Goal: Information Seeking & Learning: Compare options

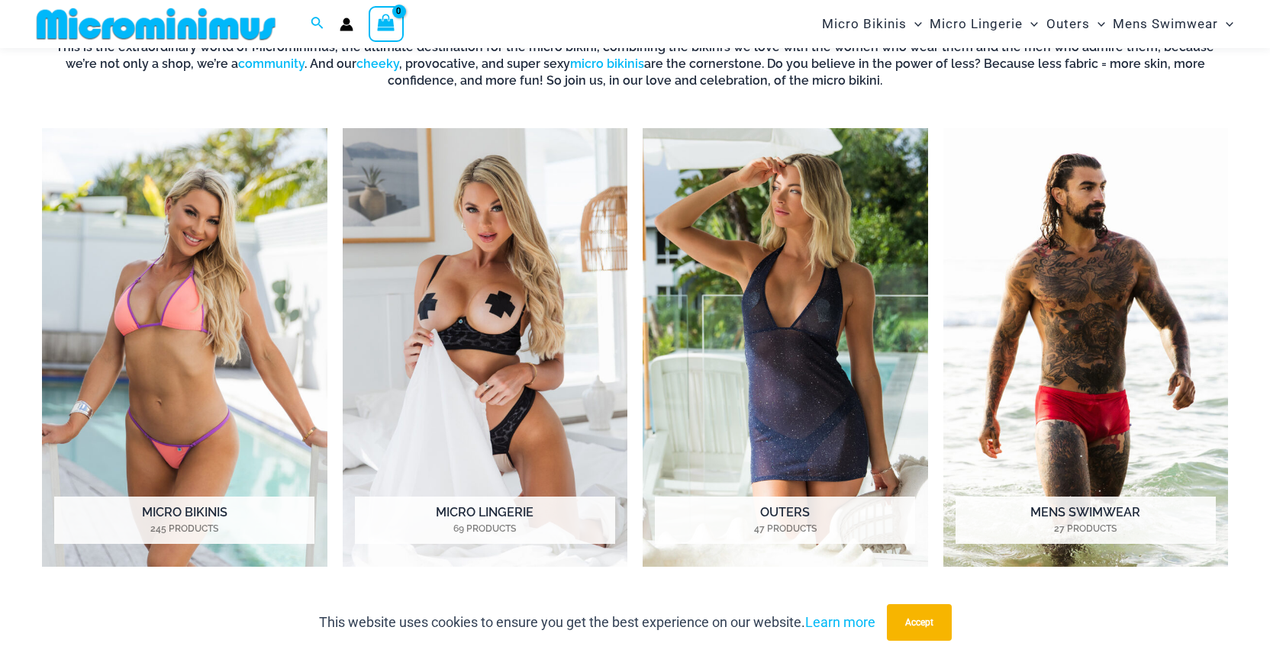
scroll to position [662, 0]
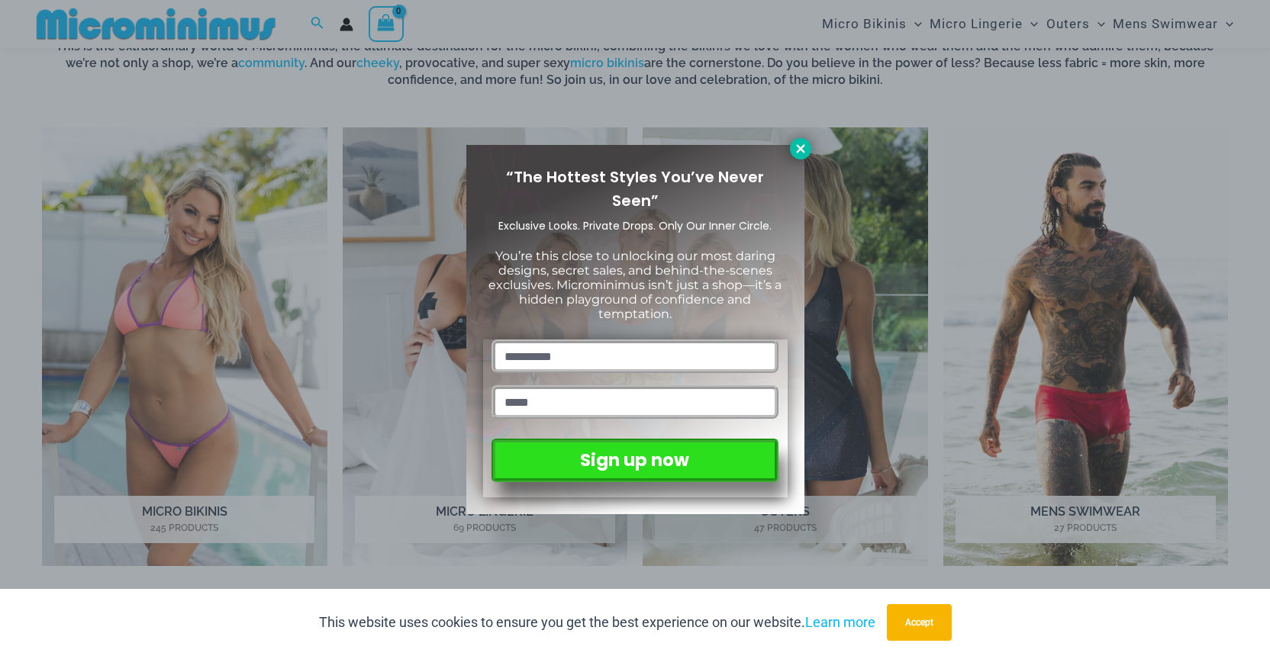
click at [793, 156] on button at bounding box center [800, 148] width 21 height 21
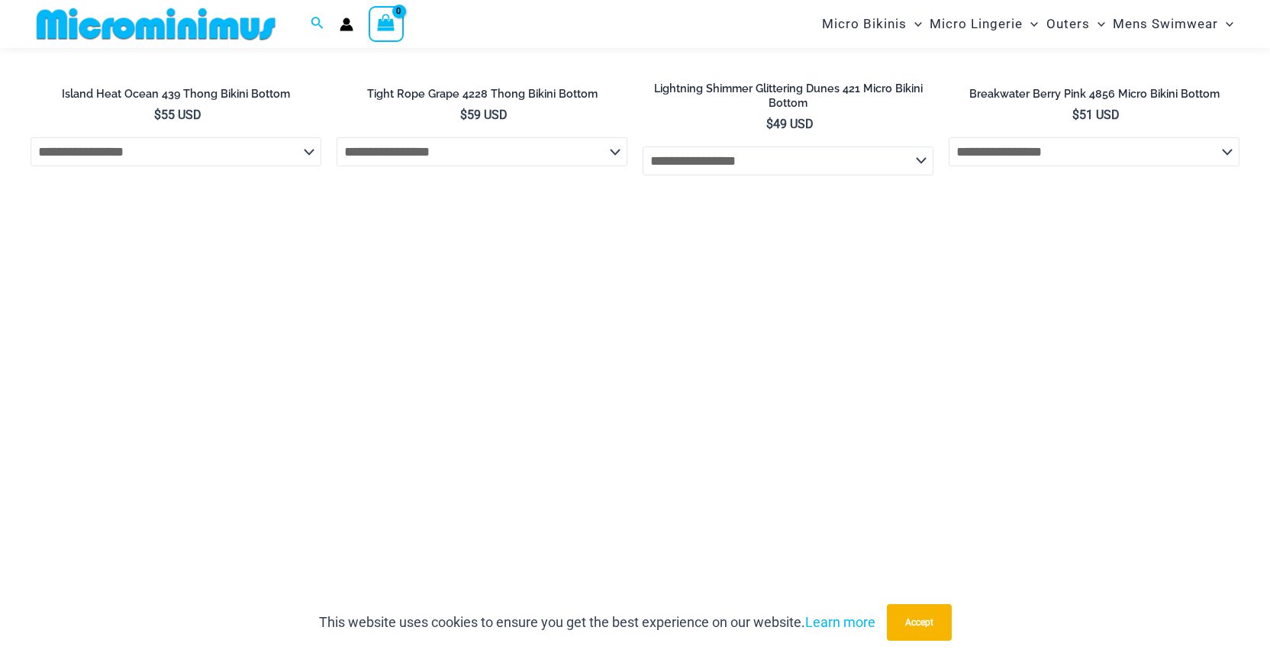
scroll to position [4008, 0]
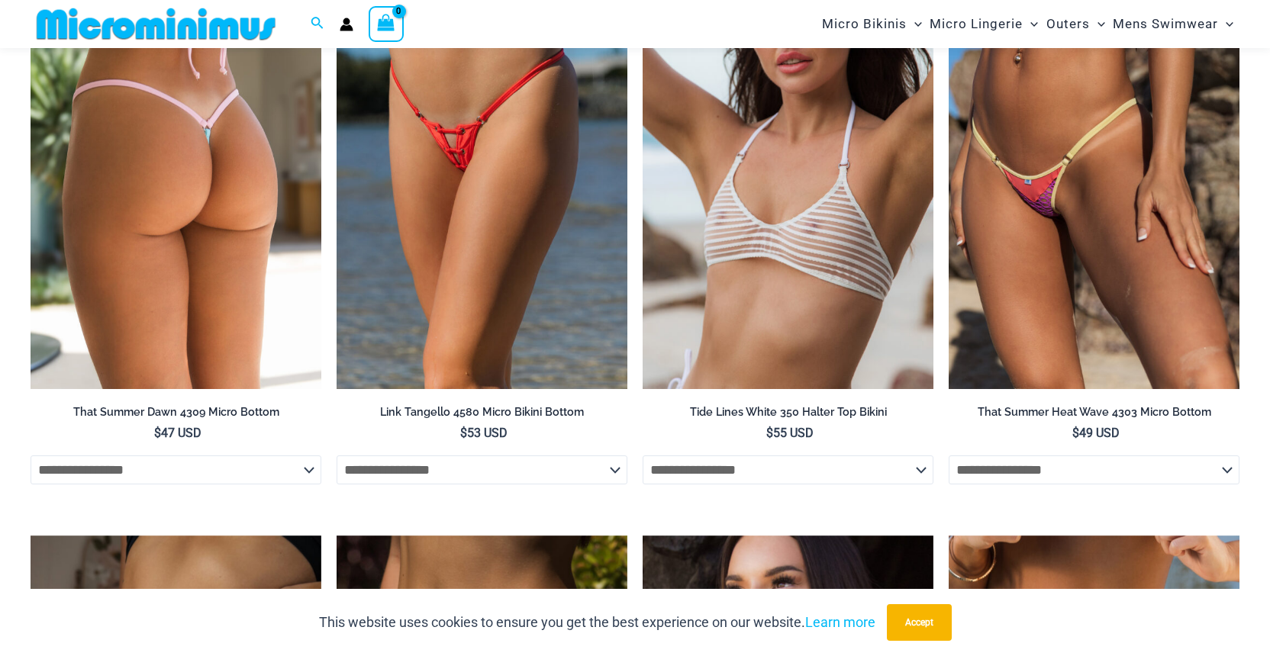
click at [250, 314] on img at bounding box center [176, 171] width 291 height 437
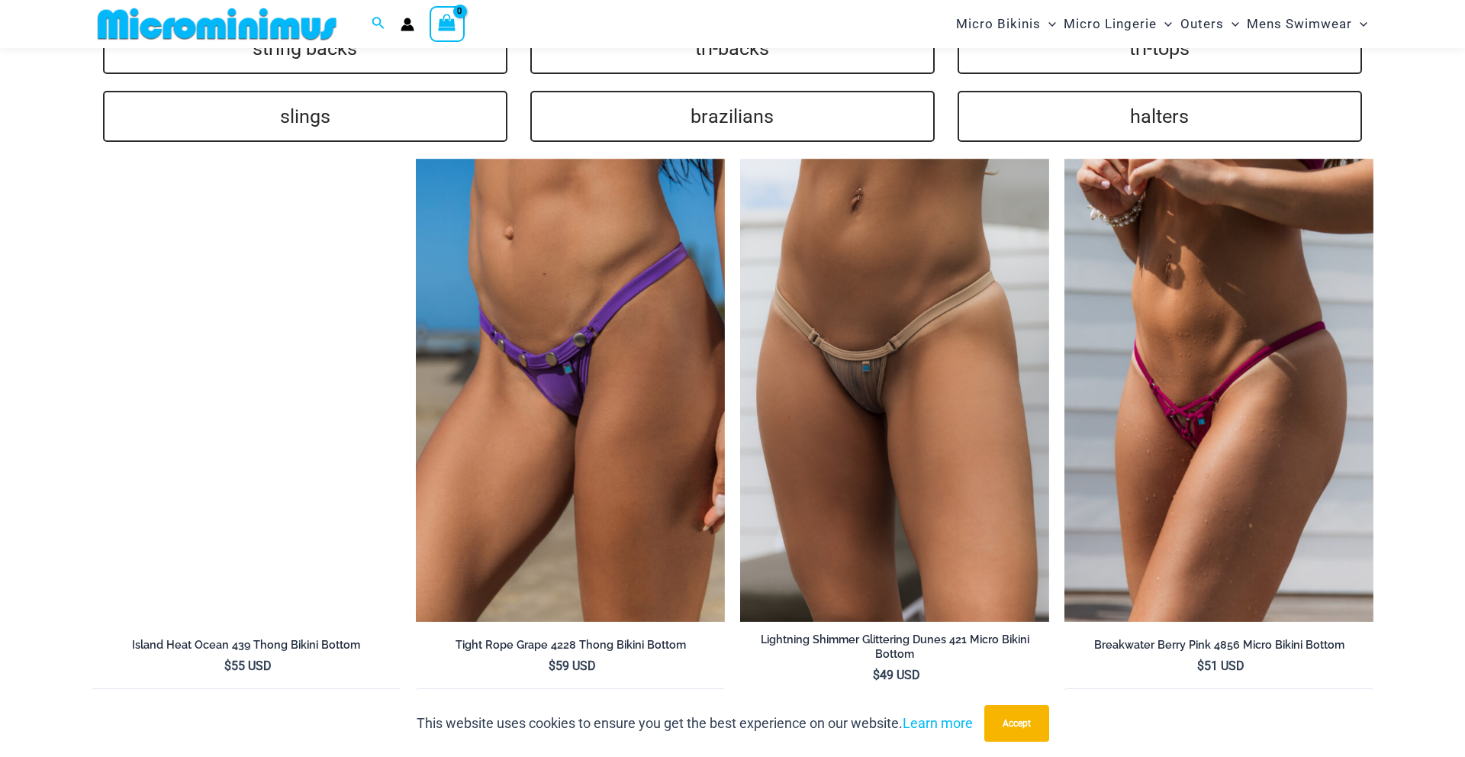
scroll to position [3333, 0]
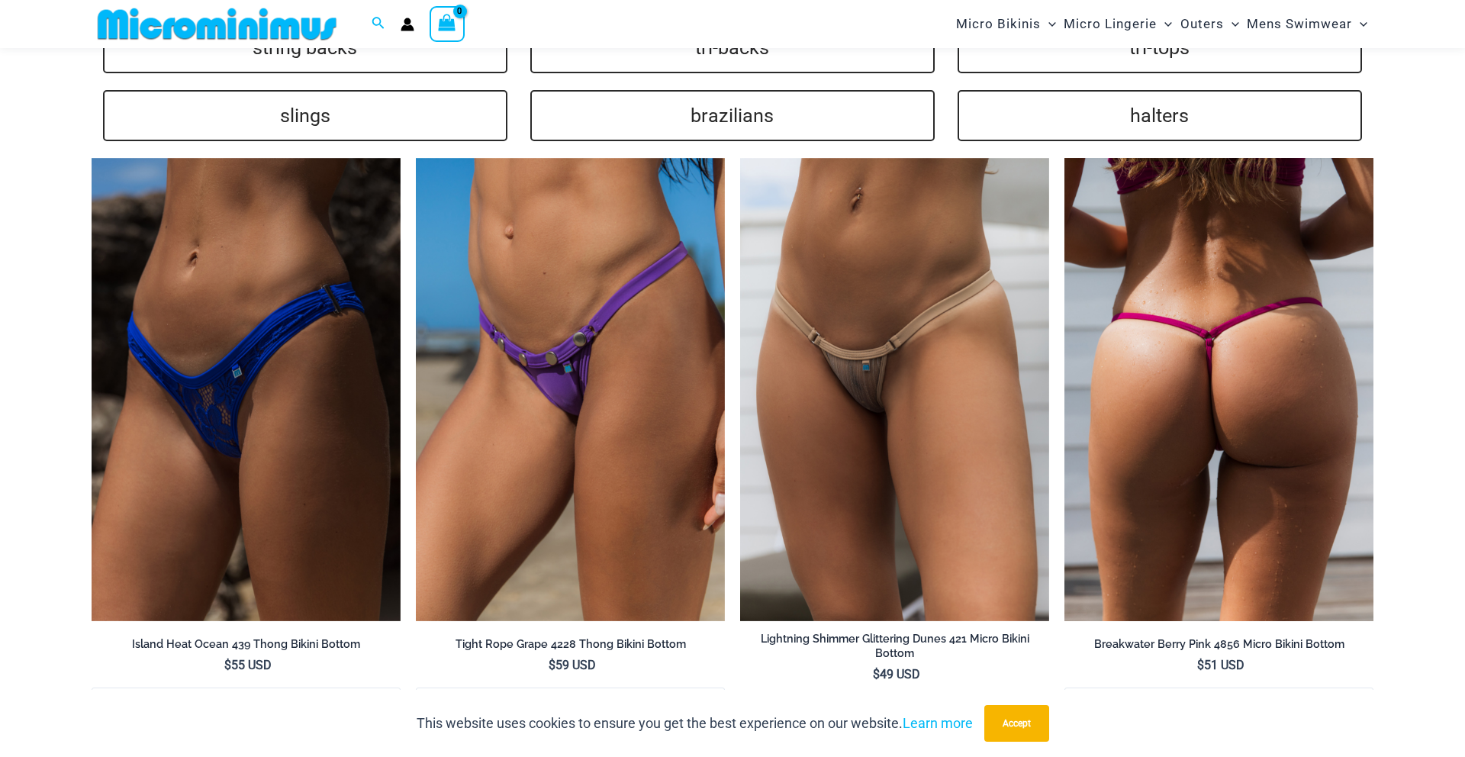
click at [1269, 334] on img at bounding box center [1219, 390] width 309 height 464
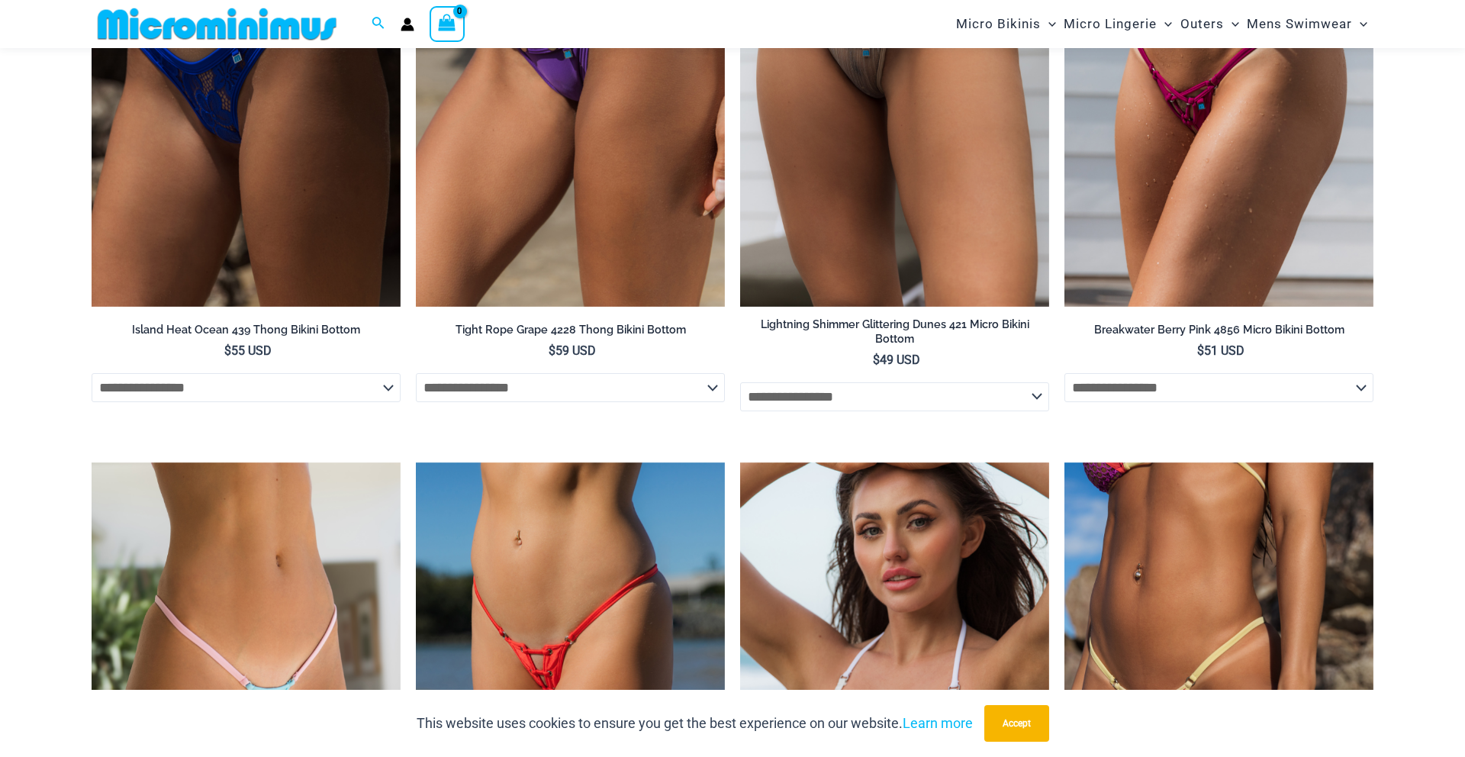
scroll to position [3715, 0]
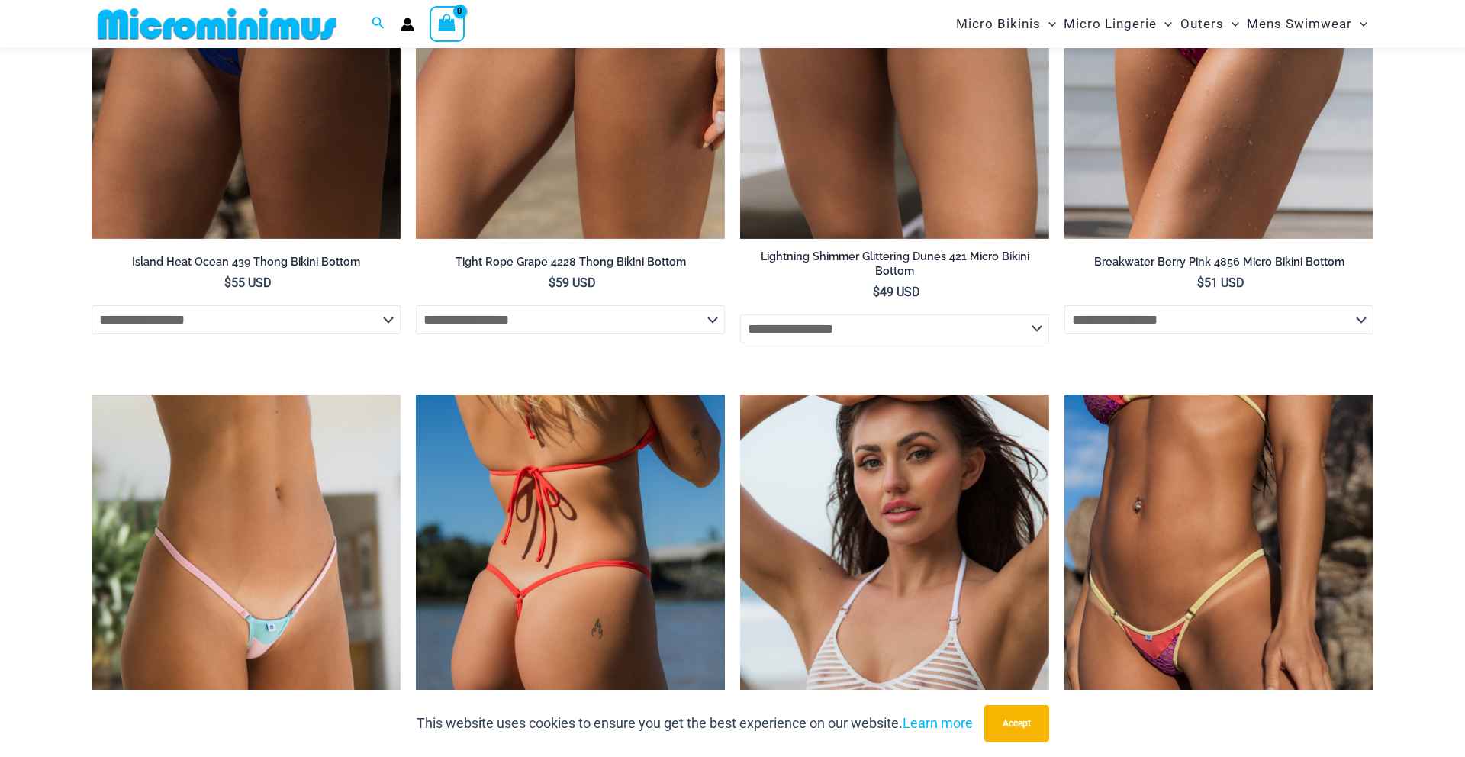
click at [514, 487] on img at bounding box center [570, 627] width 309 height 464
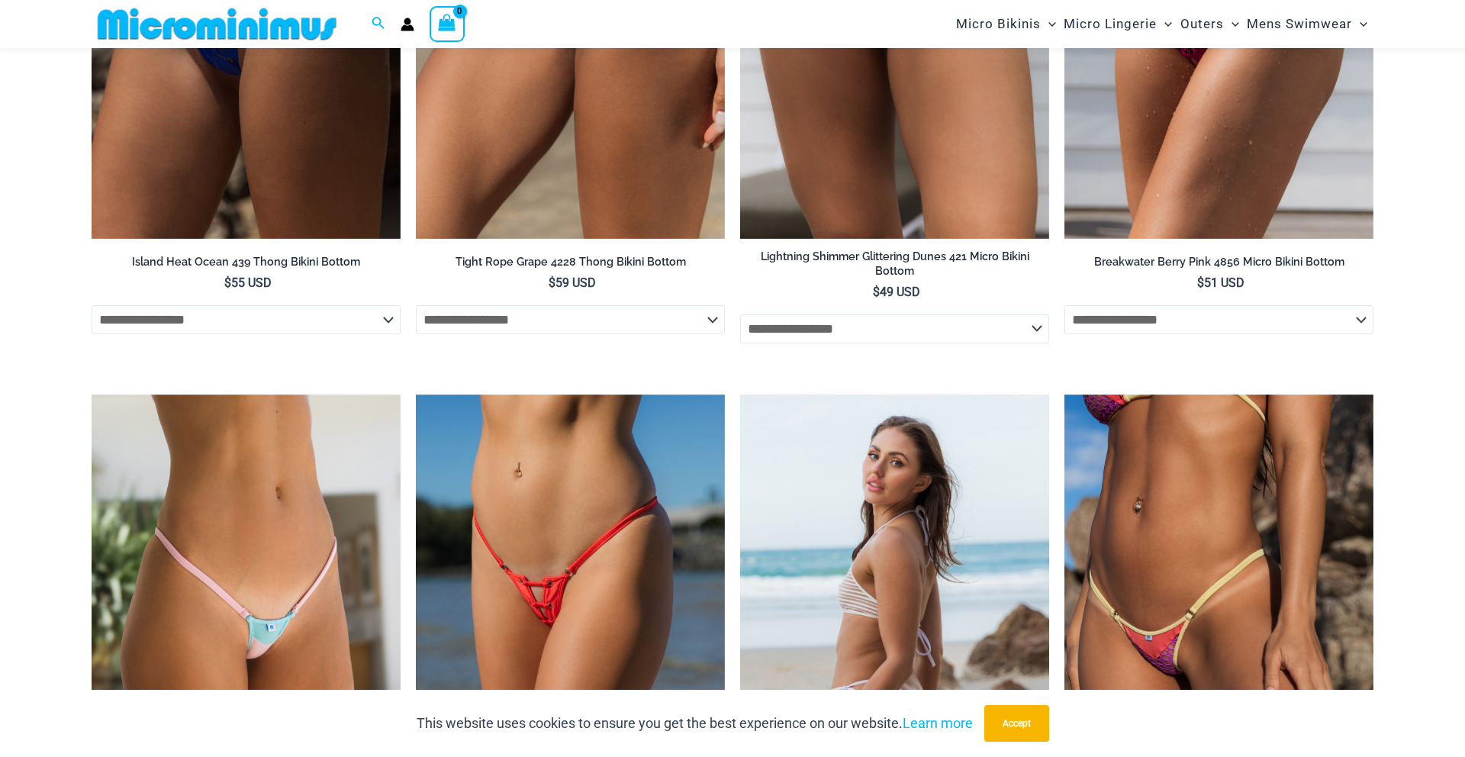
click at [1030, 491] on img at bounding box center [894, 627] width 309 height 464
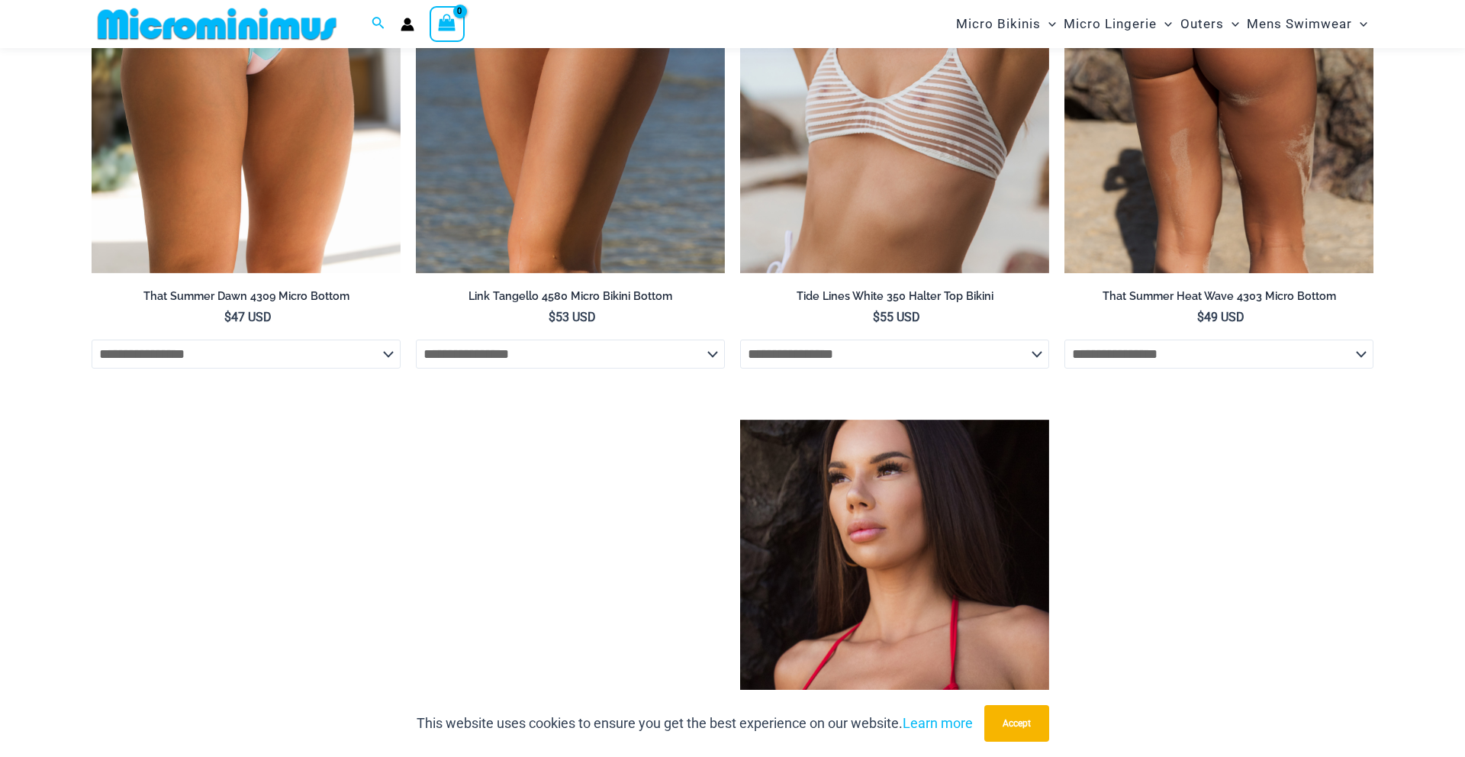
scroll to position [4451, 0]
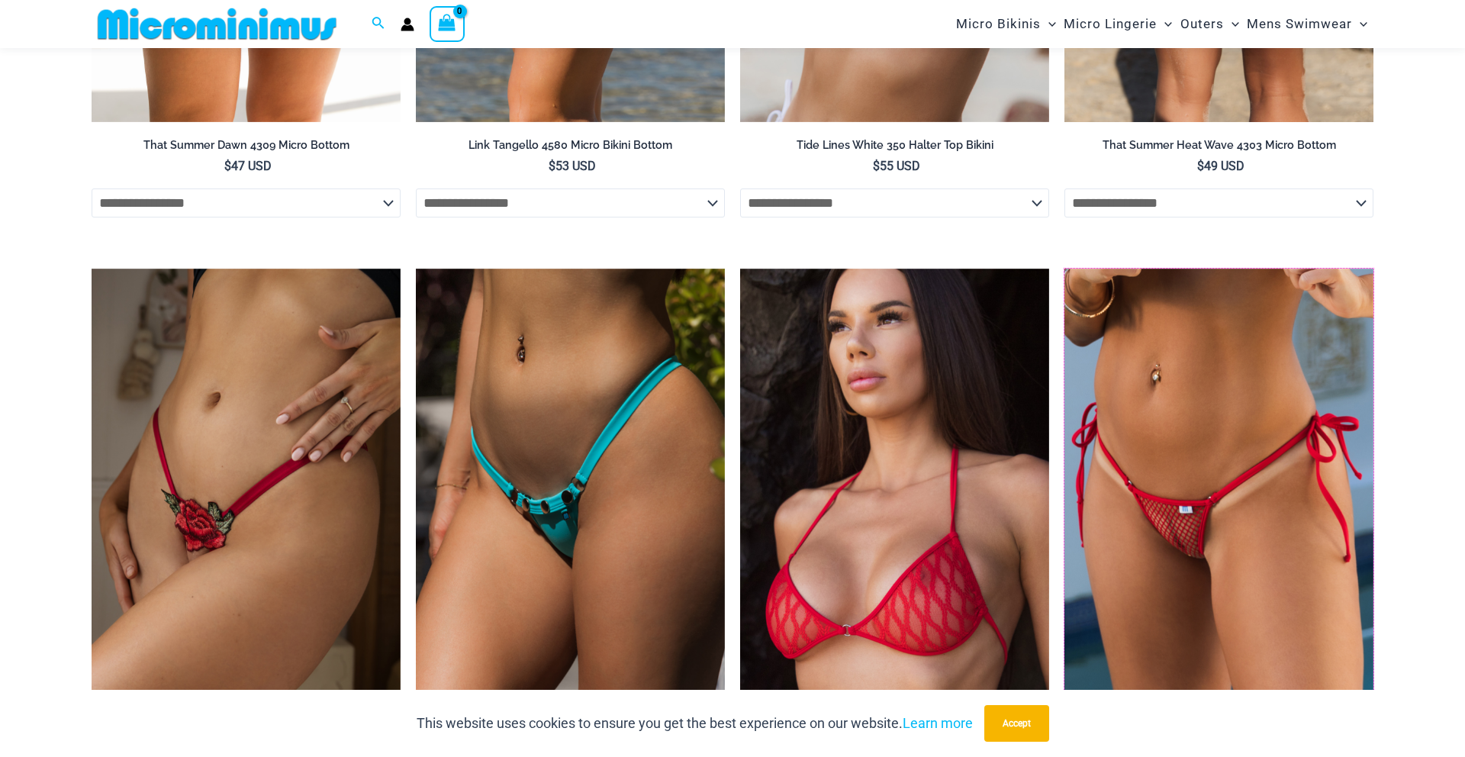
click at [1065, 269] on img at bounding box center [1065, 269] width 0 height 0
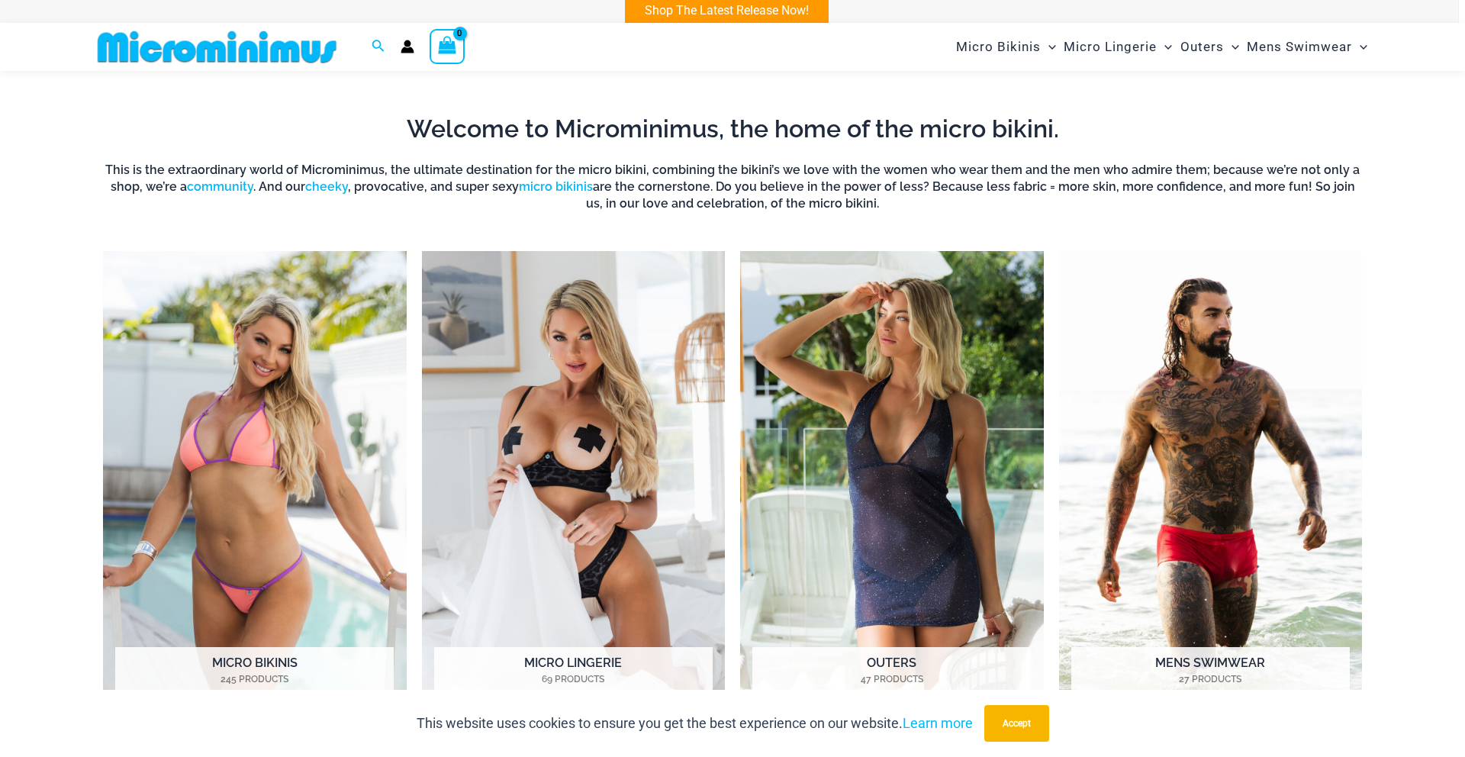
scroll to position [0, 0]
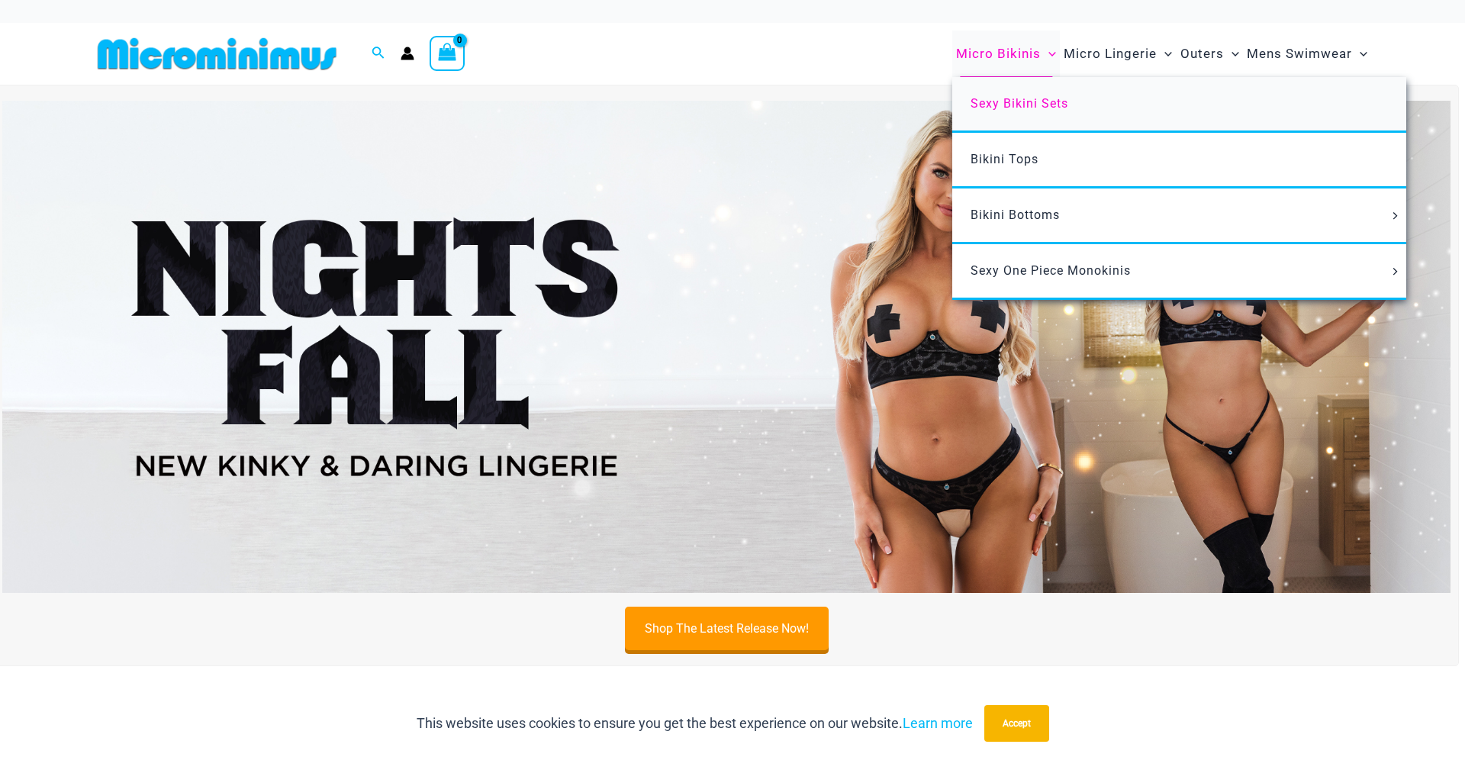
click at [1036, 98] on span "Sexy Bikini Sets" at bounding box center [1020, 103] width 98 height 15
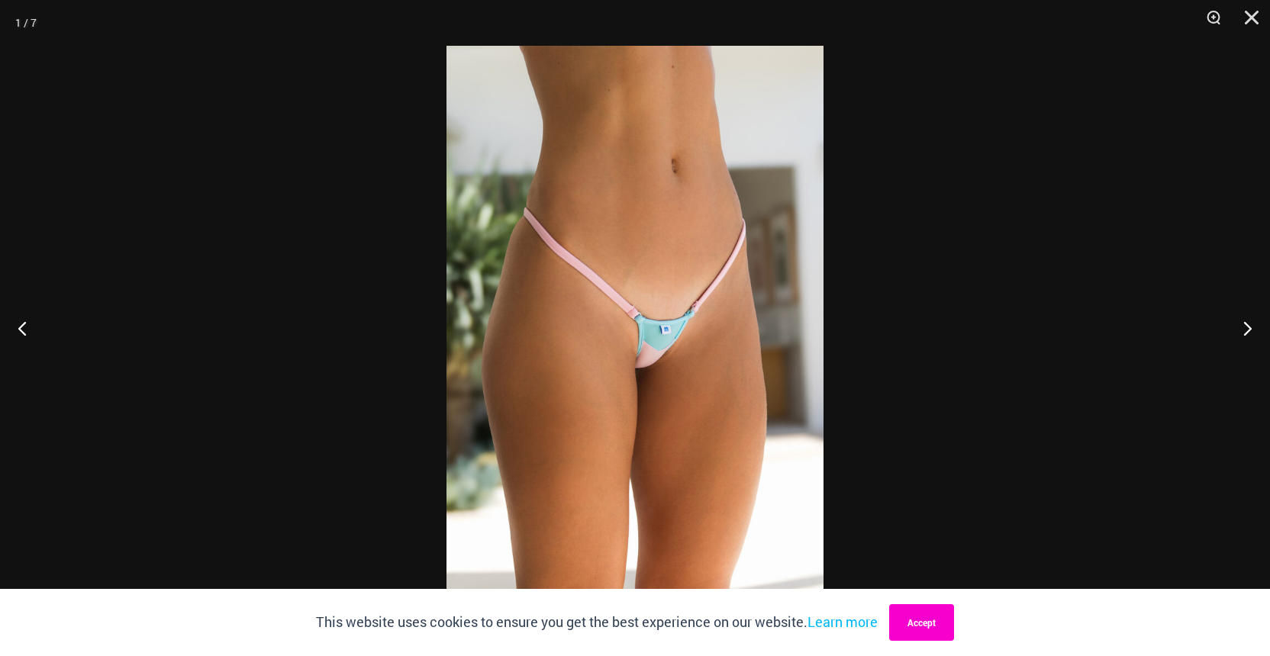
click at [931, 630] on button "Accept" at bounding box center [921, 622] width 65 height 37
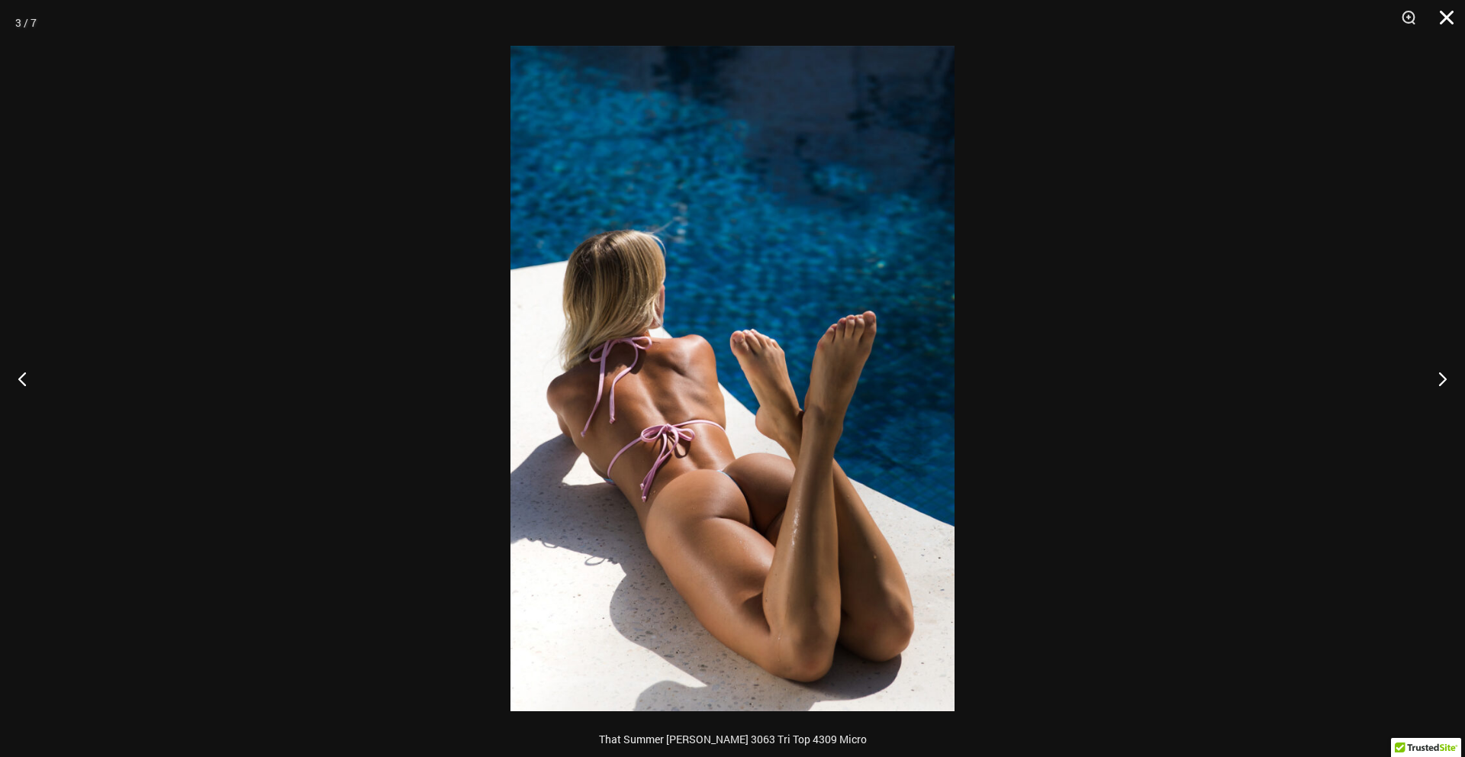
click at [1269, 15] on button "Close" at bounding box center [1442, 23] width 38 height 46
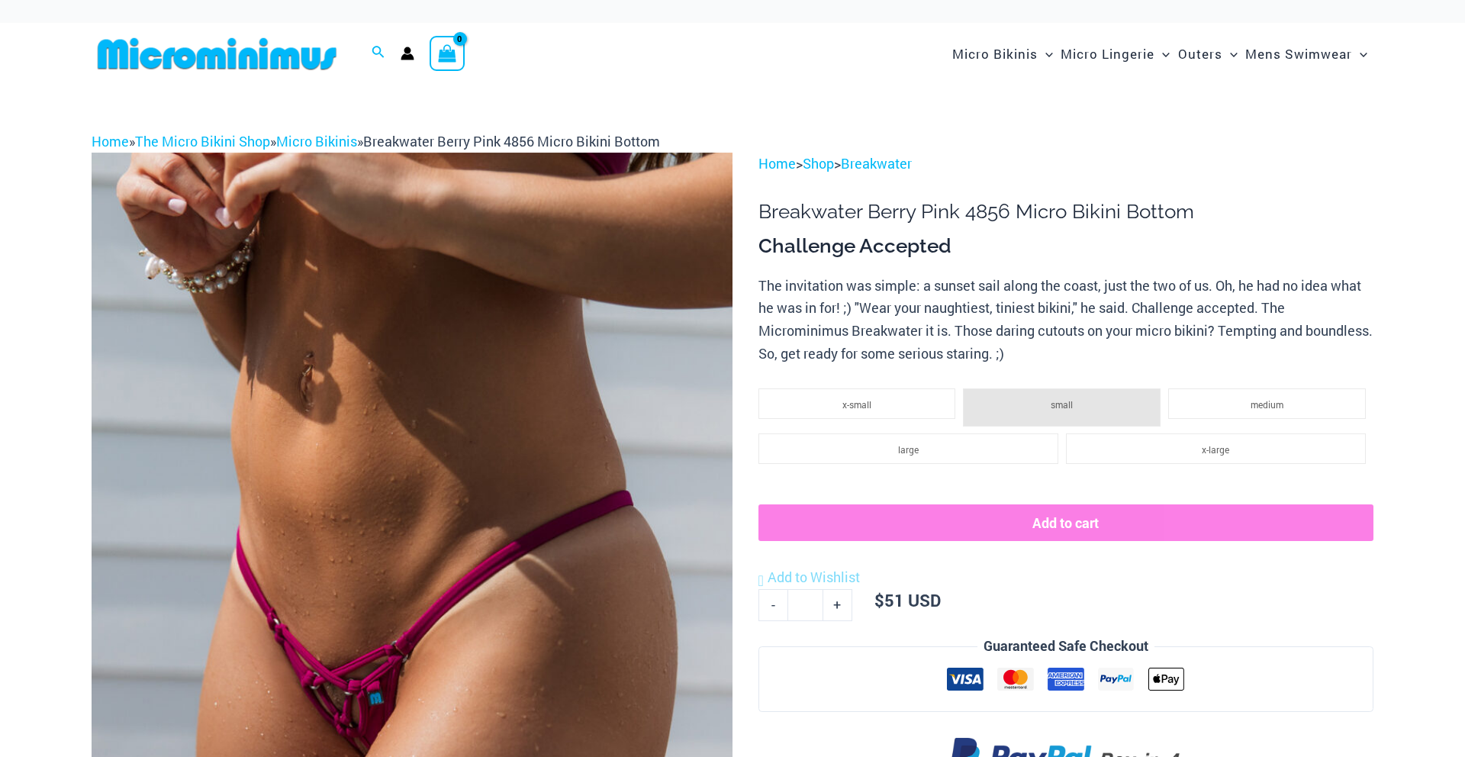
click at [608, 459] on img at bounding box center [412, 634] width 641 height 962
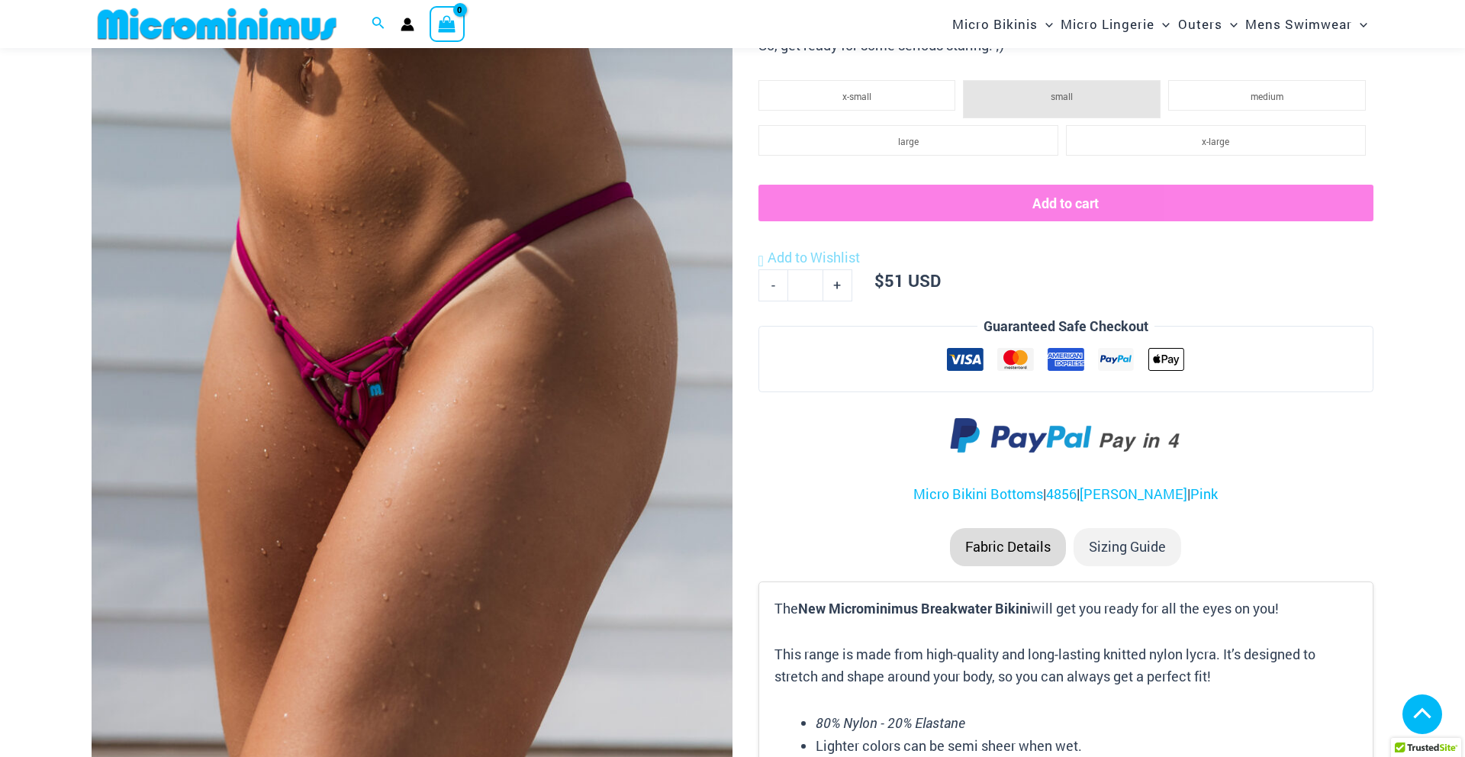
scroll to position [792, 0]
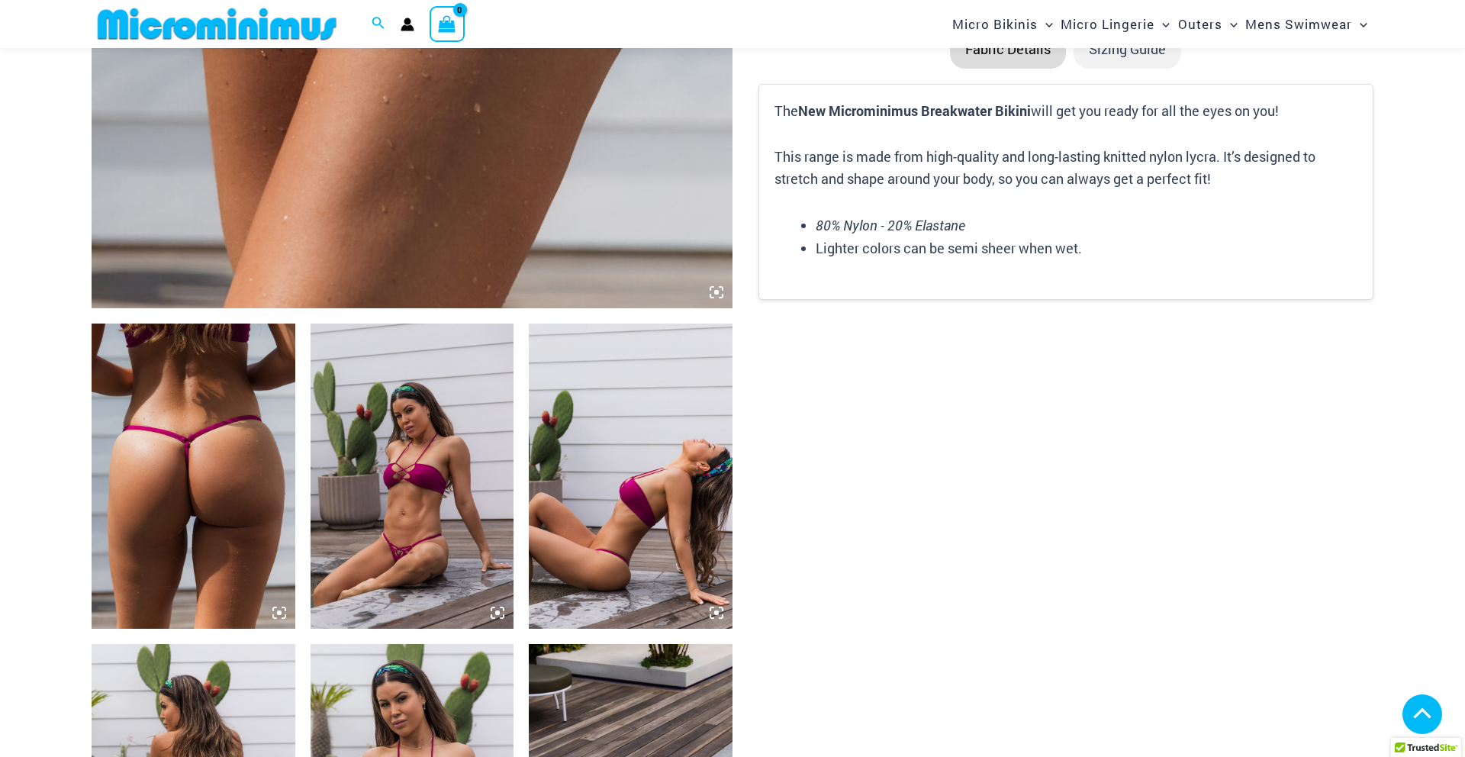
click at [242, 449] on img at bounding box center [194, 476] width 204 height 305
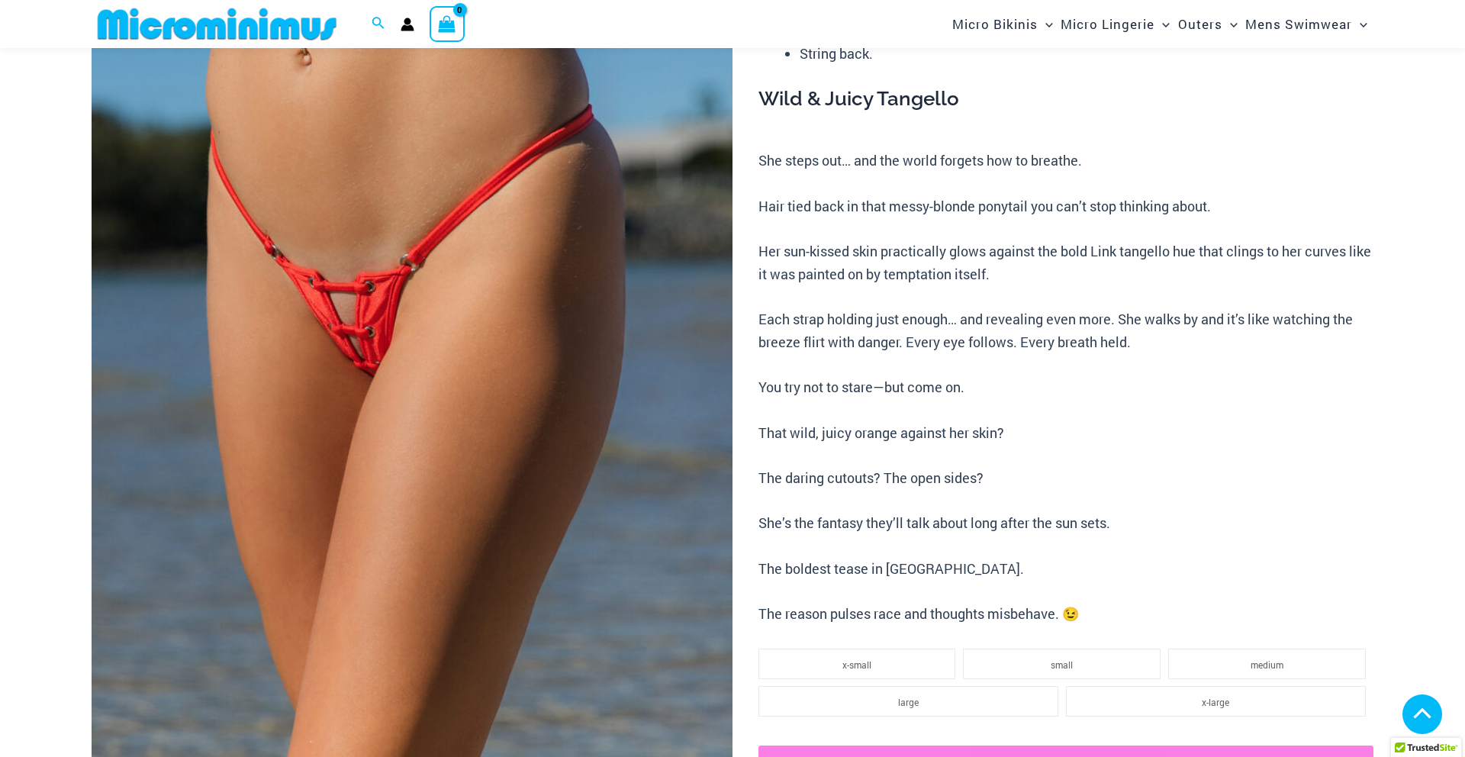
scroll to position [566, 0]
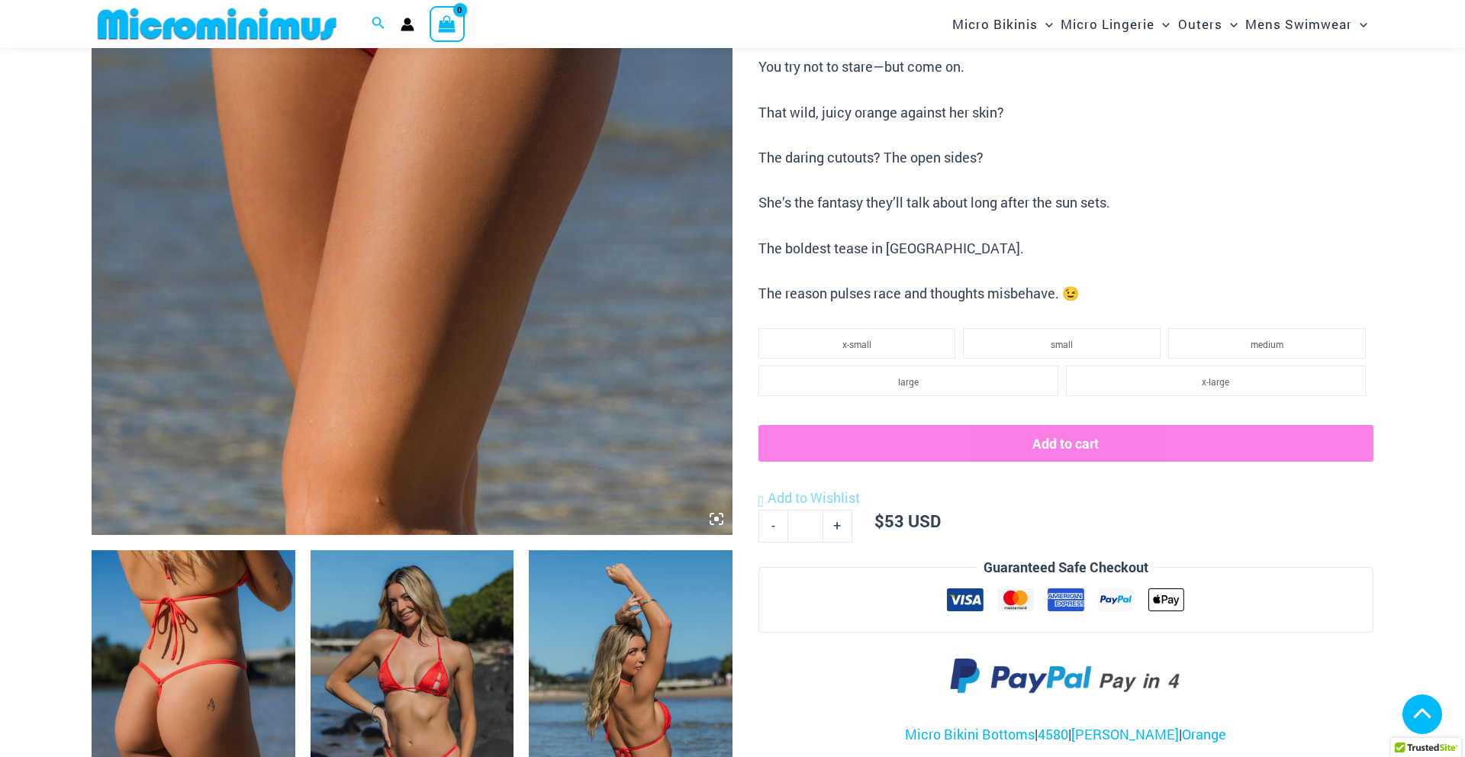
click at [719, 518] on icon at bounding box center [717, 519] width 14 height 14
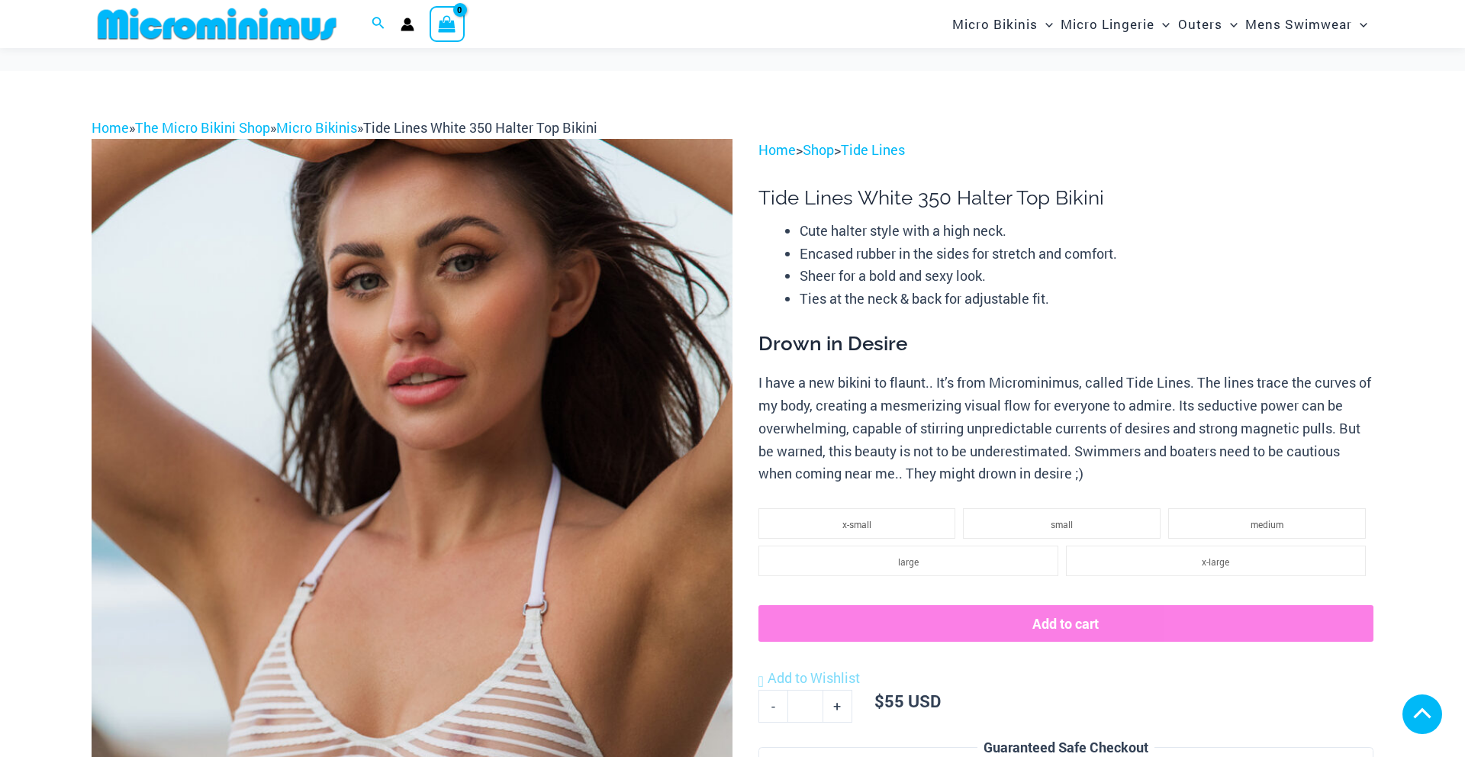
scroll to position [547, 0]
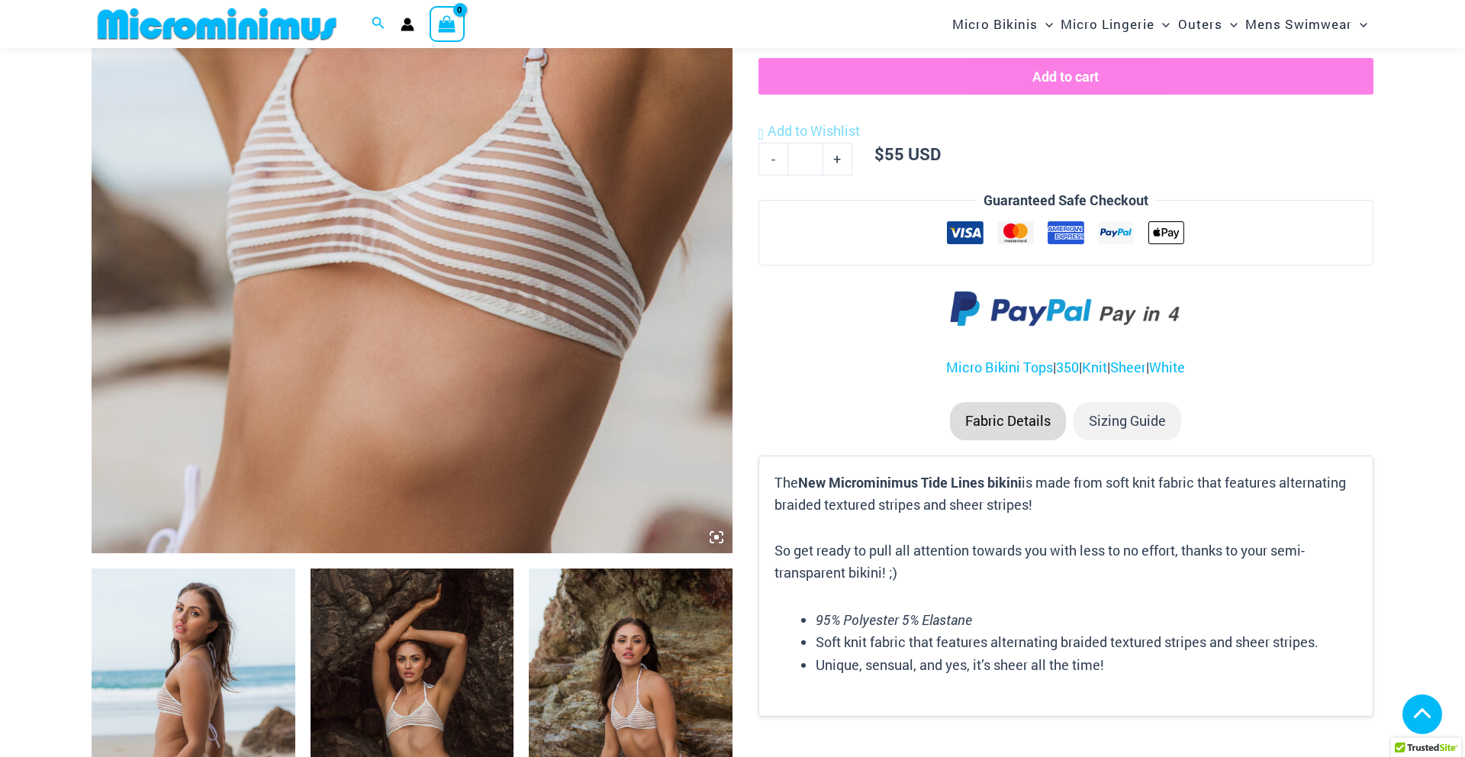
click at [714, 539] on icon at bounding box center [717, 537] width 14 height 14
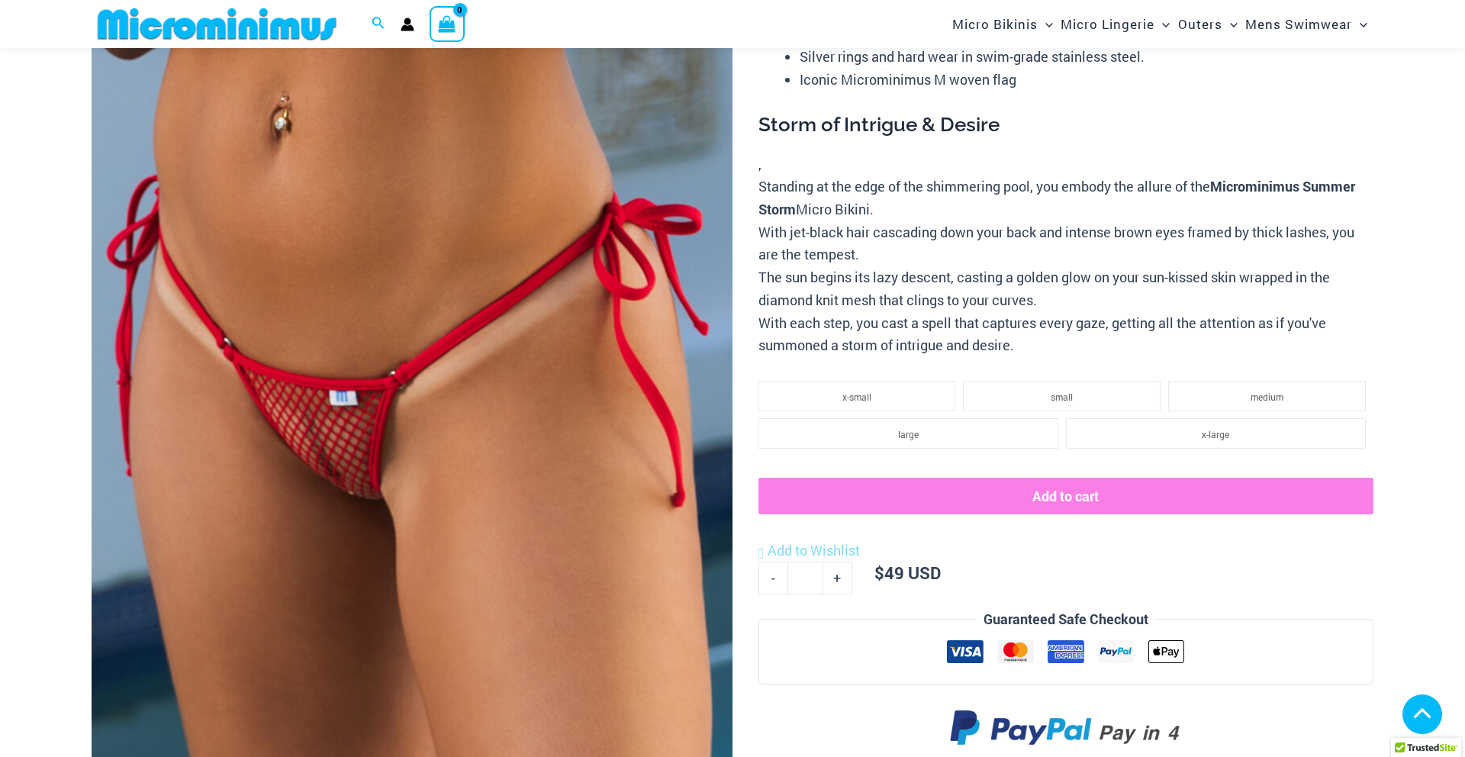
scroll to position [467, 0]
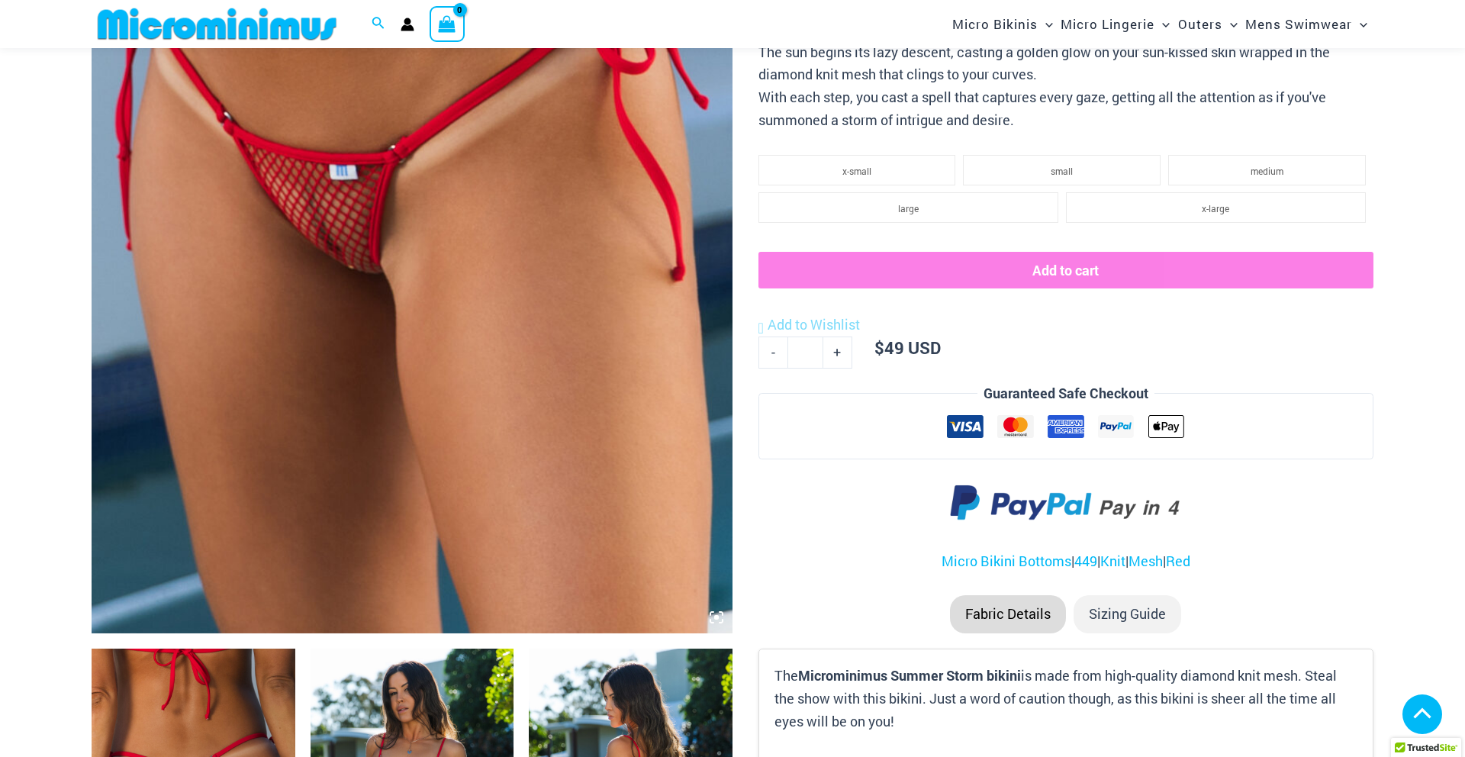
click at [725, 606] on img at bounding box center [412, 153] width 641 height 962
click at [722, 613] on icon at bounding box center [721, 613] width 3 height 3
click at [711, 620] on icon at bounding box center [712, 621] width 3 height 3
click at [719, 211] on img at bounding box center [412, 153] width 641 height 962
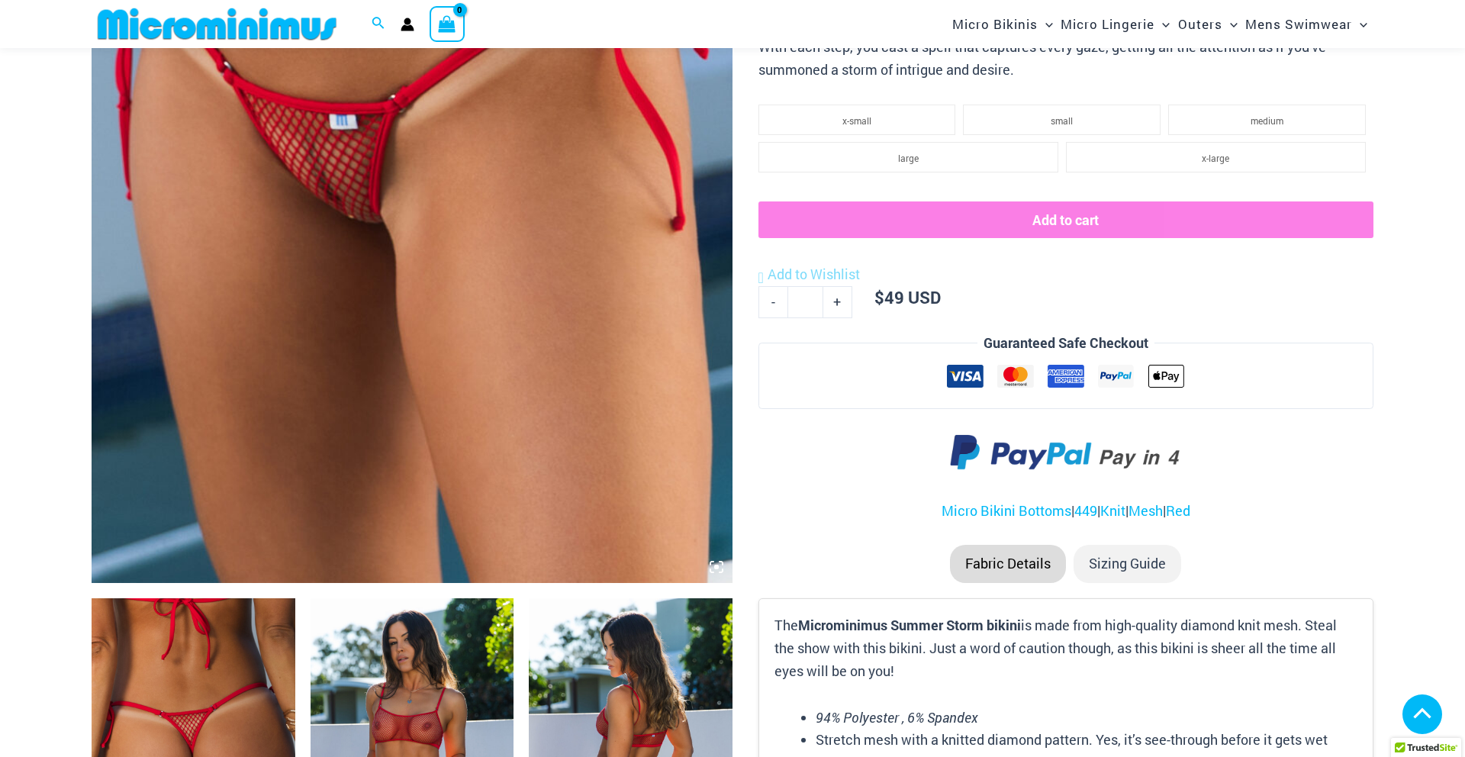
scroll to position [682, 0]
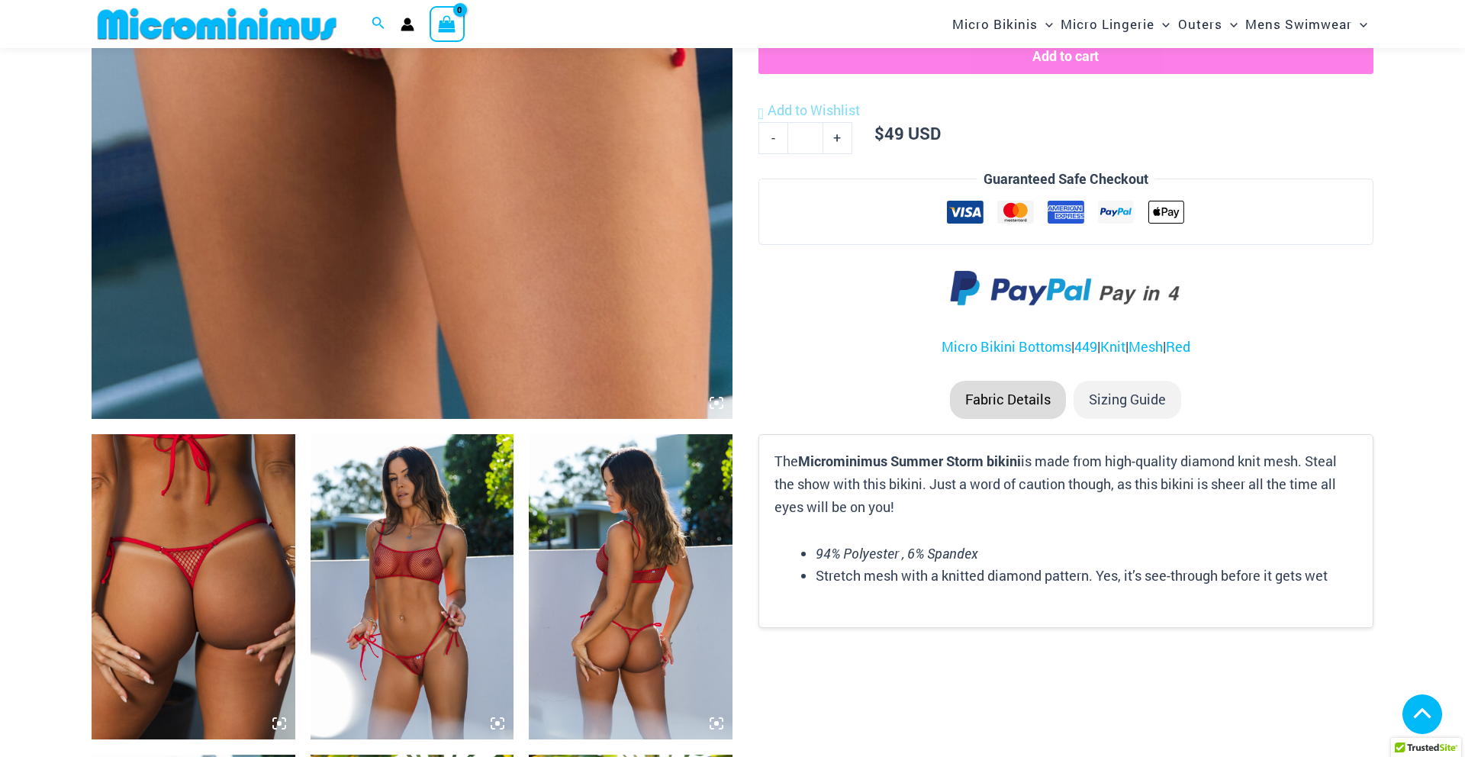
click at [205, 624] on img at bounding box center [194, 586] width 204 height 305
click at [280, 715] on img at bounding box center [194, 586] width 204 height 305
click at [279, 722] on icon at bounding box center [279, 723] width 5 height 5
click at [273, 724] on icon at bounding box center [279, 724] width 14 height 14
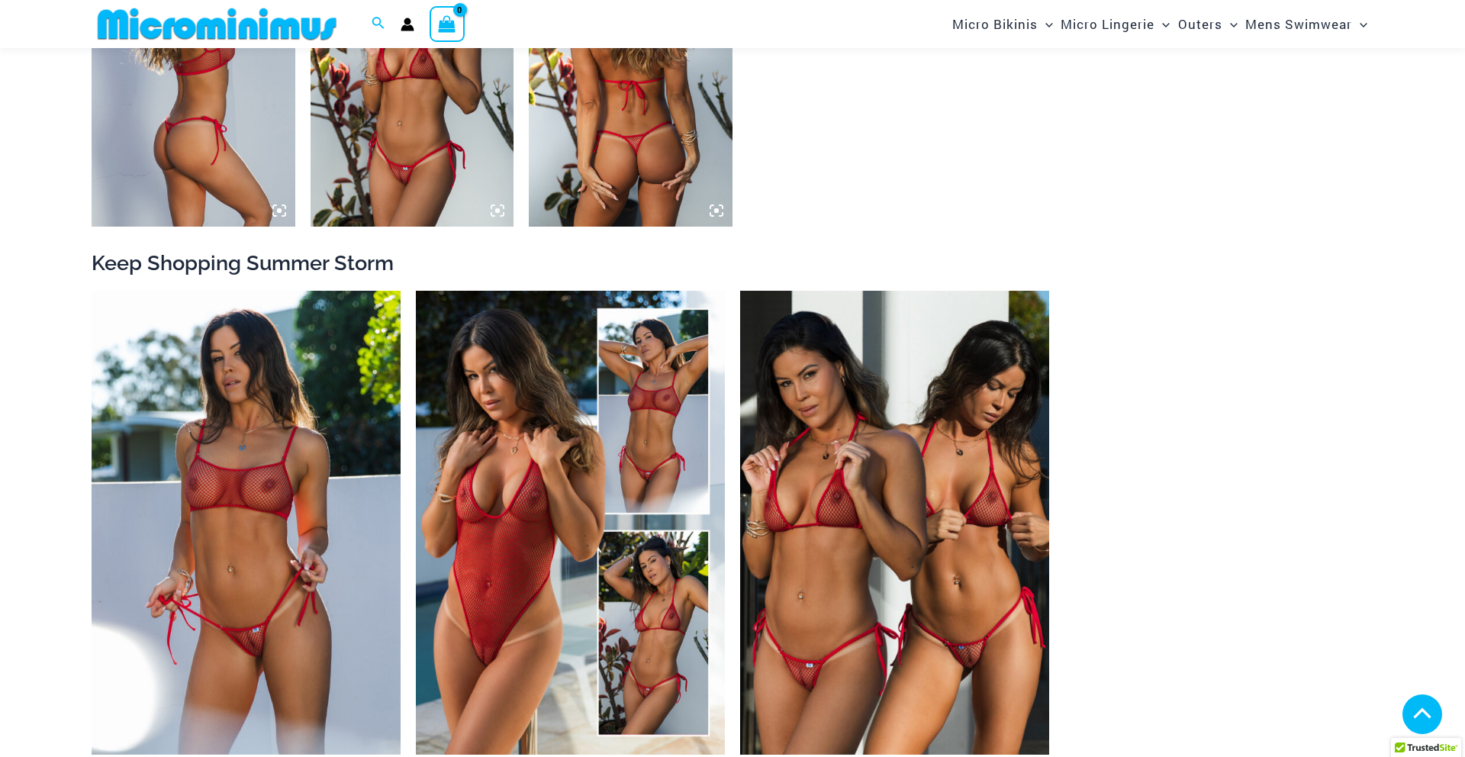
scroll to position [1518, 0]
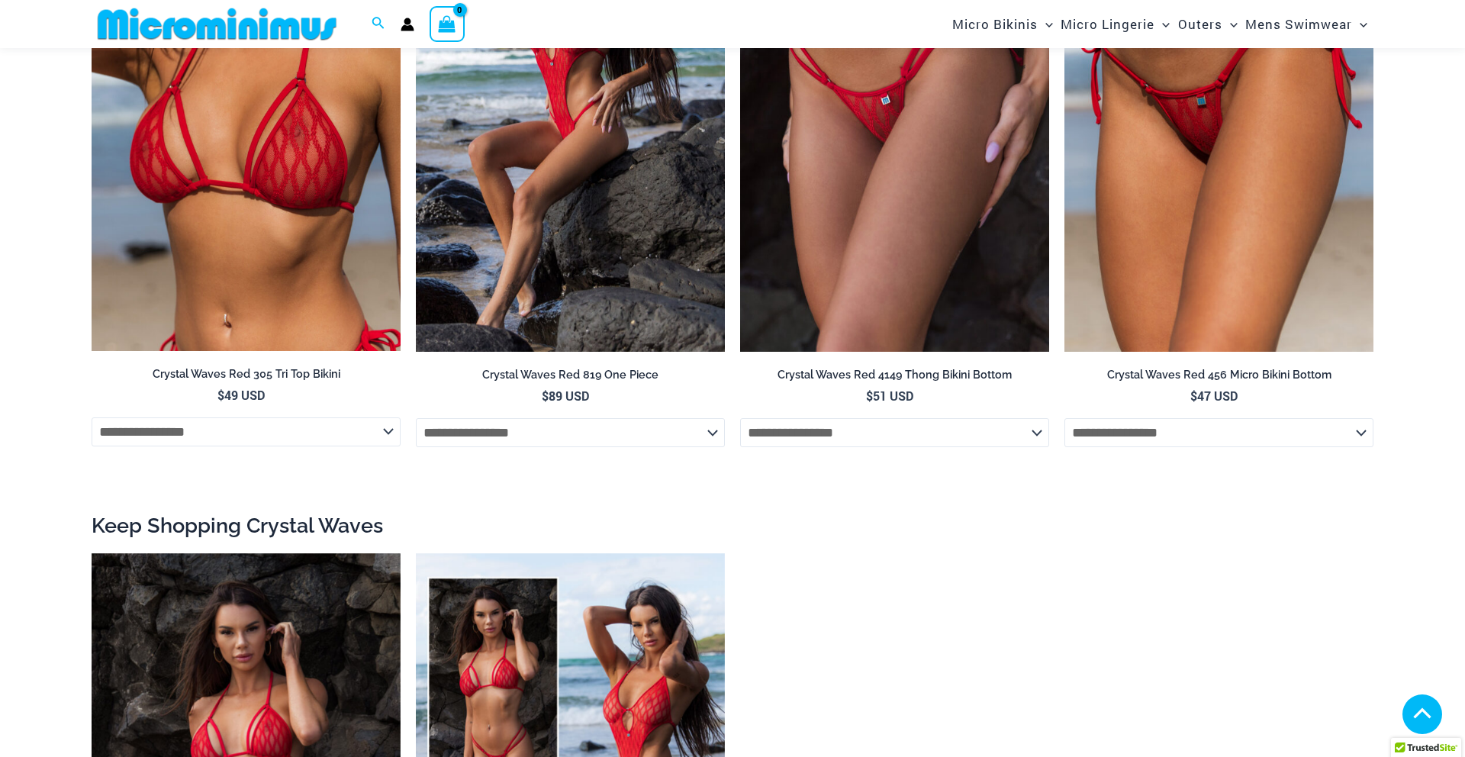
scroll to position [2284, 0]
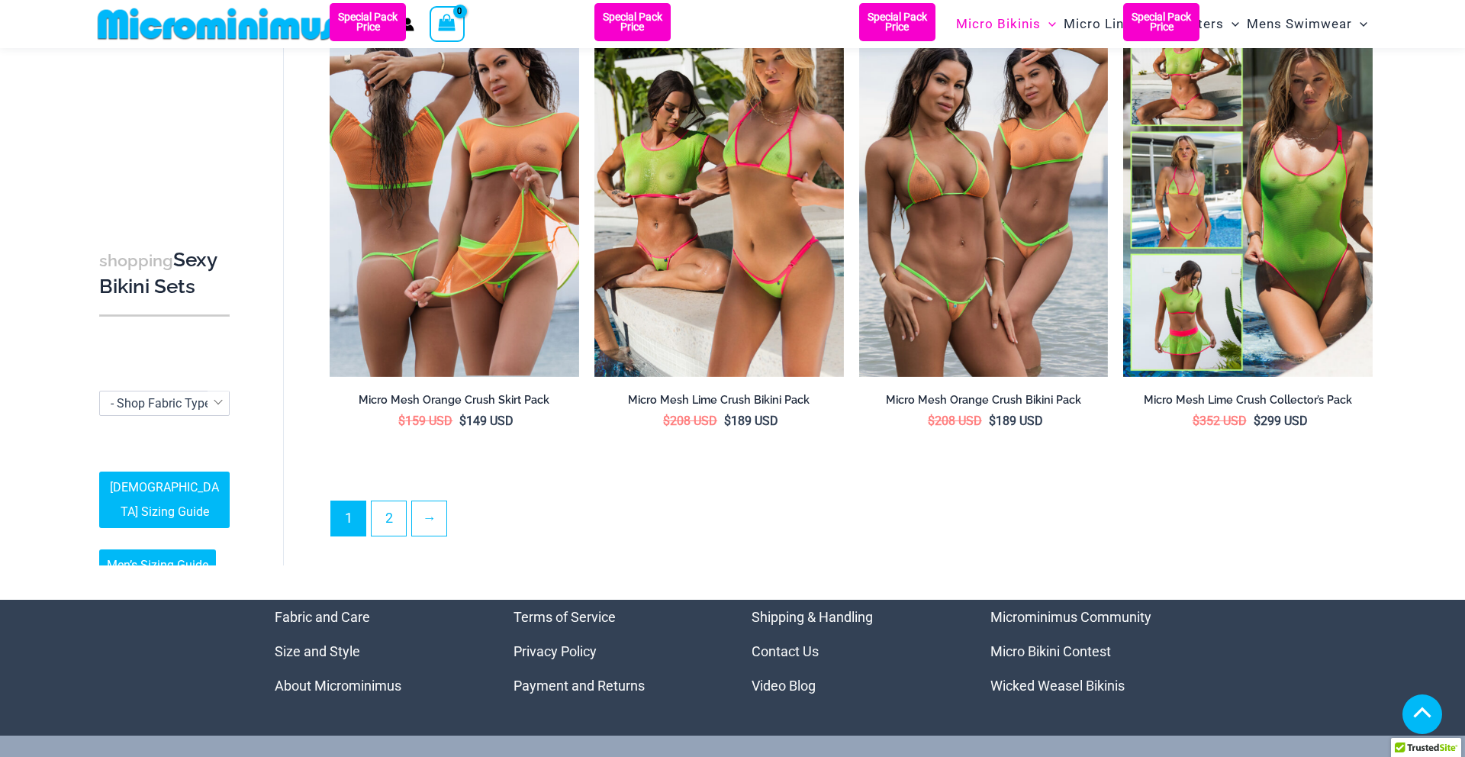
scroll to position [3558, 0]
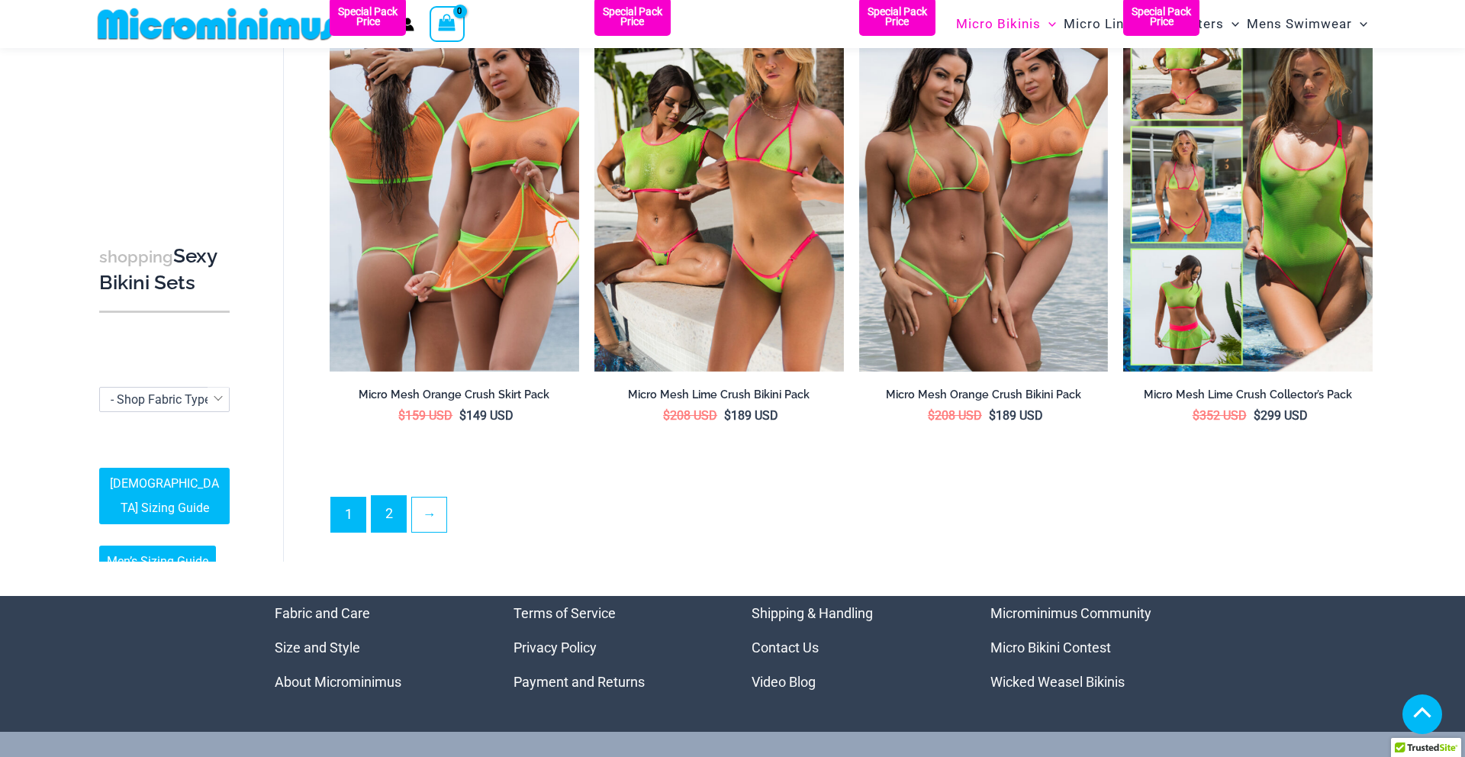
click at [383, 522] on link "2" at bounding box center [389, 514] width 34 height 36
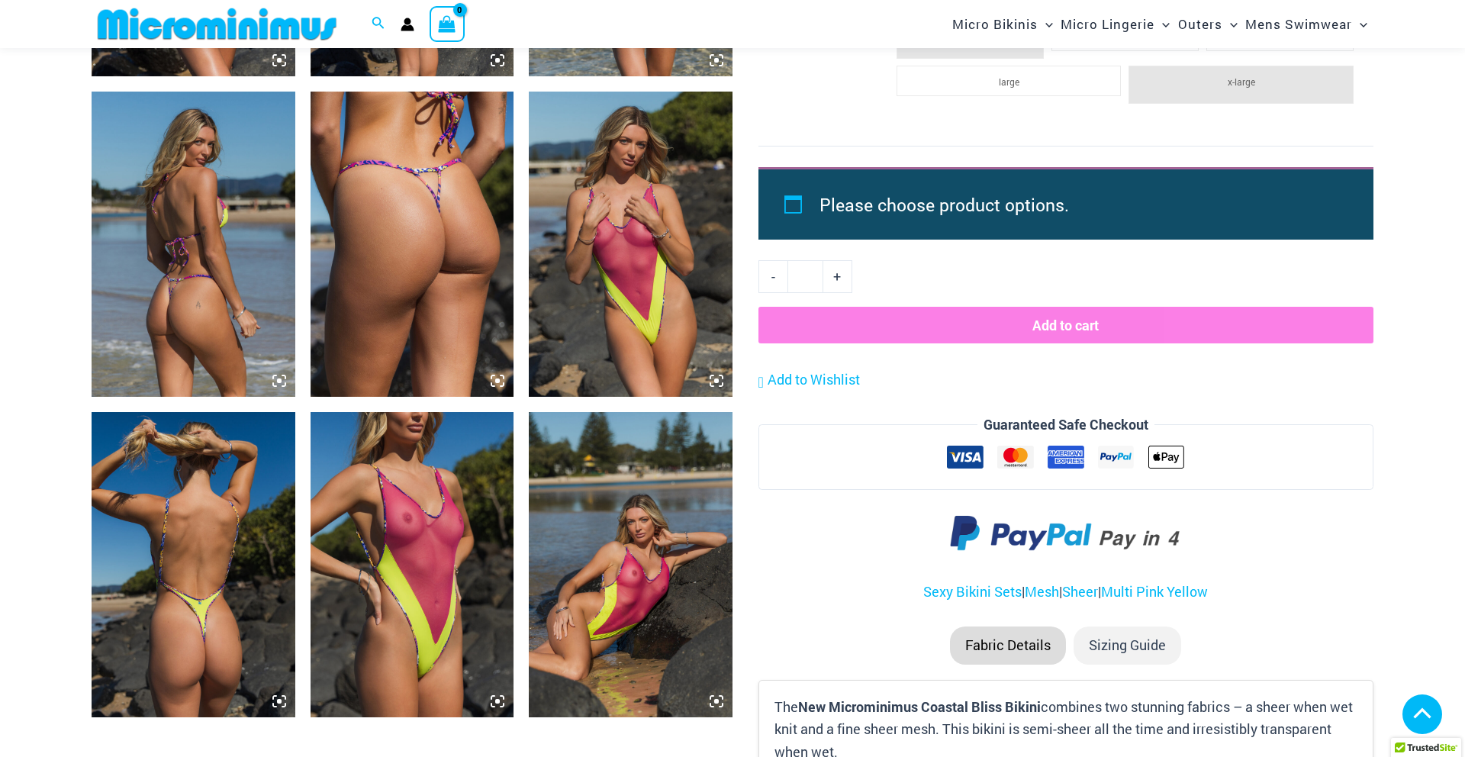
scroll to position [2406, 0]
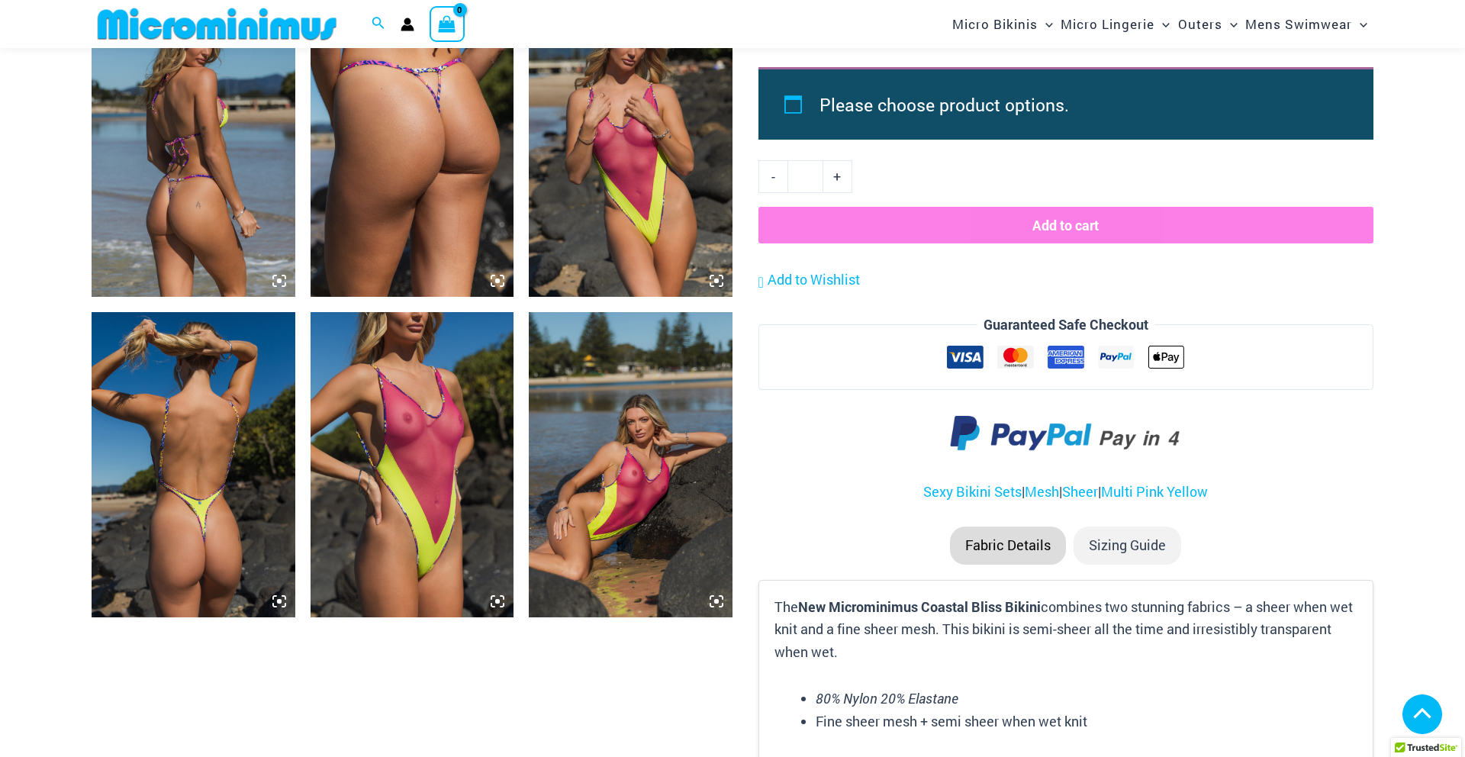
click at [432, 437] on img at bounding box center [413, 464] width 204 height 305
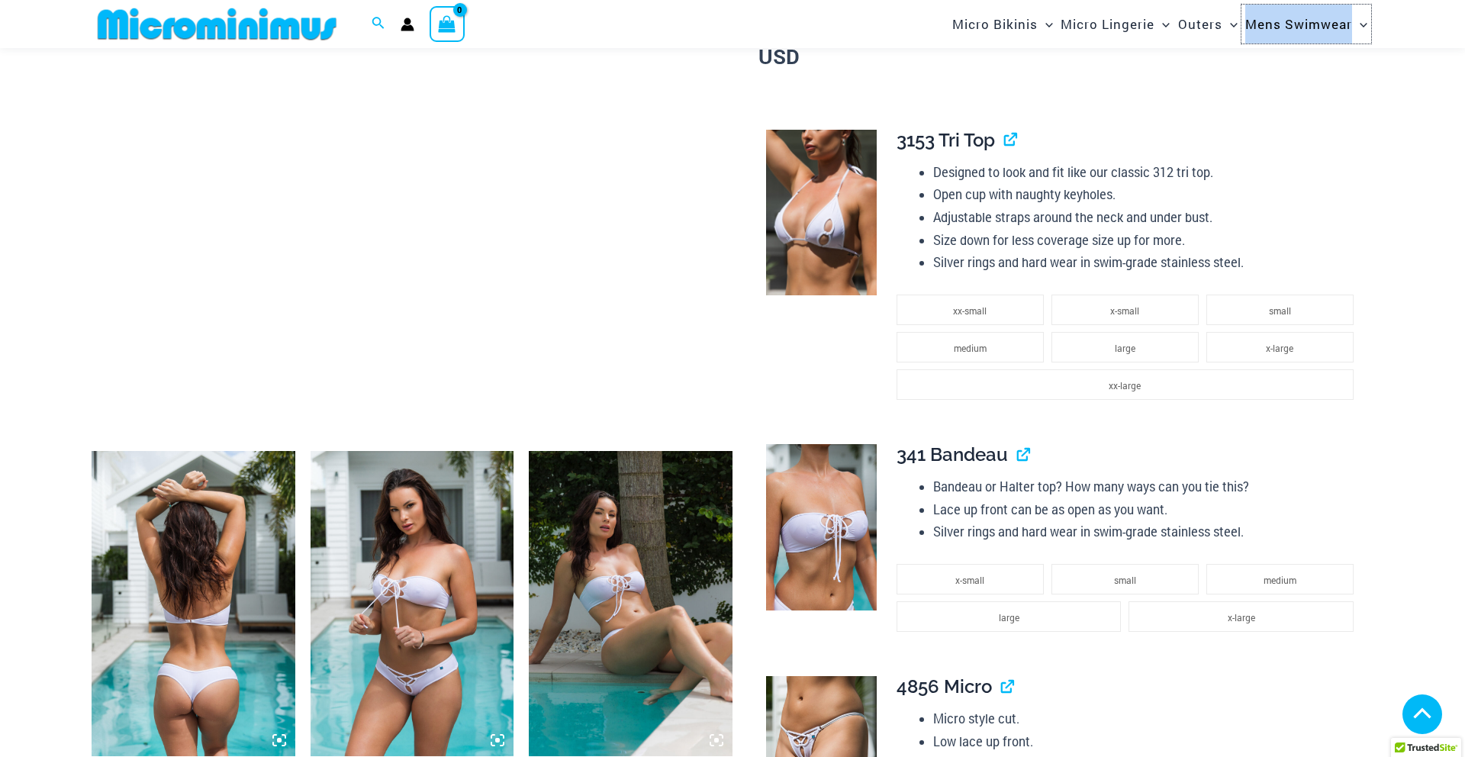
scroll to position [710, 0]
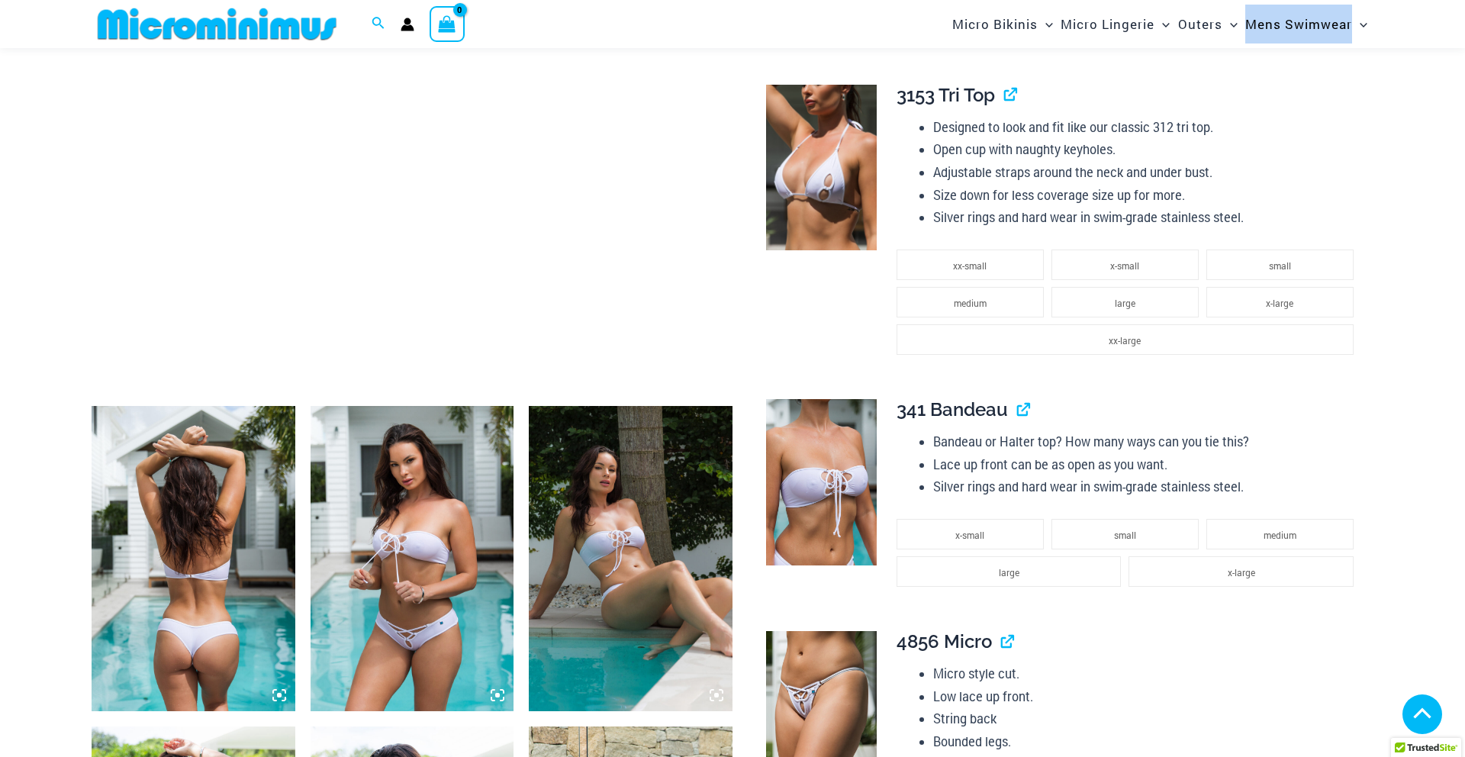
click at [284, 701] on icon at bounding box center [283, 699] width 3 height 3
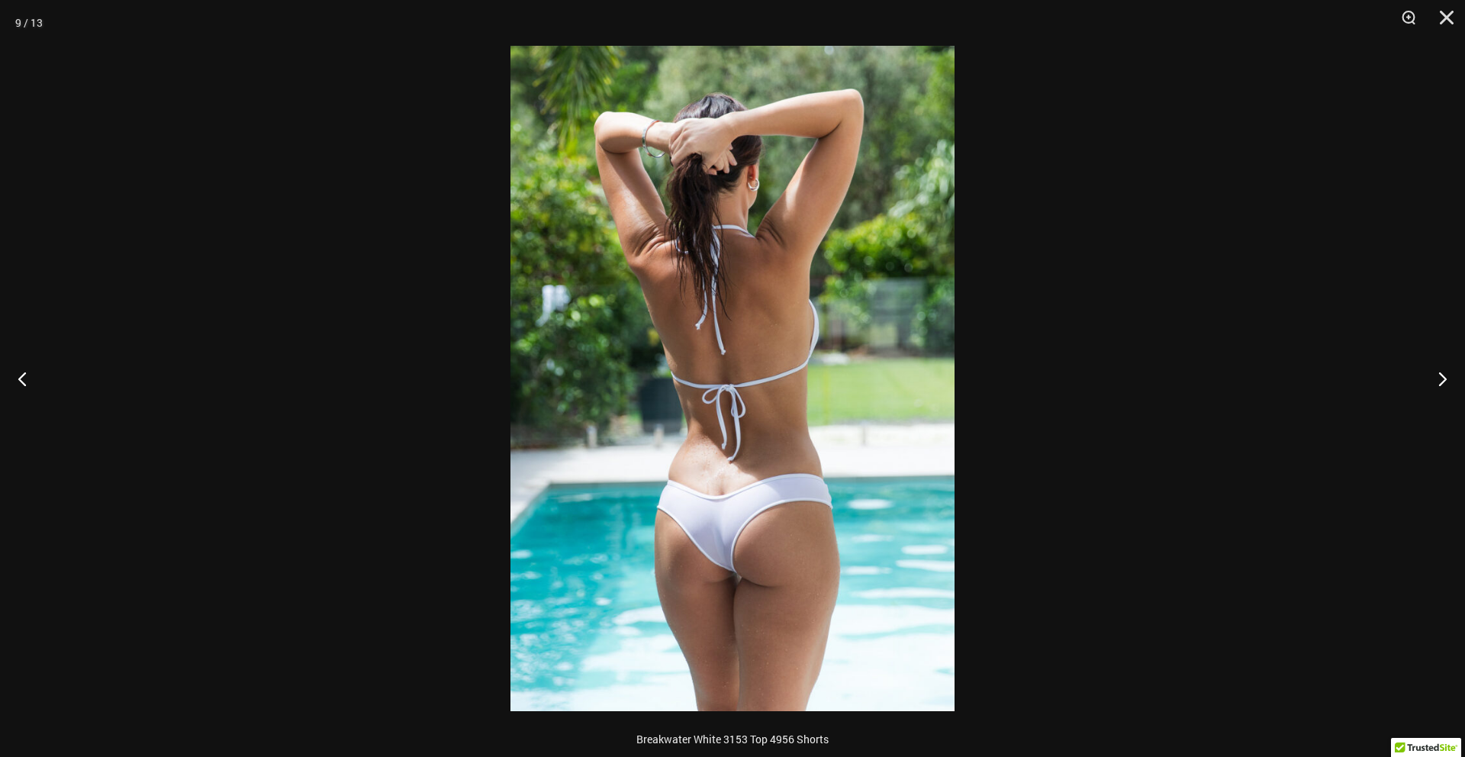
click at [1463, 15] on div at bounding box center [732, 378] width 1465 height 757
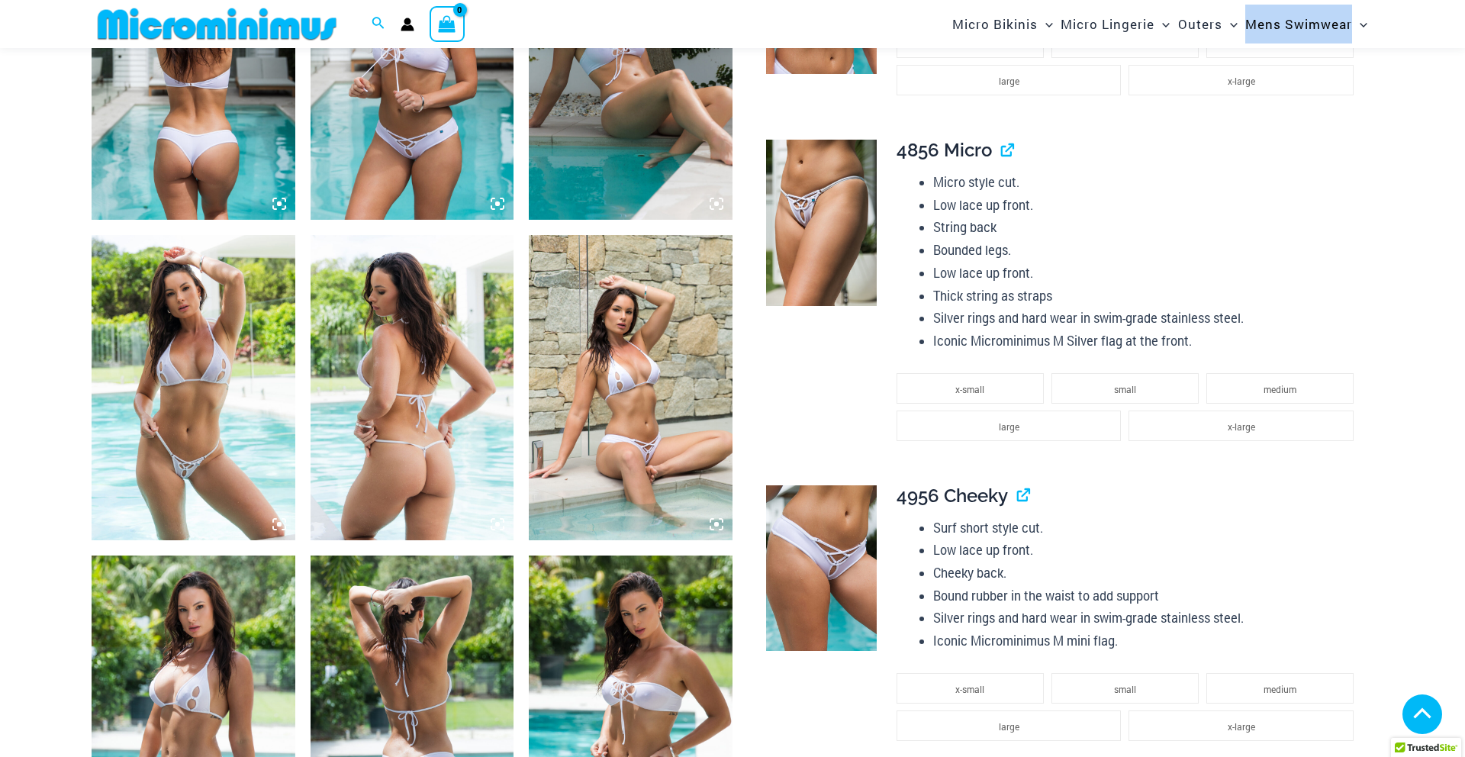
scroll to position [1302, 0]
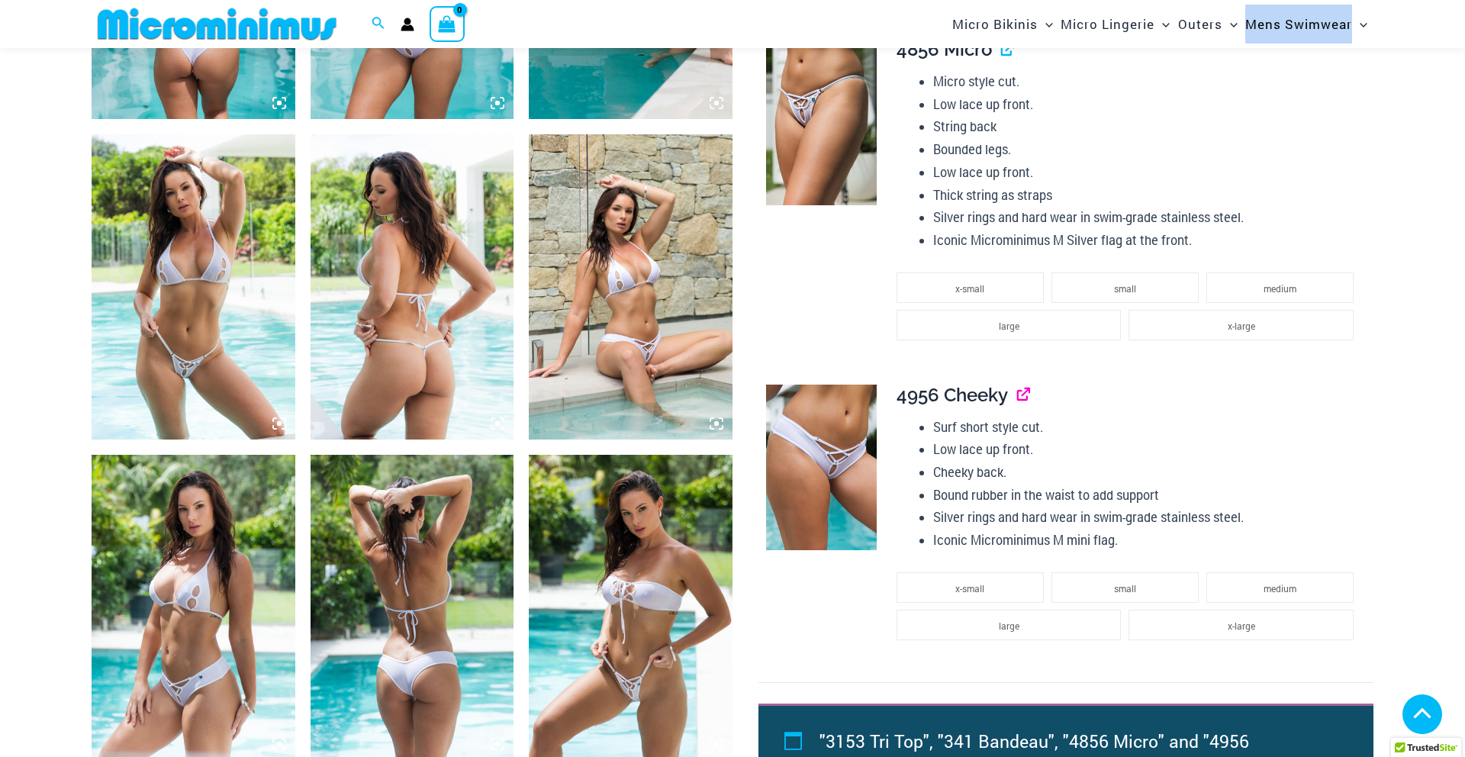
click at [1017, 396] on link "View product" at bounding box center [1017, 395] width 0 height 22
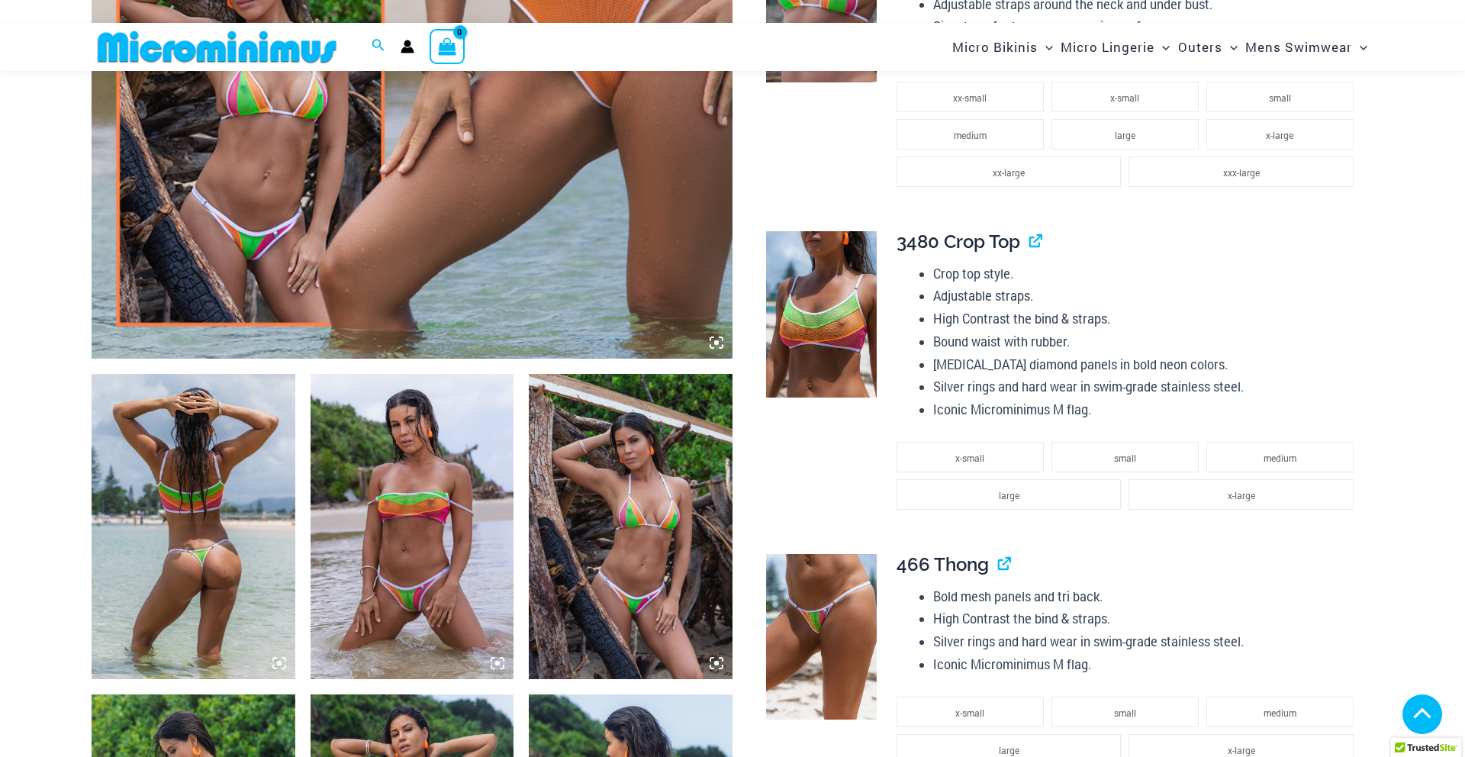
scroll to position [743, 0]
click at [718, 343] on icon at bounding box center [716, 342] width 5 height 5
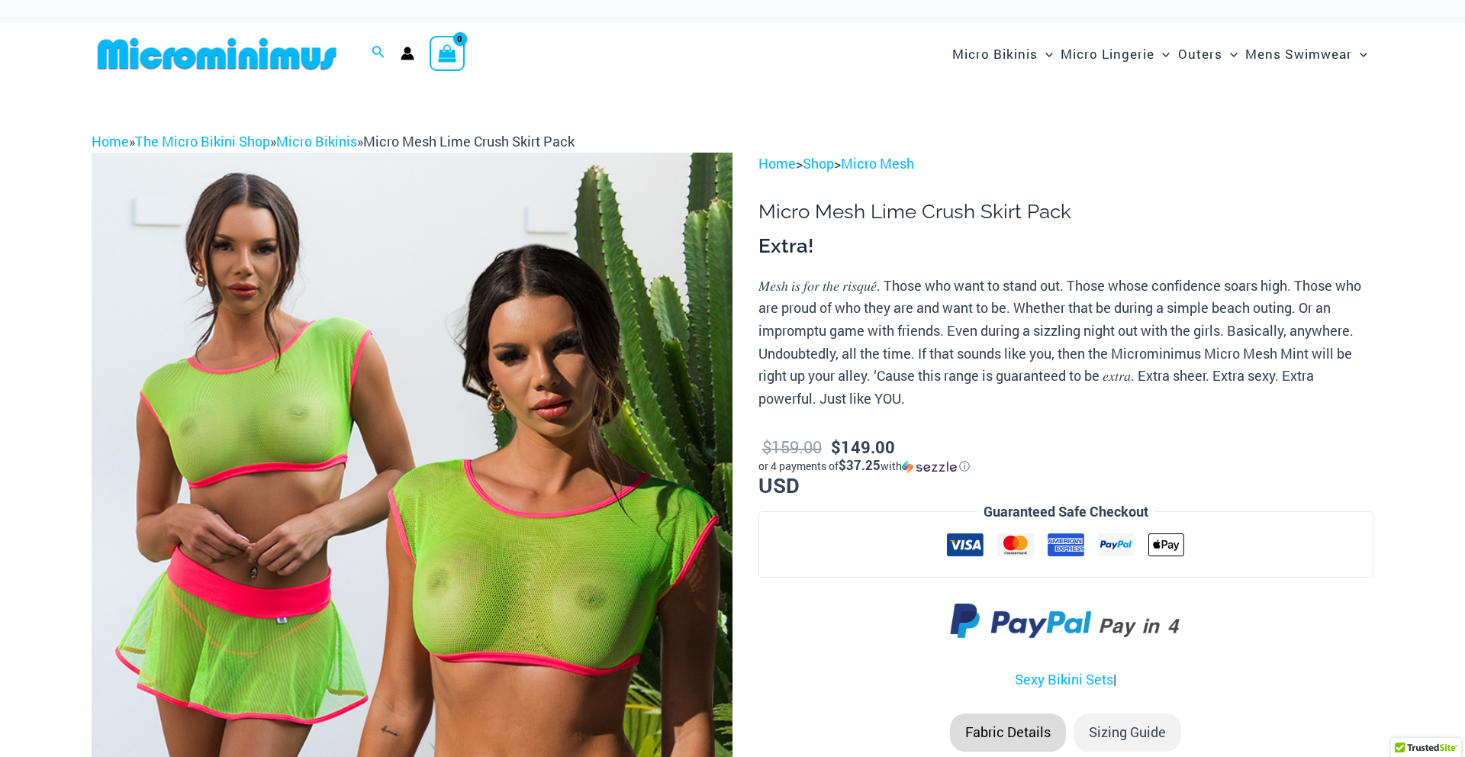
click at [495, 357] on img at bounding box center [412, 634] width 641 height 962
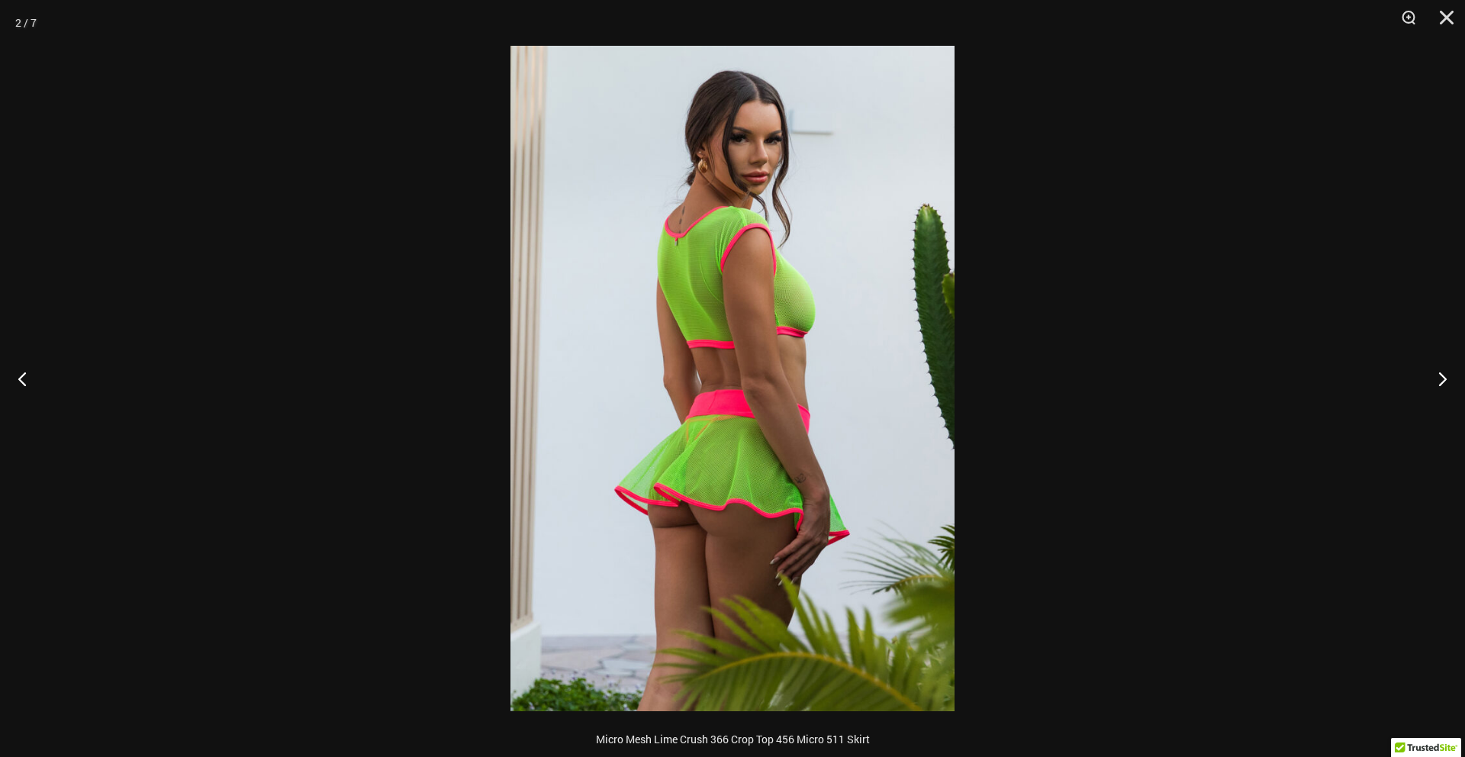
click at [598, 77] on img at bounding box center [733, 379] width 444 height 666
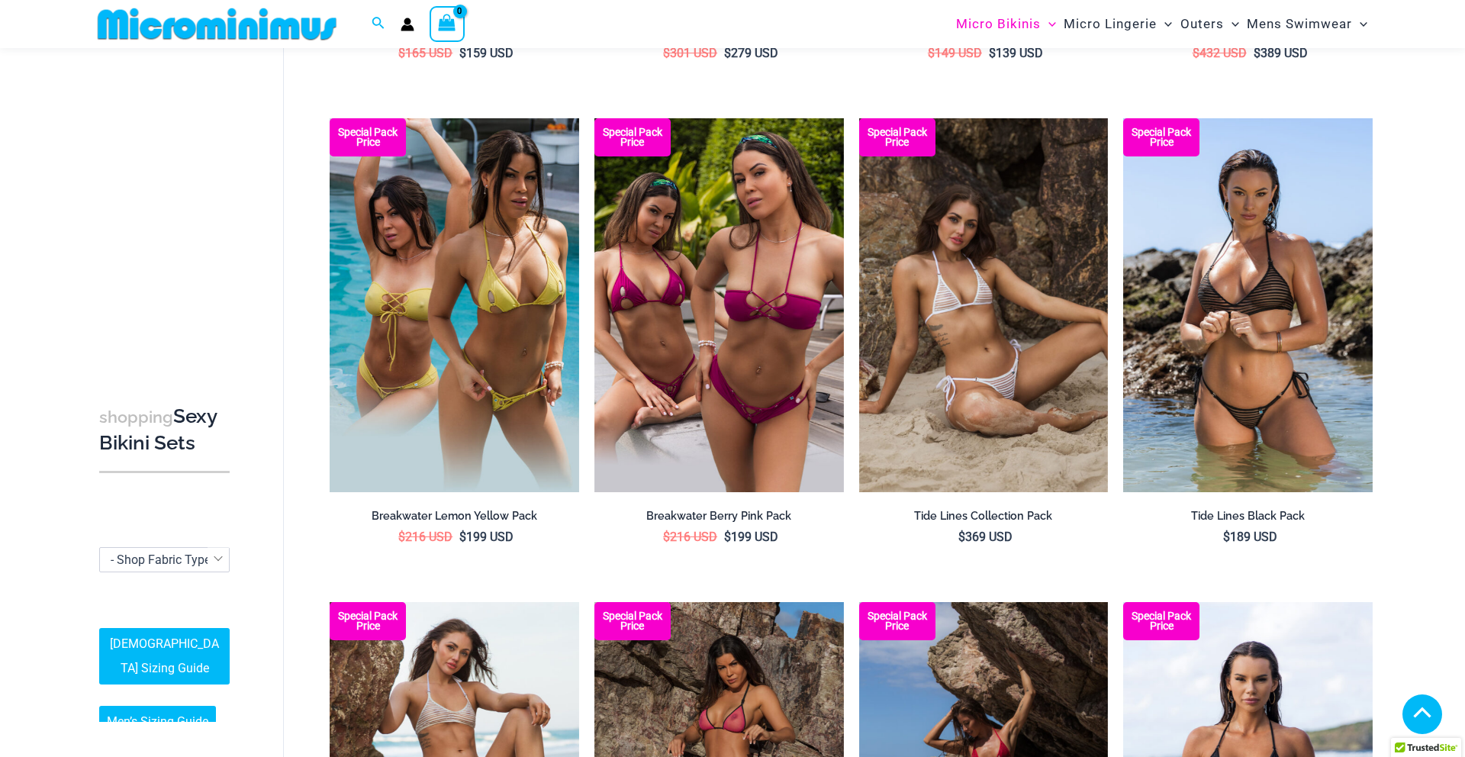
scroll to position [1504, 0]
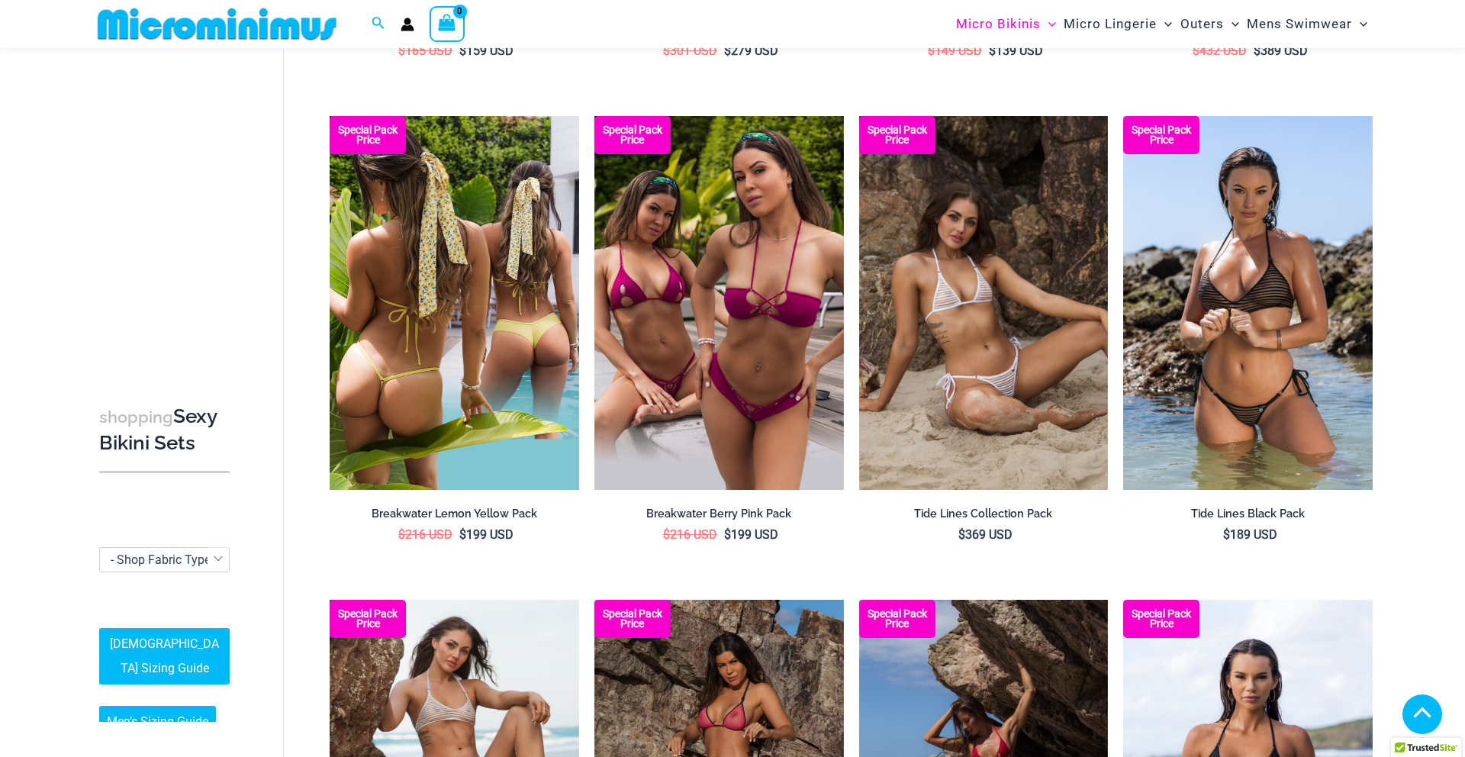
click at [566, 554] on li "Special Pack Price Breakwater Lemon Yellow Pack $ 216 USD Original price was: $…" at bounding box center [455, 341] width 250 height 450
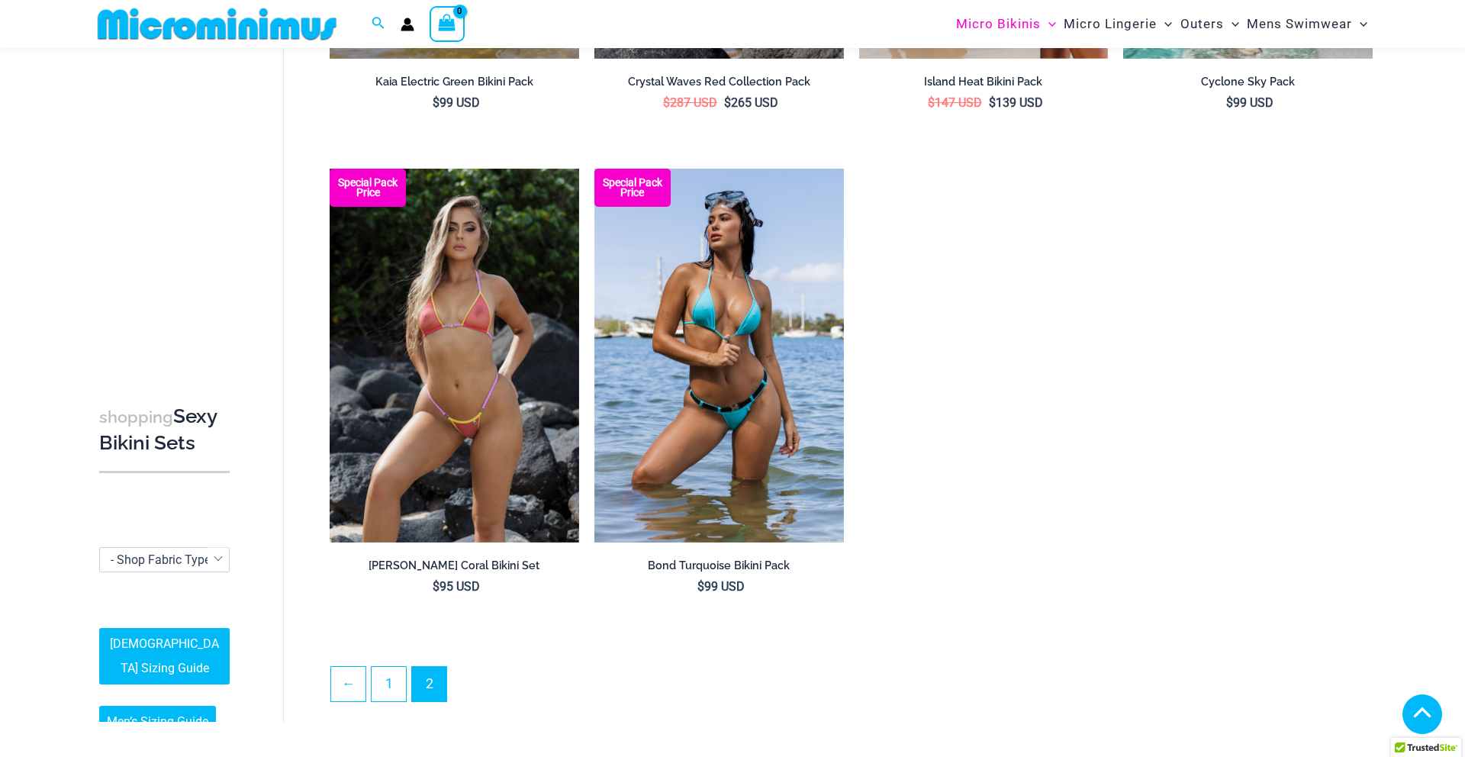
scroll to position [3035, 0]
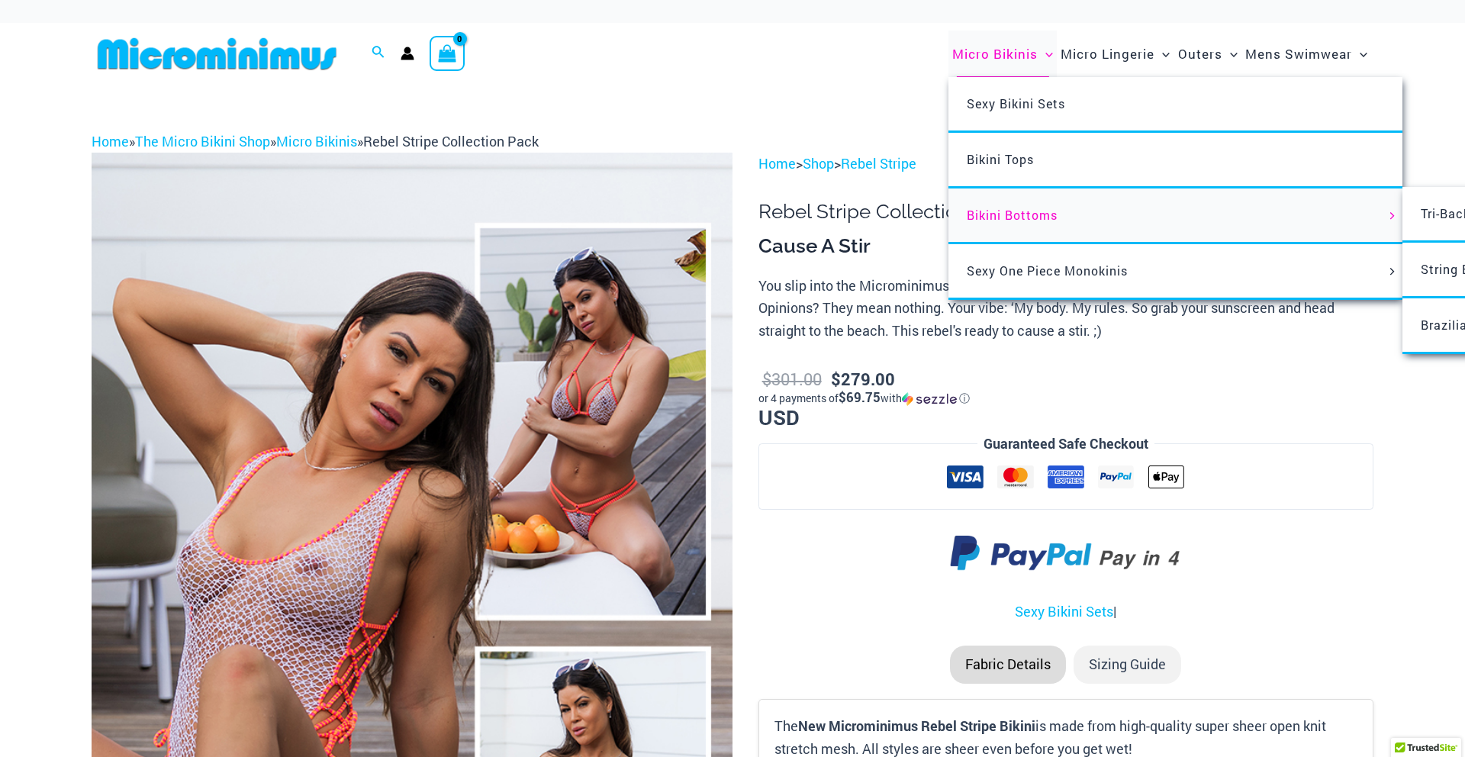
click at [1003, 220] on span "Bikini Bottoms" at bounding box center [1012, 215] width 91 height 16
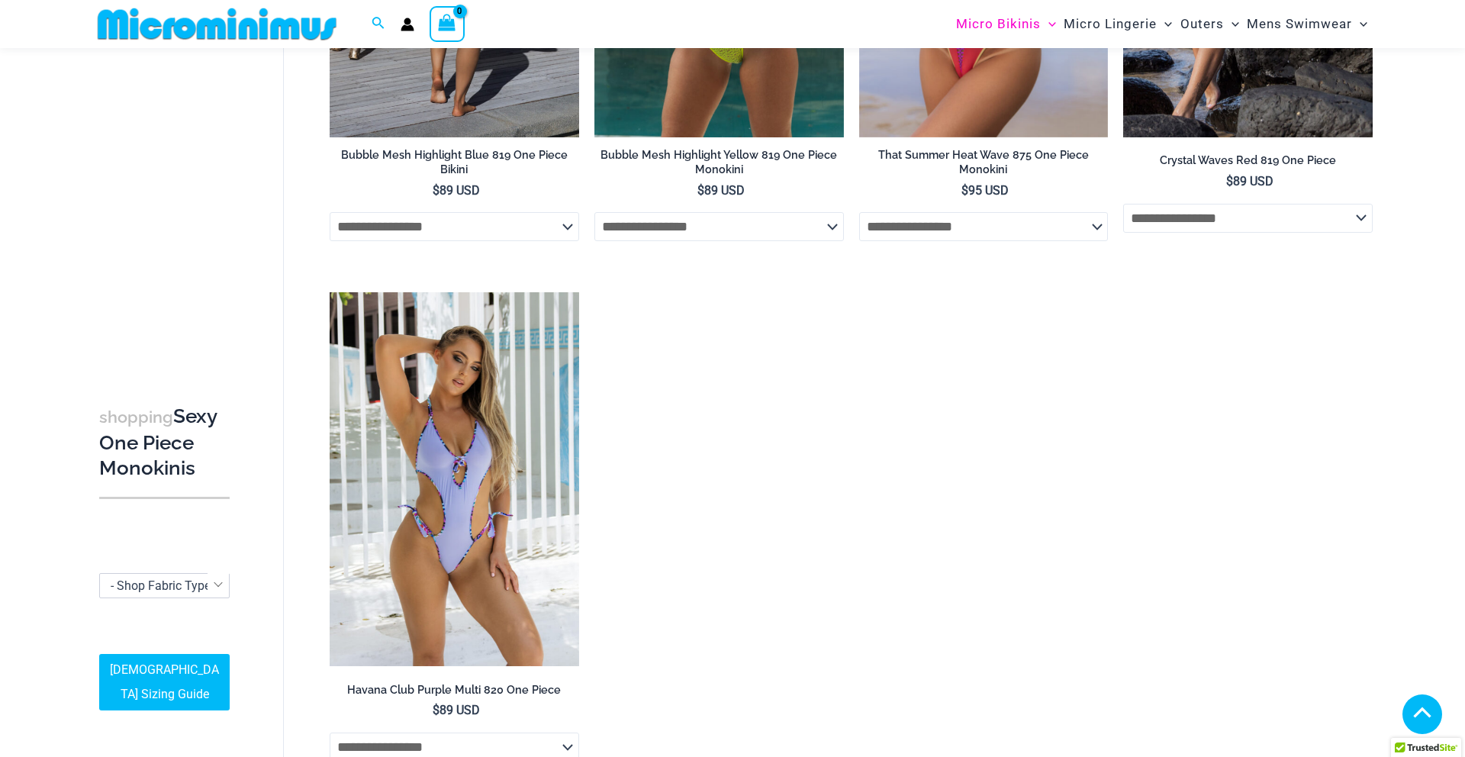
scroll to position [3639, 0]
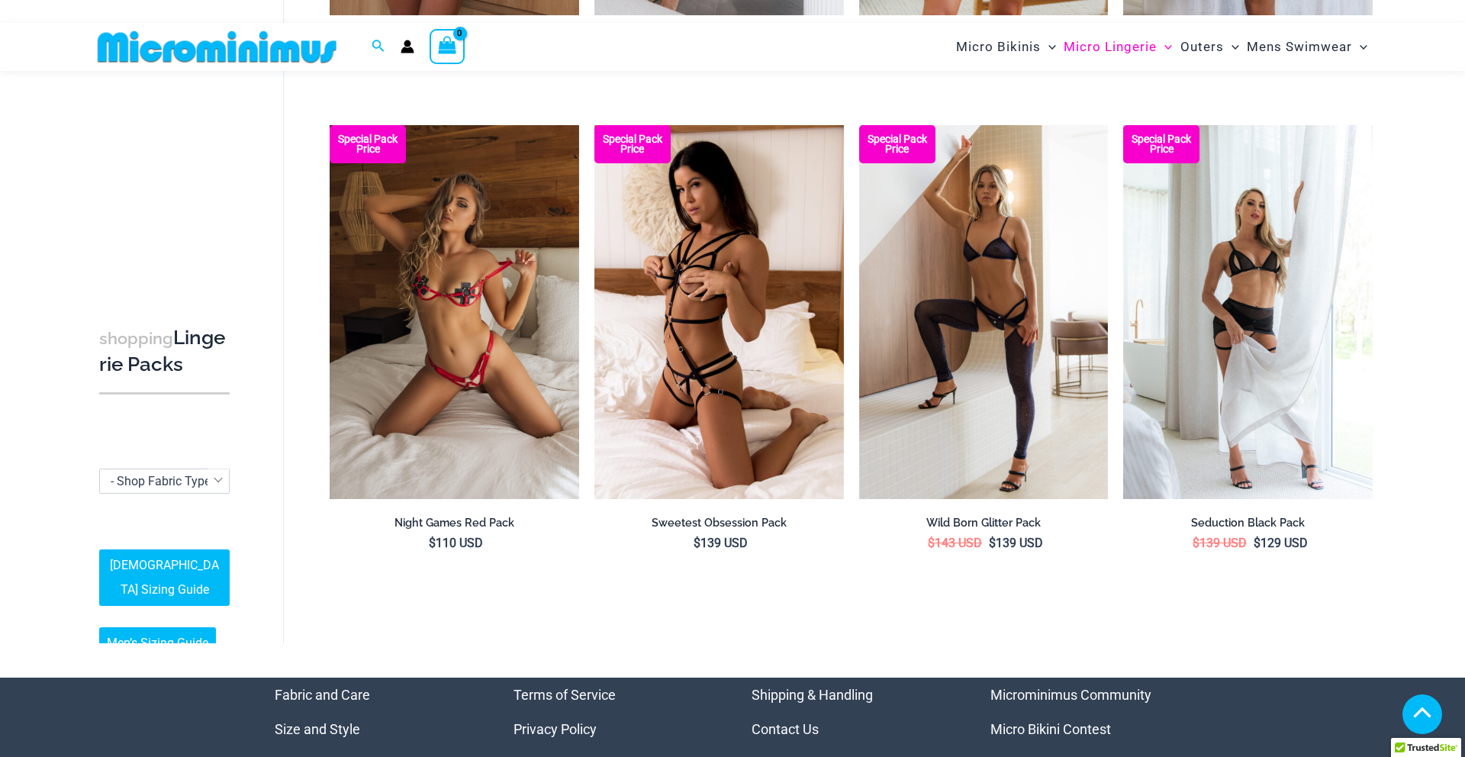
scroll to position [1977, 0]
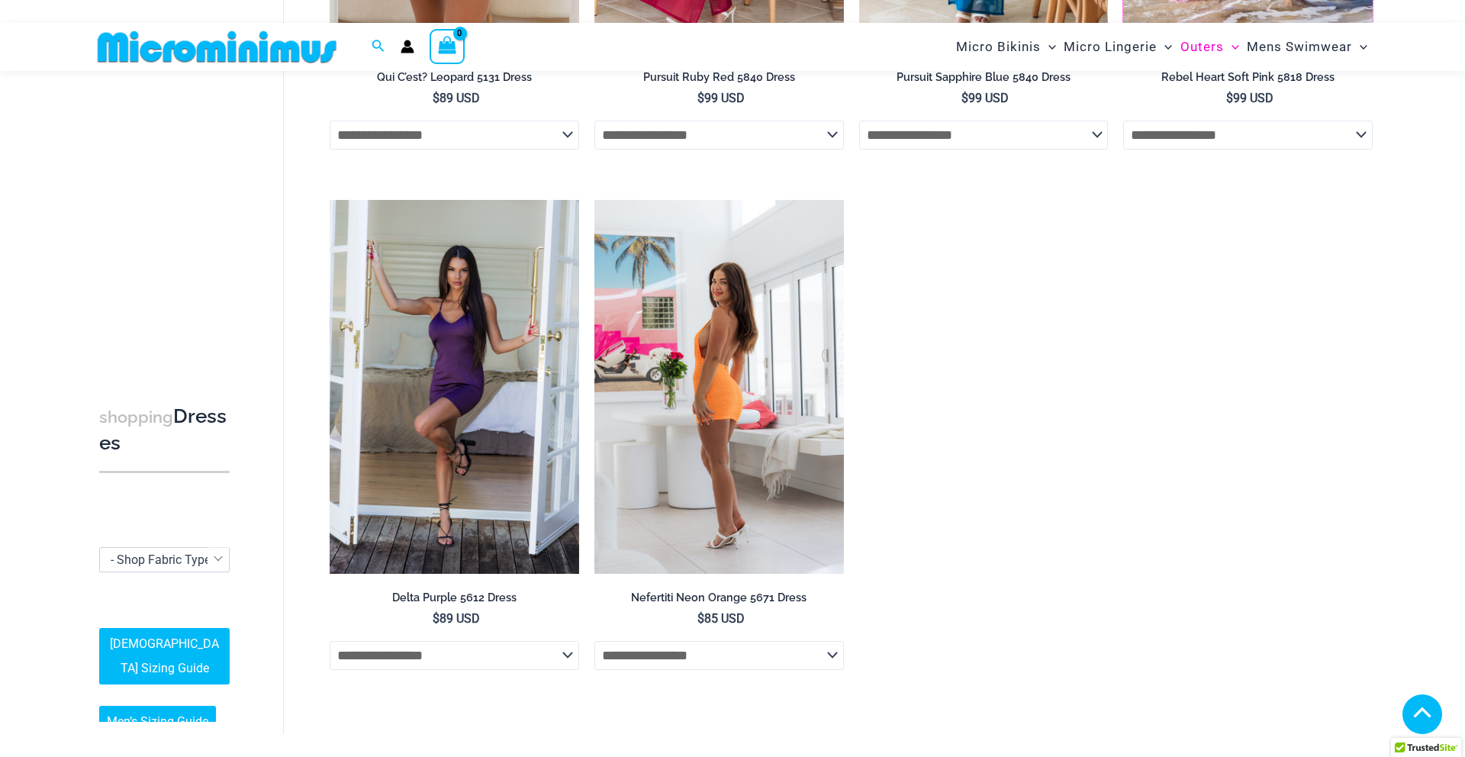
scroll to position [1299, 0]
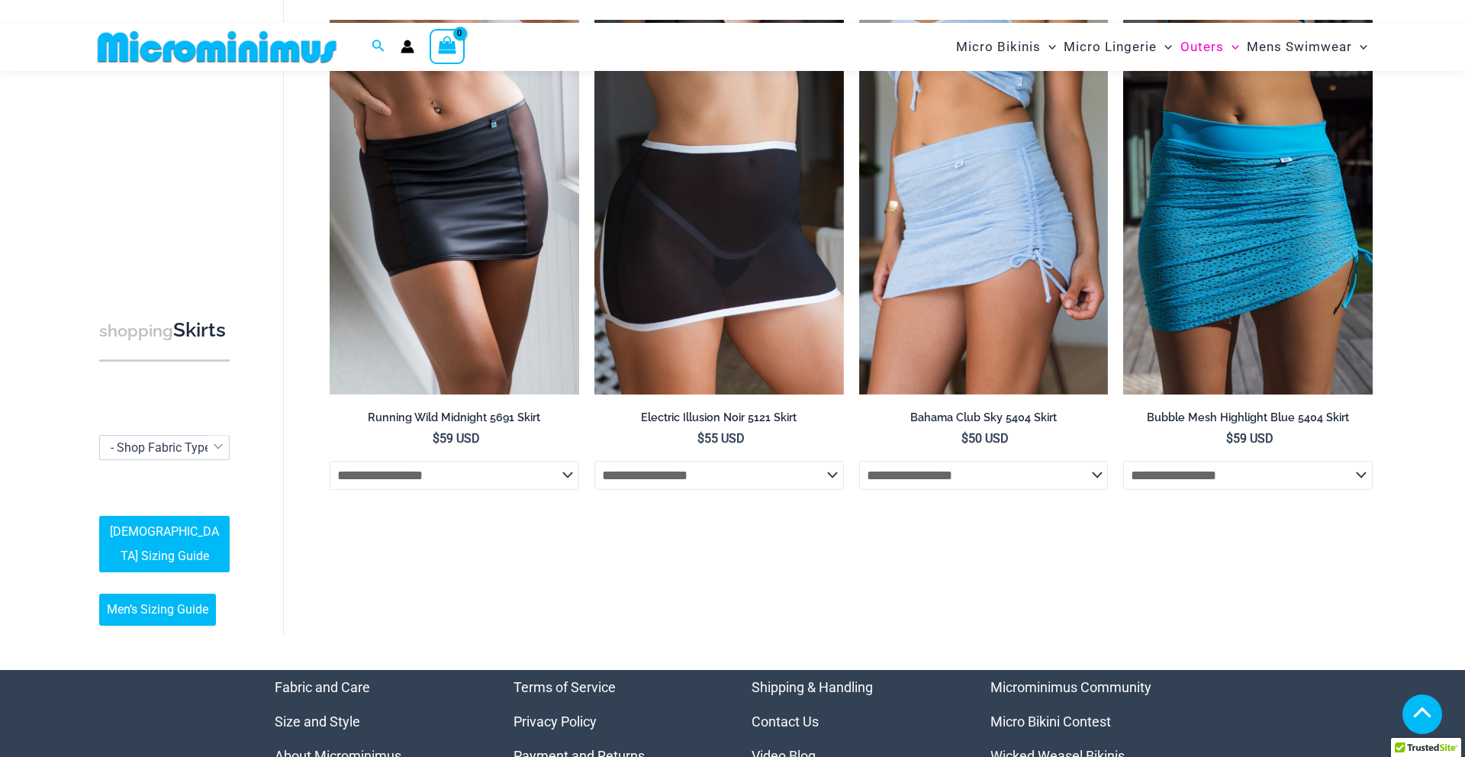
scroll to position [53, 0]
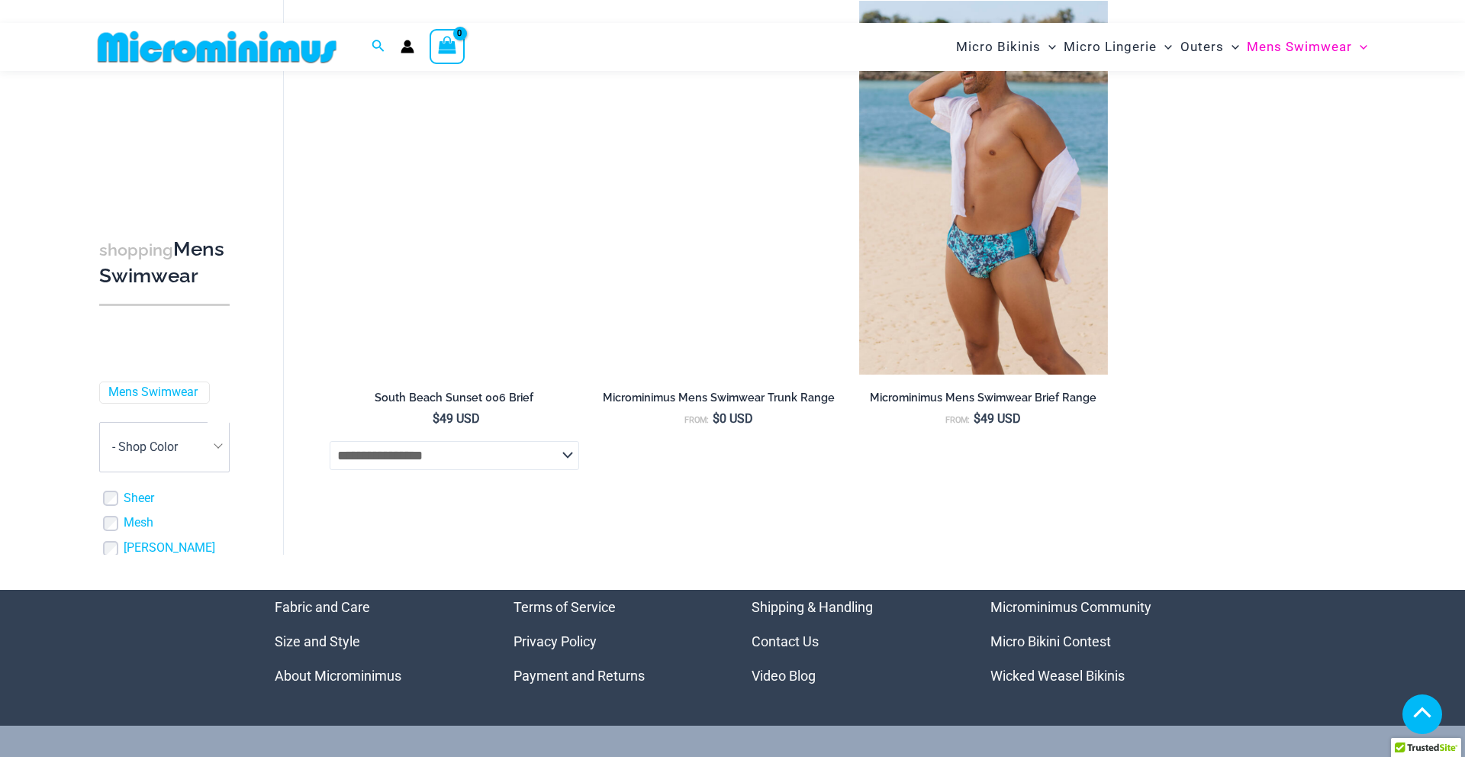
scroll to position [3599, 0]
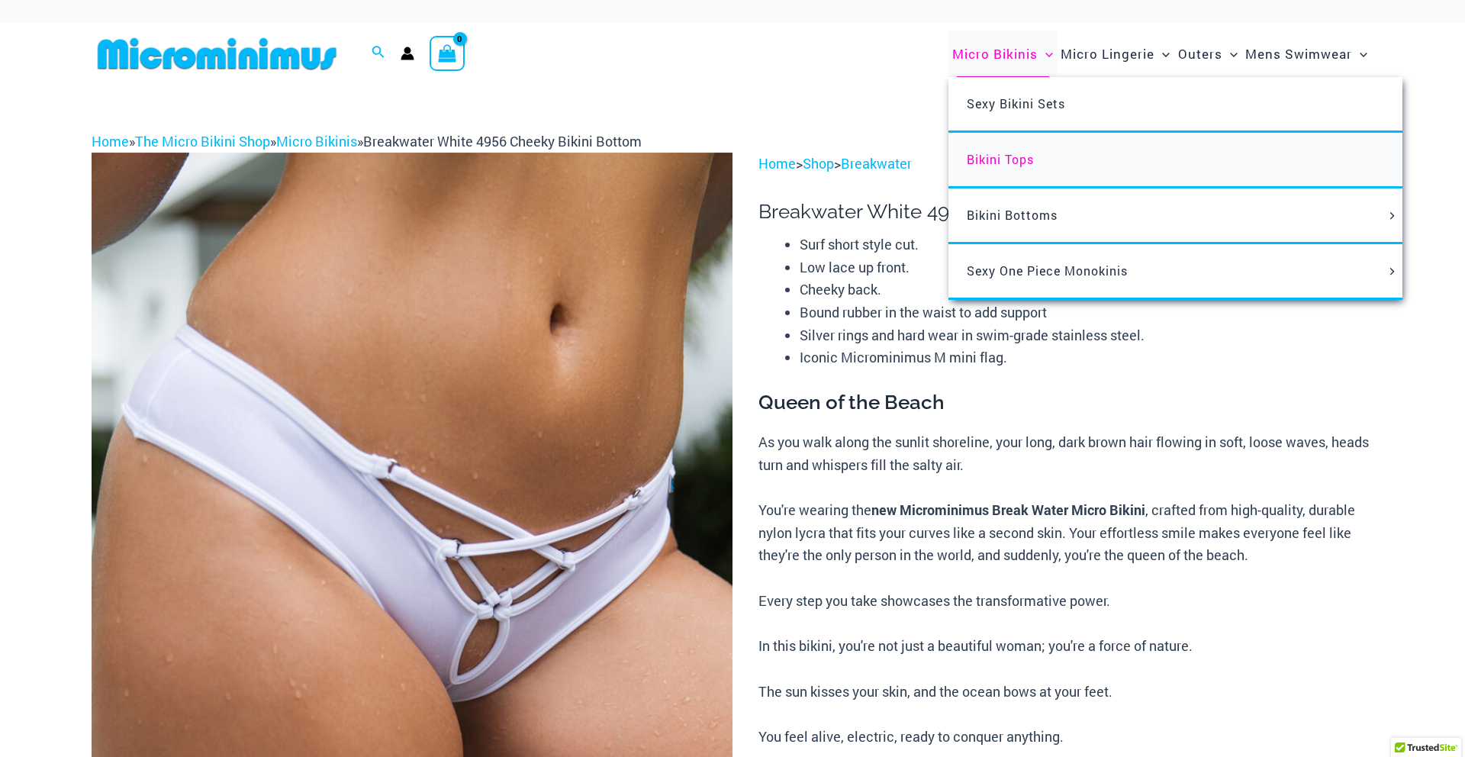
click at [1014, 161] on span "Bikini Tops" at bounding box center [1000, 159] width 67 height 16
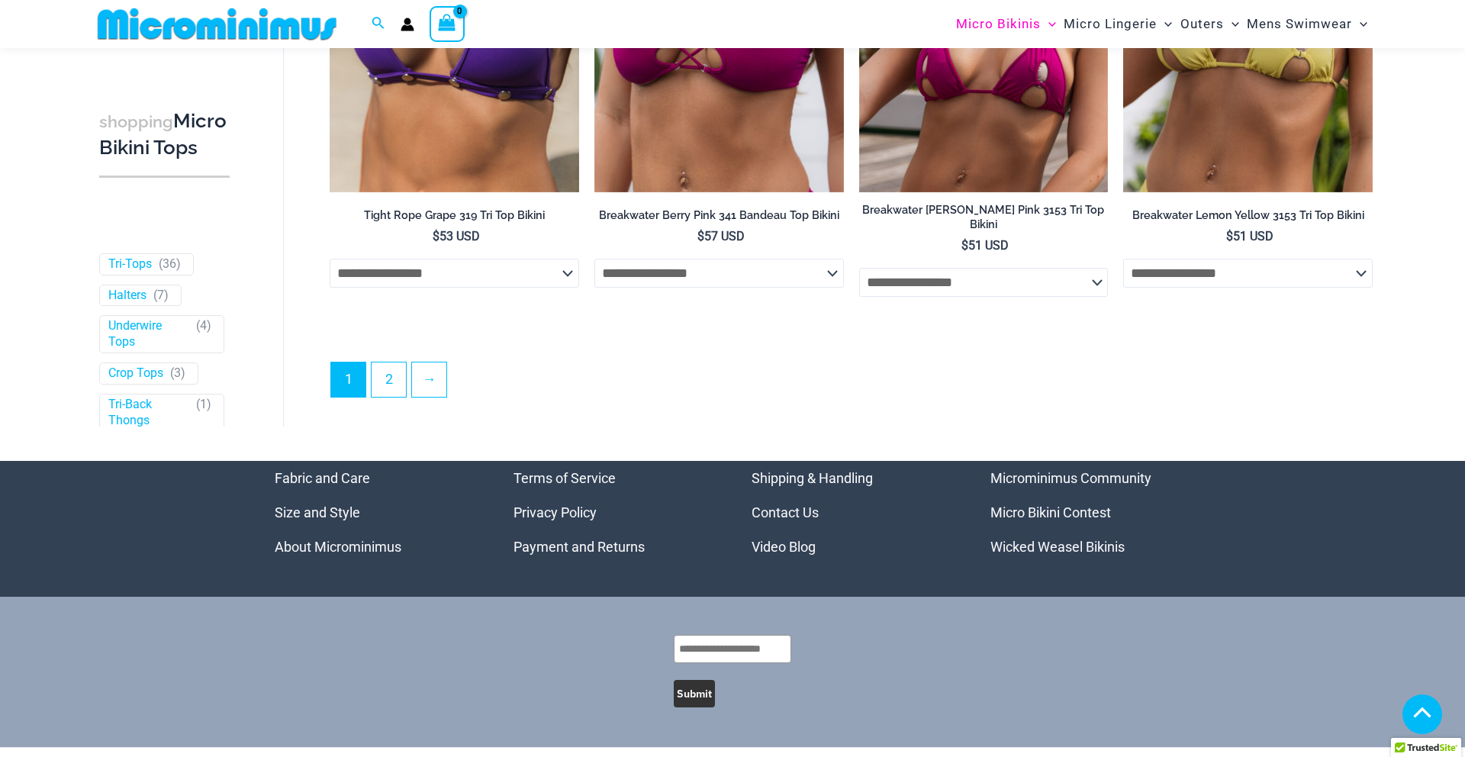
scroll to position [4490, 0]
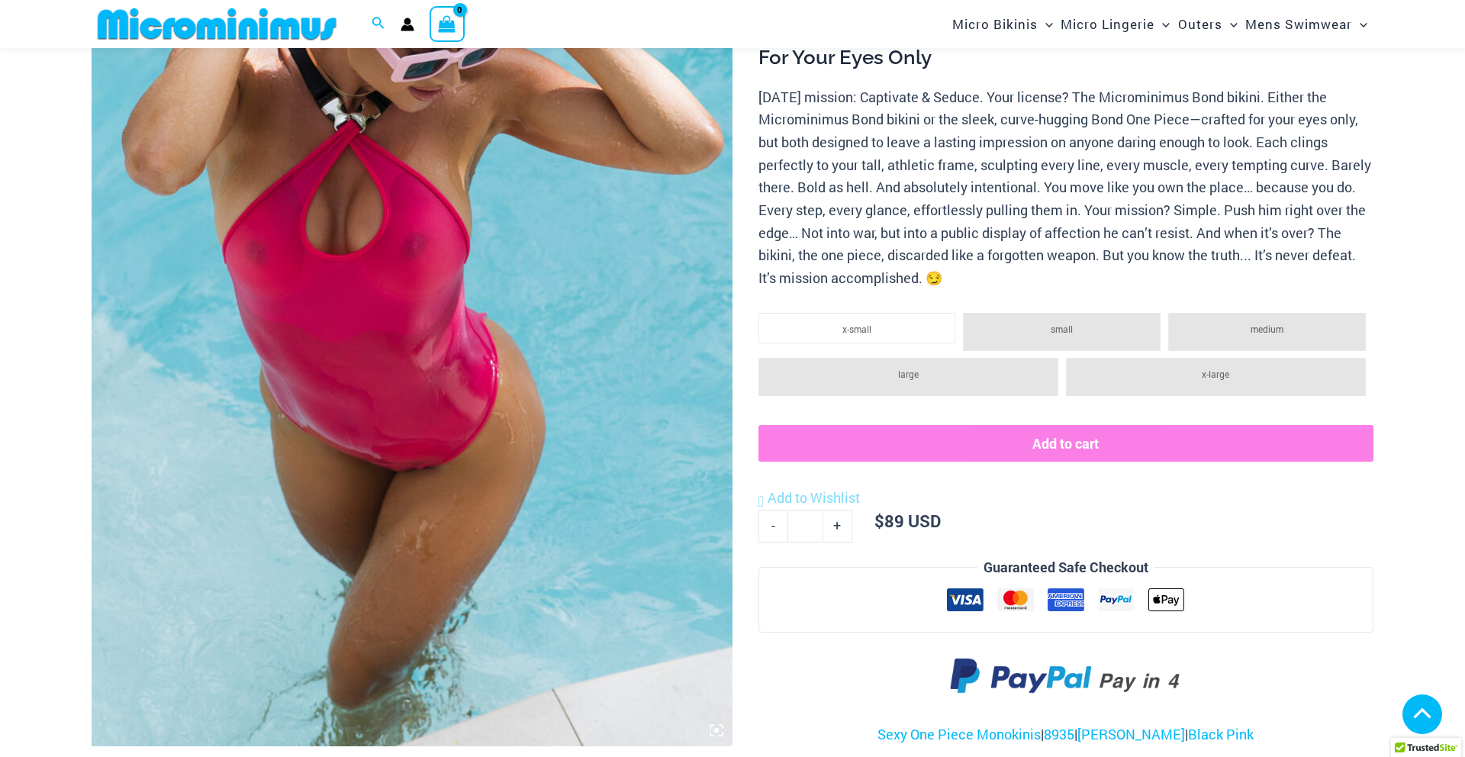
scroll to position [608, 0]
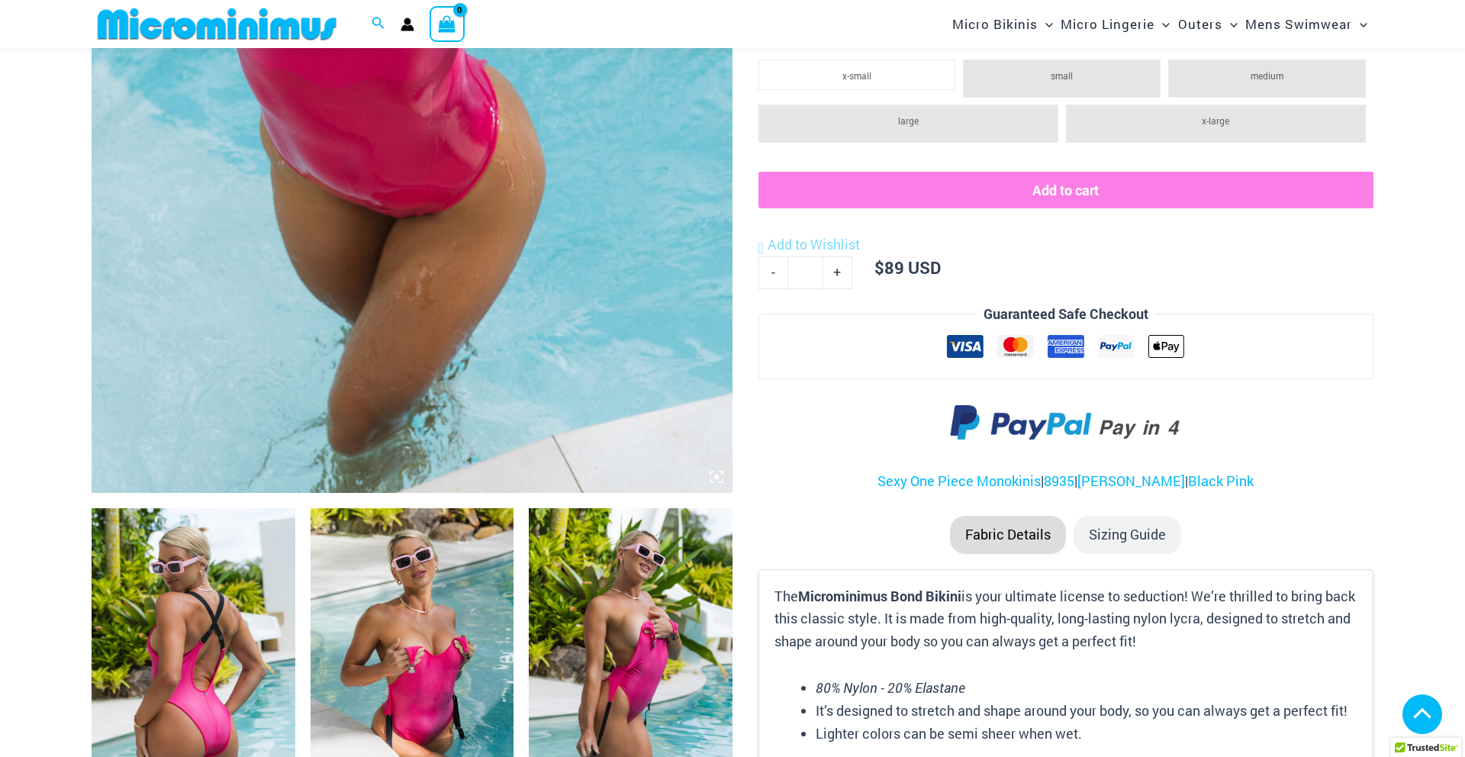
click at [717, 479] on icon at bounding box center [717, 477] width 14 height 14
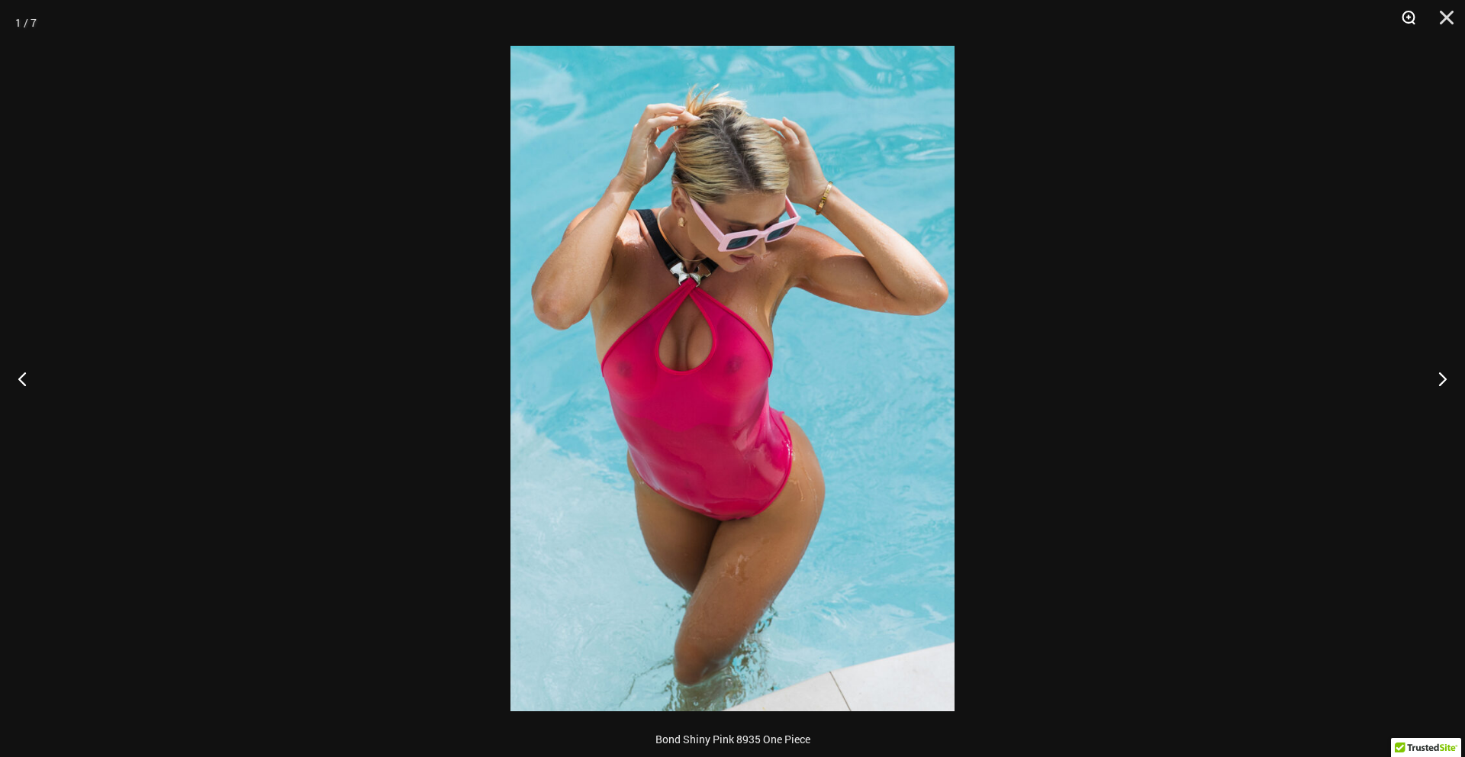
click at [1410, 18] on button "Zoom" at bounding box center [1403, 23] width 38 height 46
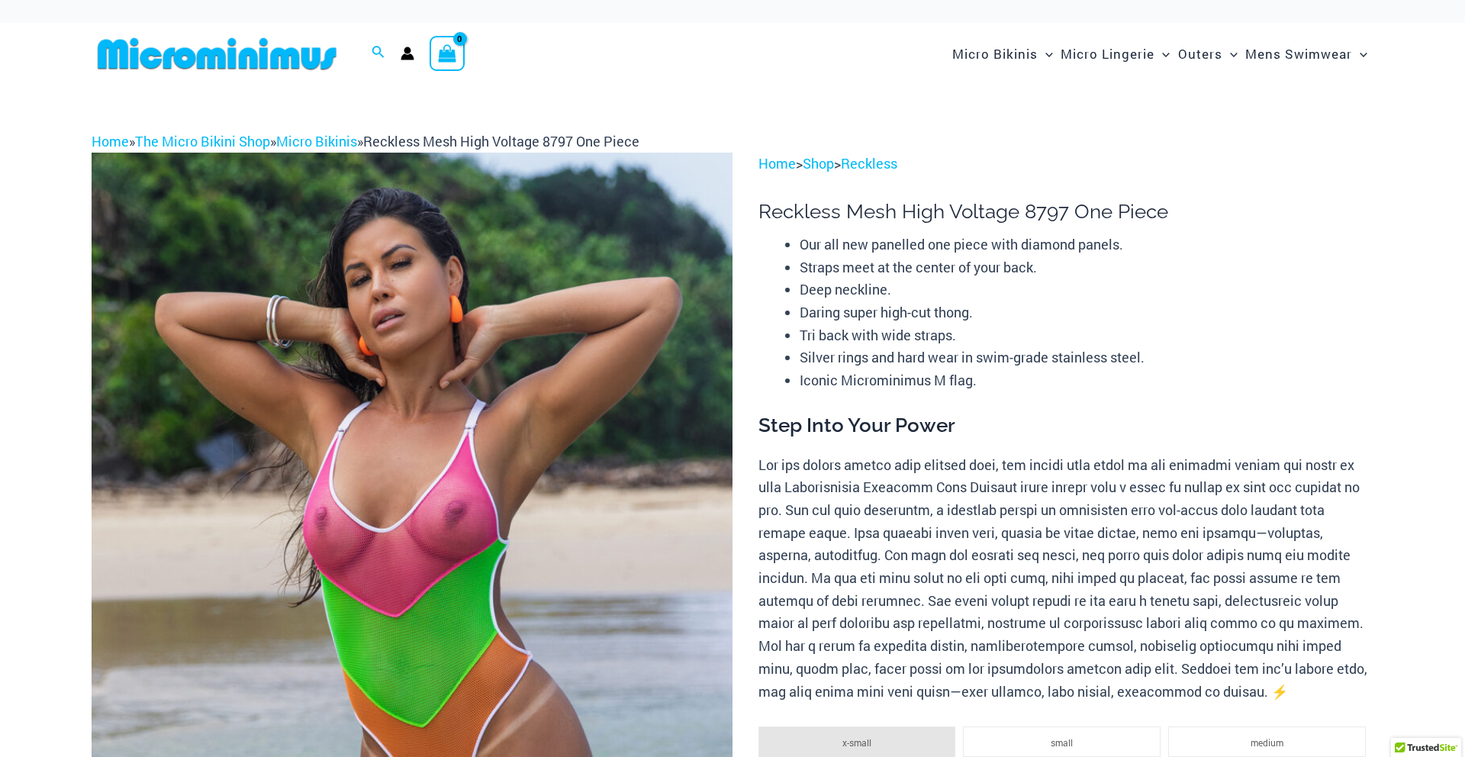
scroll to position [438, 0]
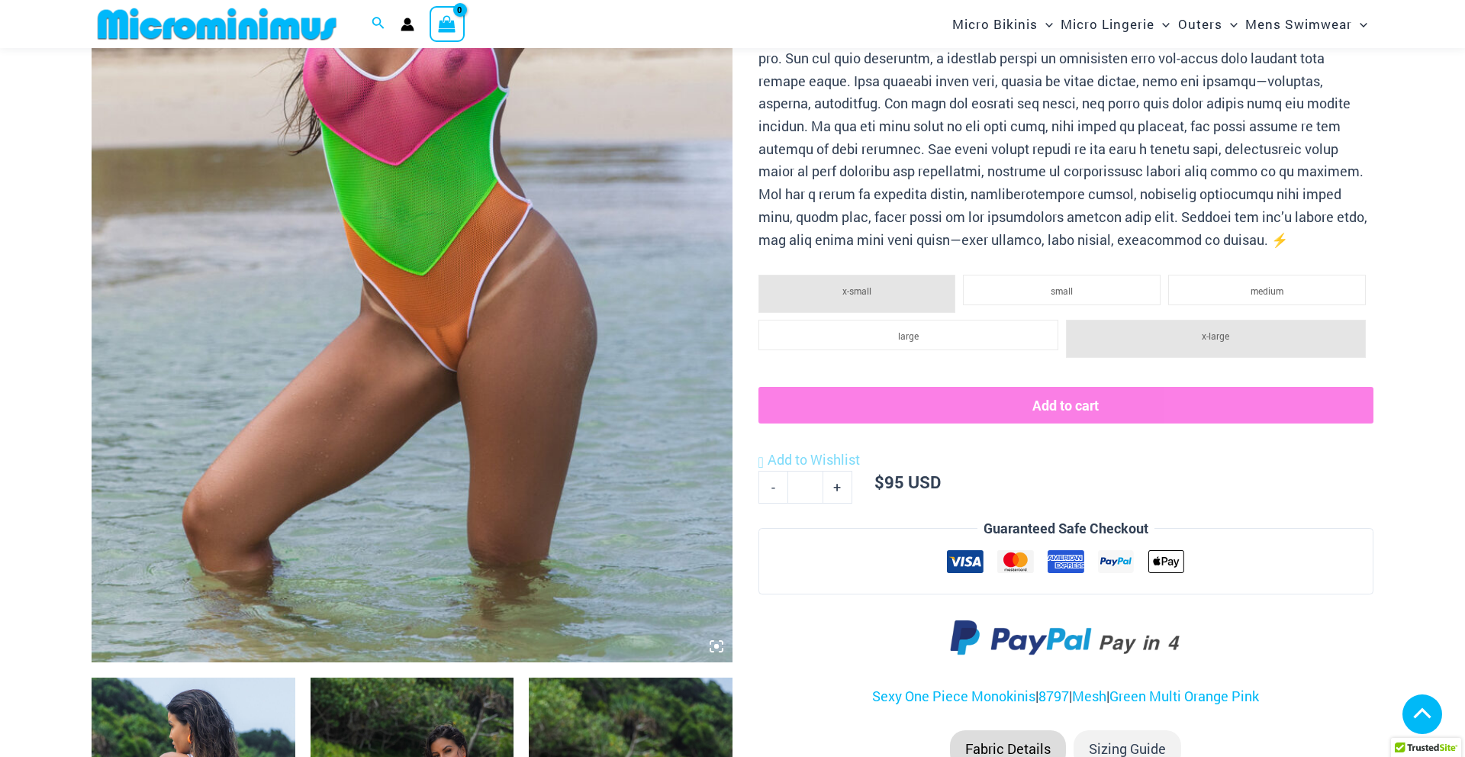
click at [721, 655] on img at bounding box center [412, 182] width 641 height 962
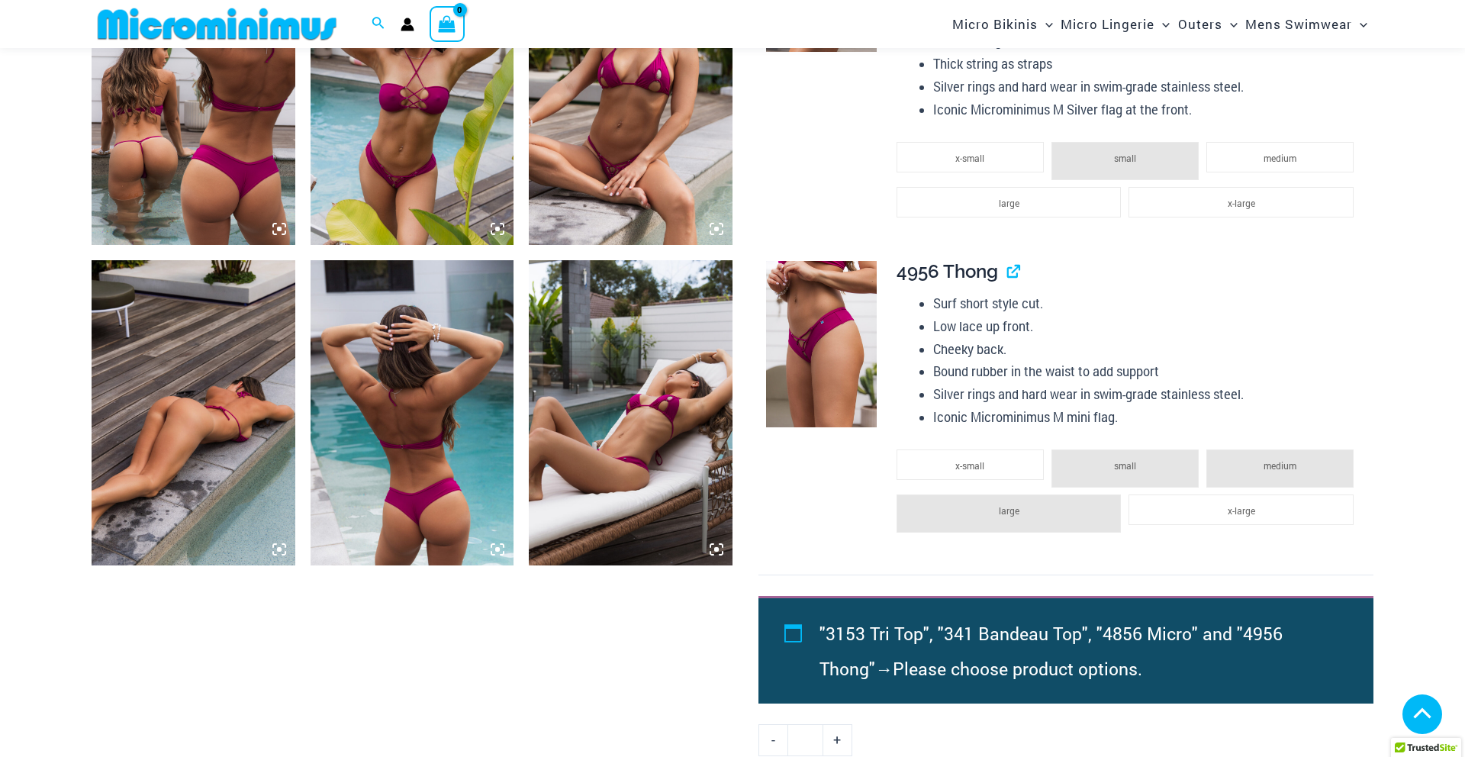
scroll to position [1328, 0]
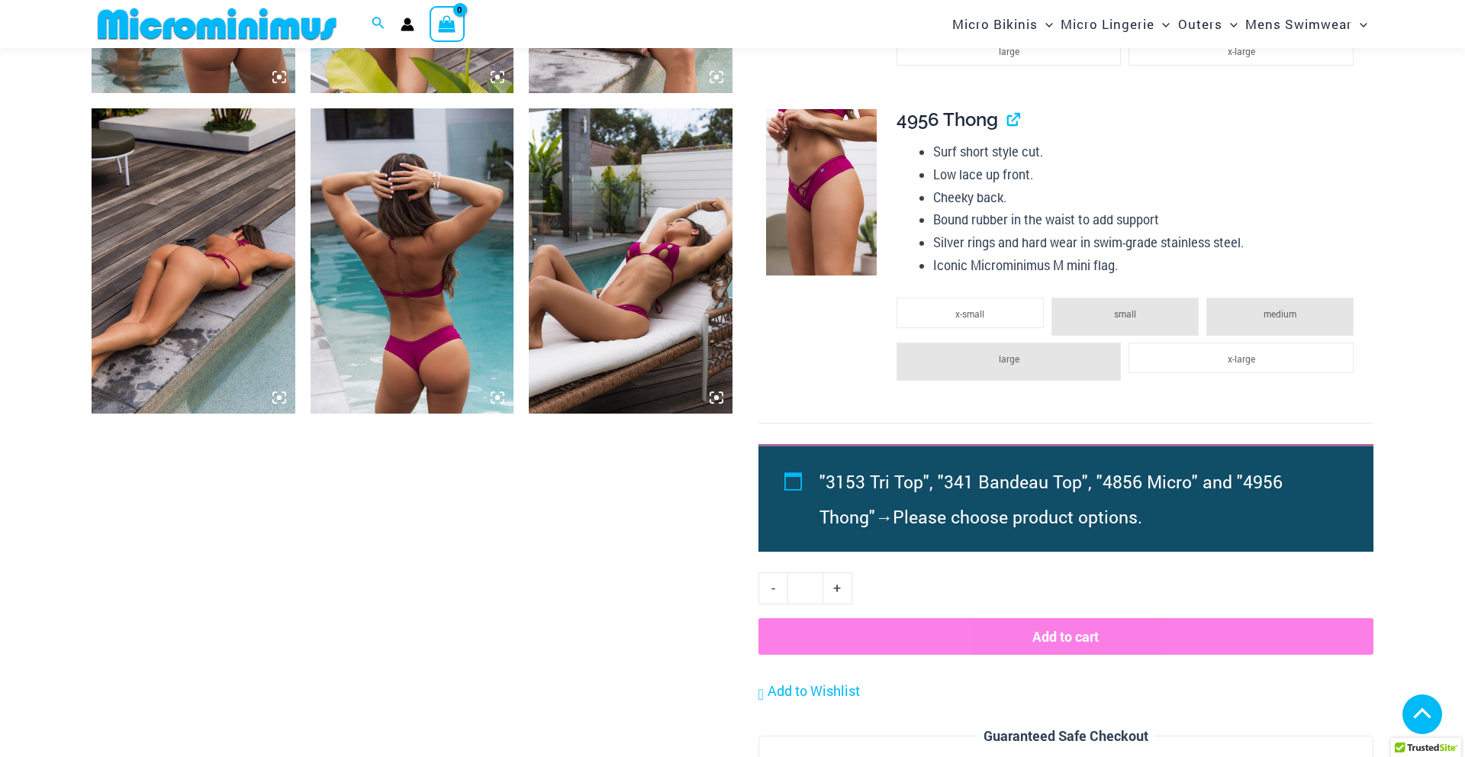
click at [504, 402] on img at bounding box center [413, 260] width 204 height 305
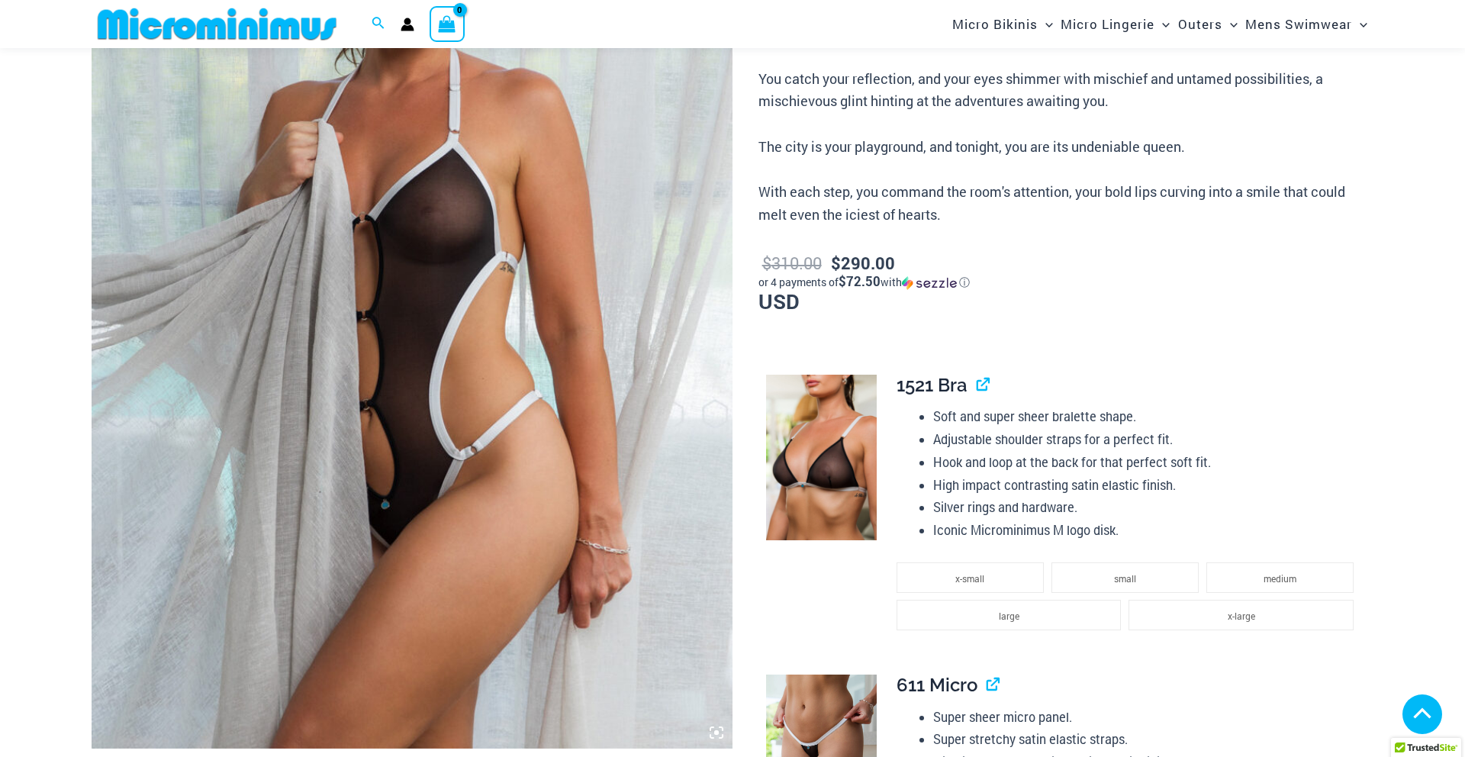
scroll to position [458, 0]
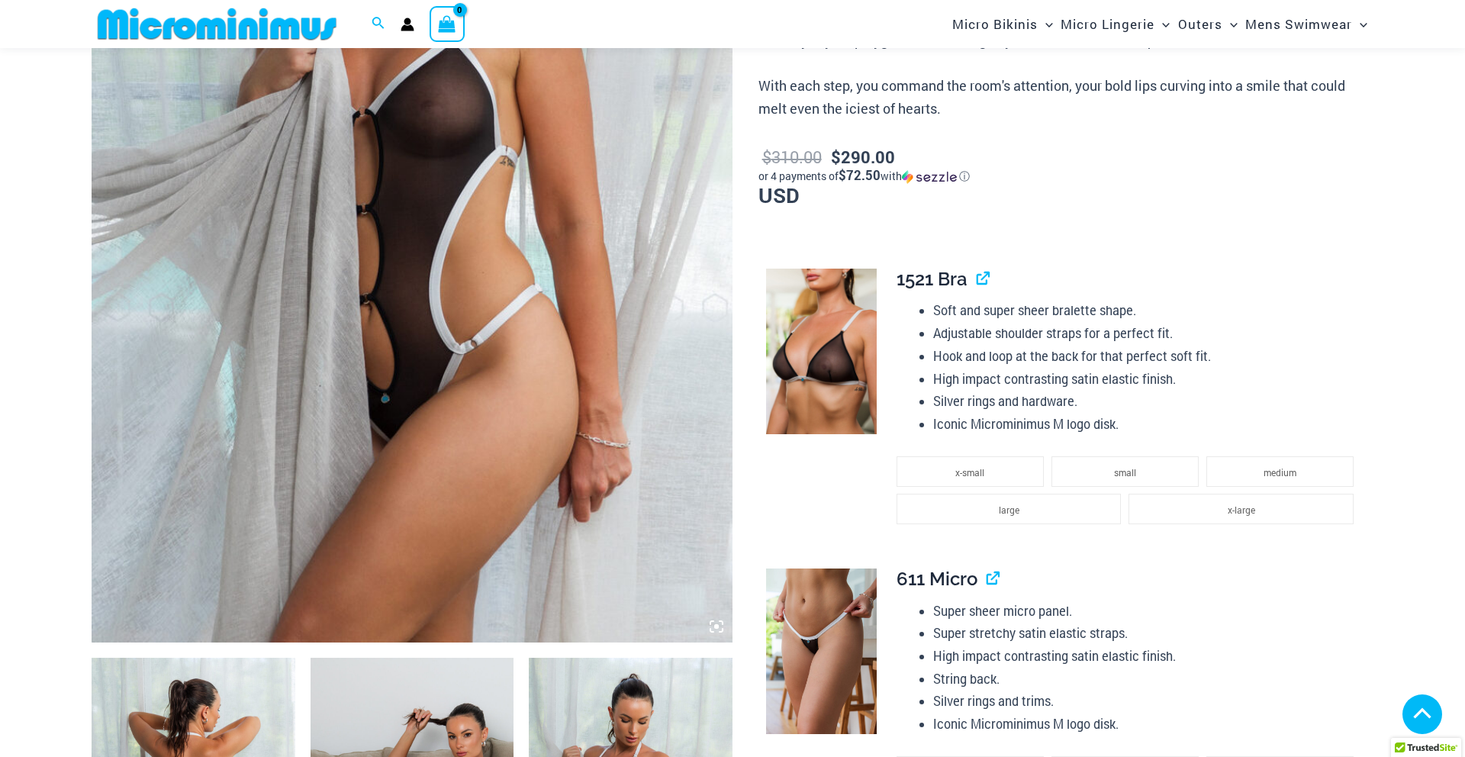
click at [719, 628] on icon at bounding box center [717, 627] width 14 height 14
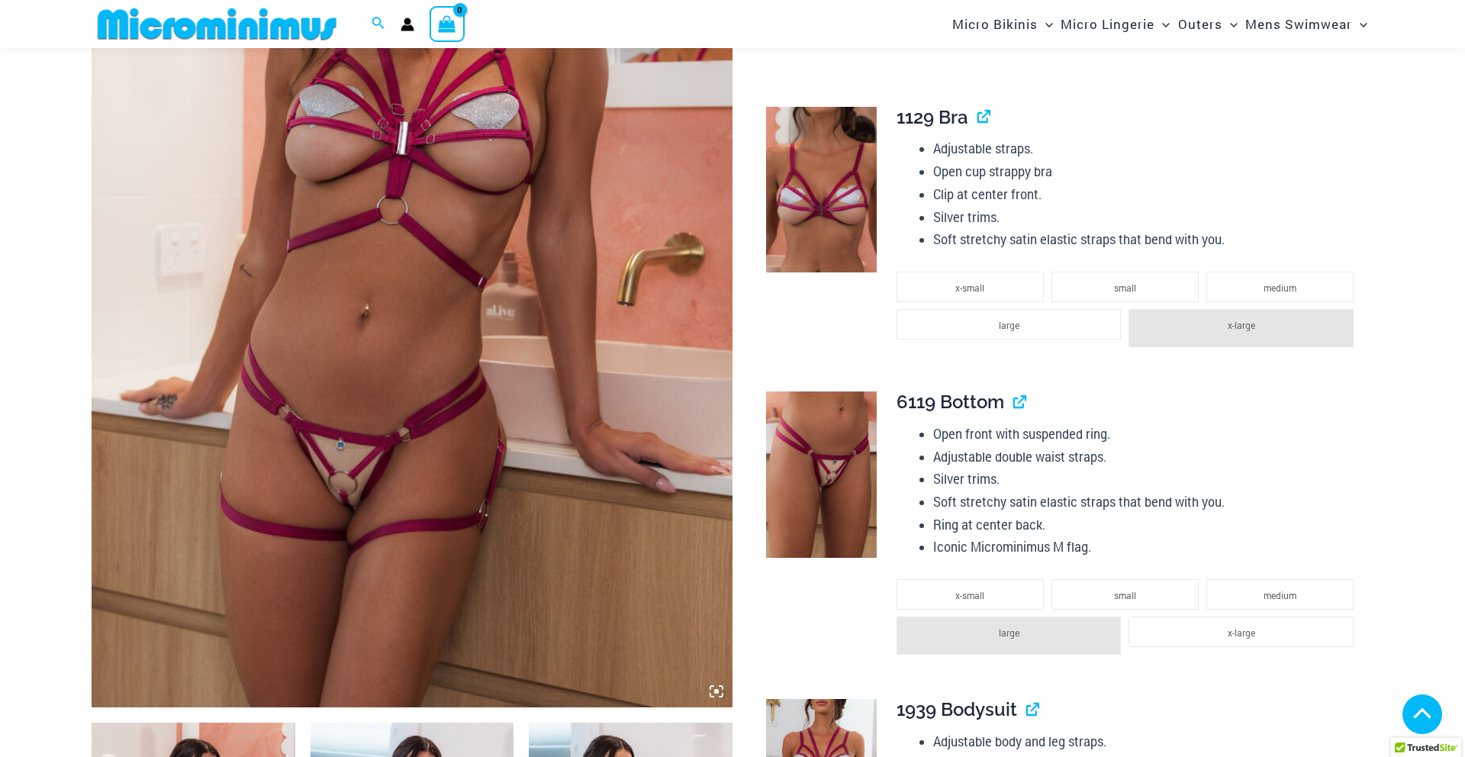
scroll to position [405, 0]
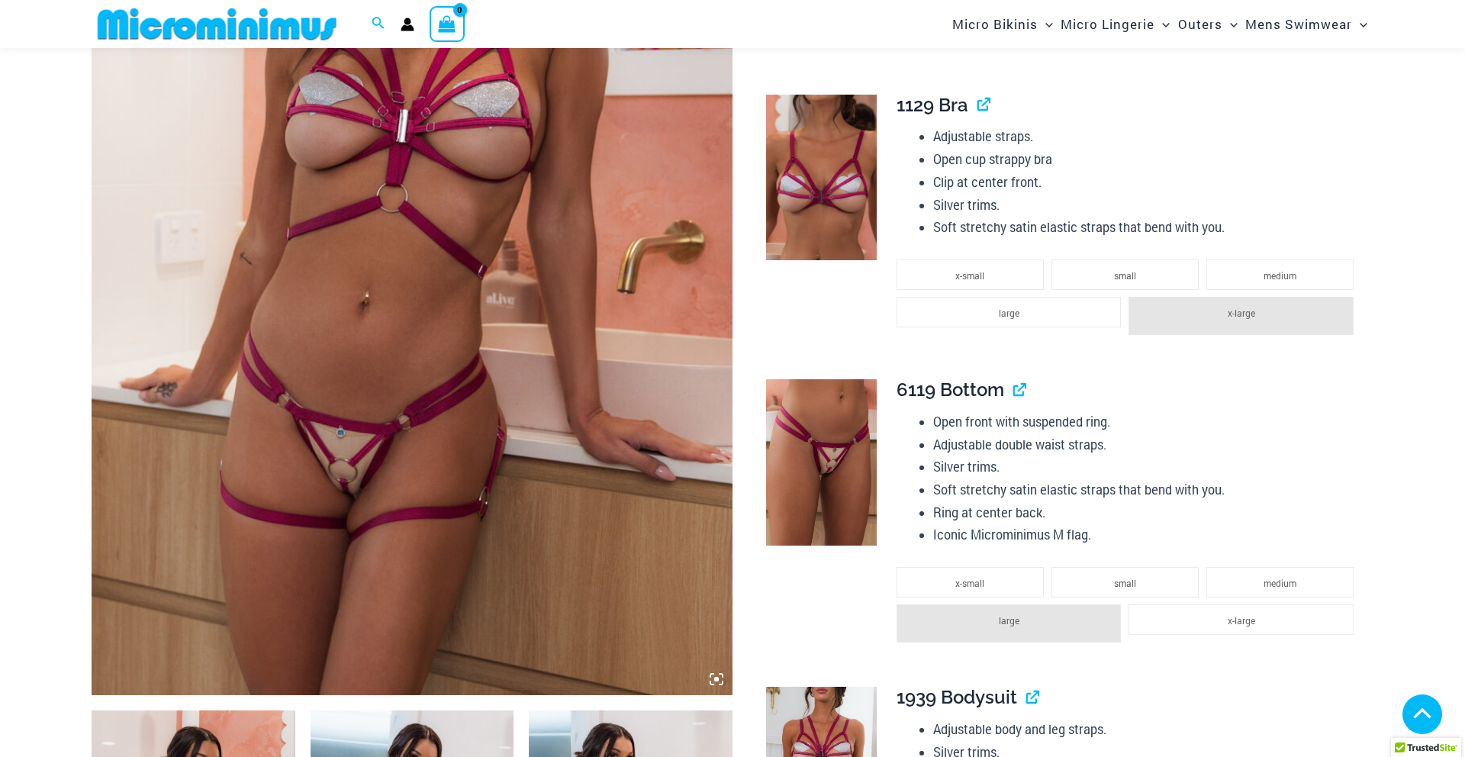
click at [714, 678] on icon at bounding box center [717, 679] width 14 height 14
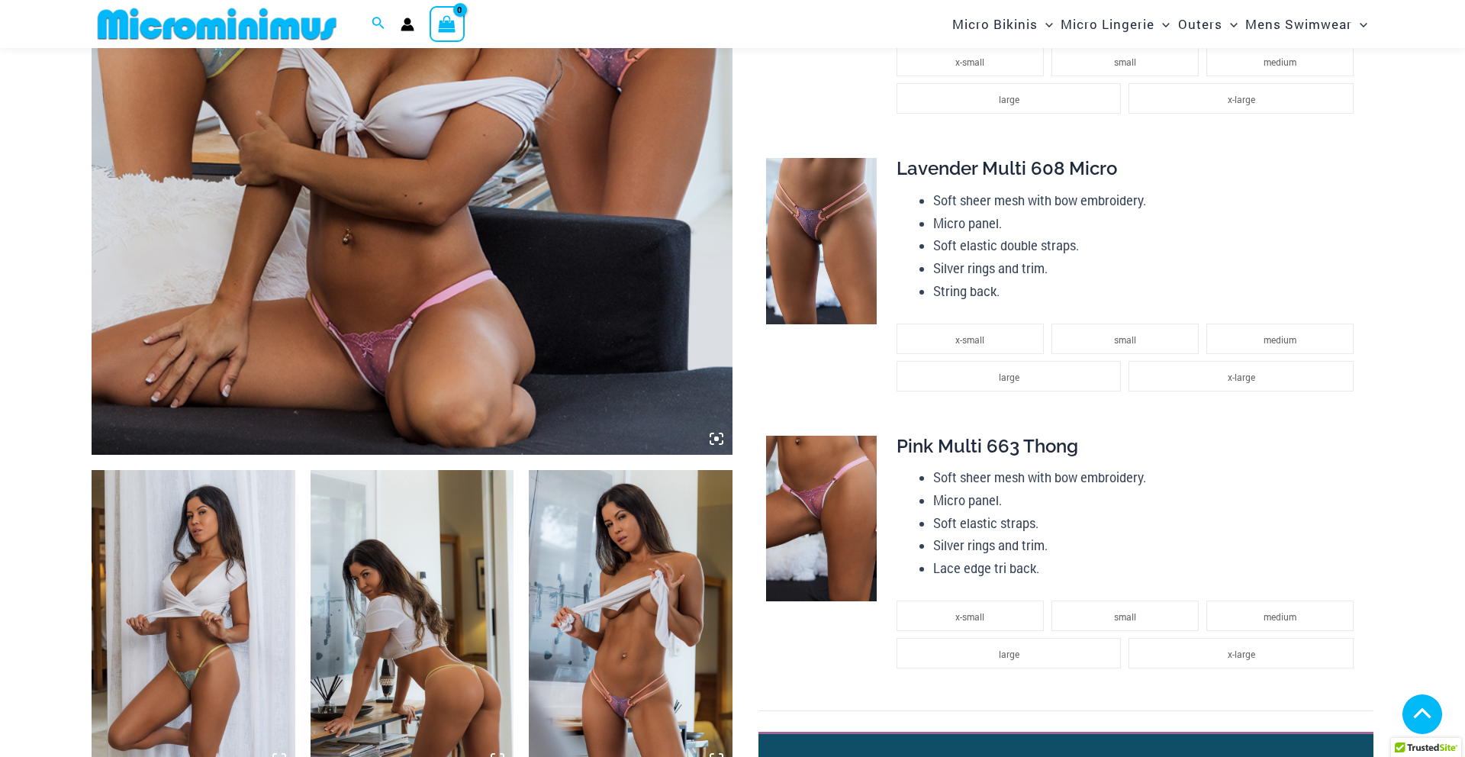
scroll to position [765, 0]
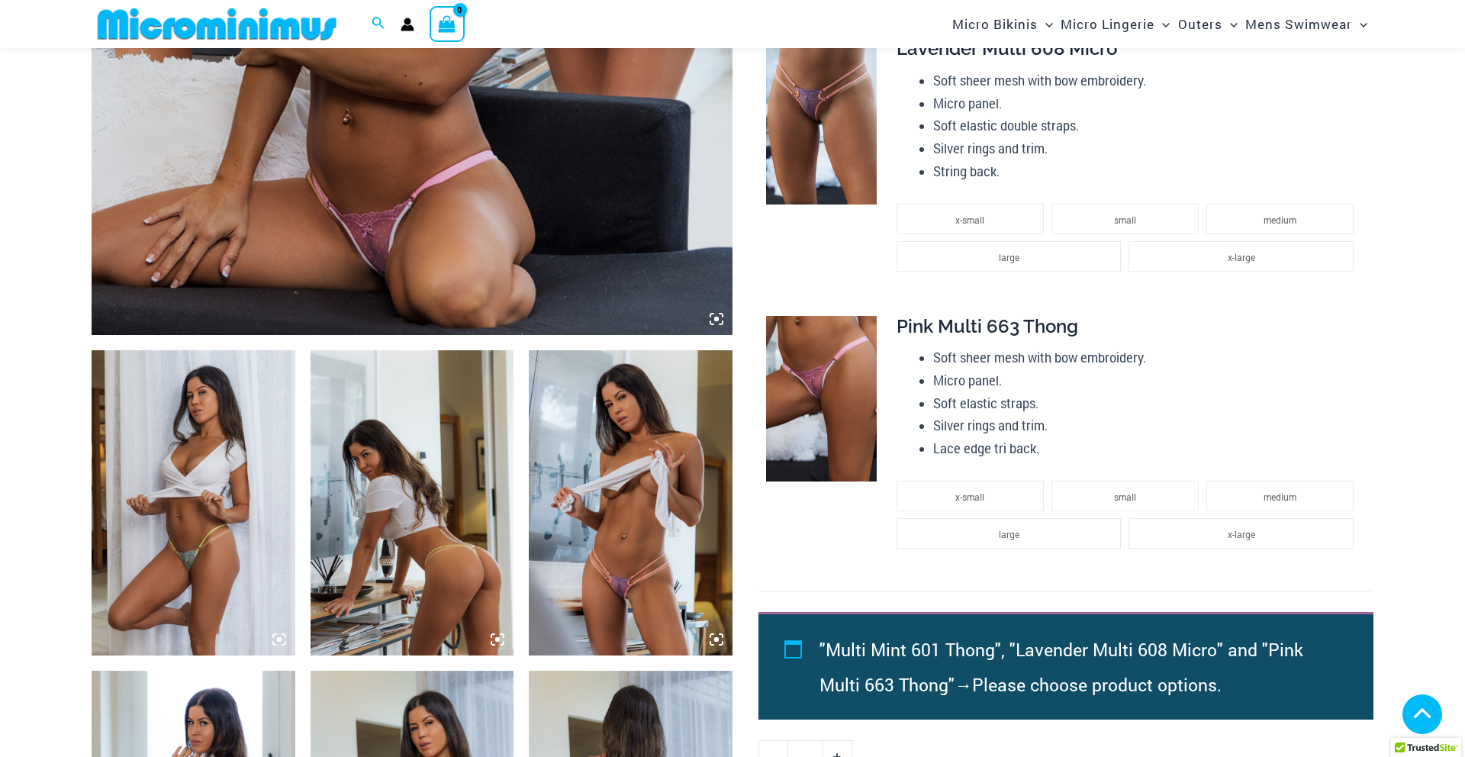
click at [720, 319] on icon at bounding box center [717, 319] width 14 height 14
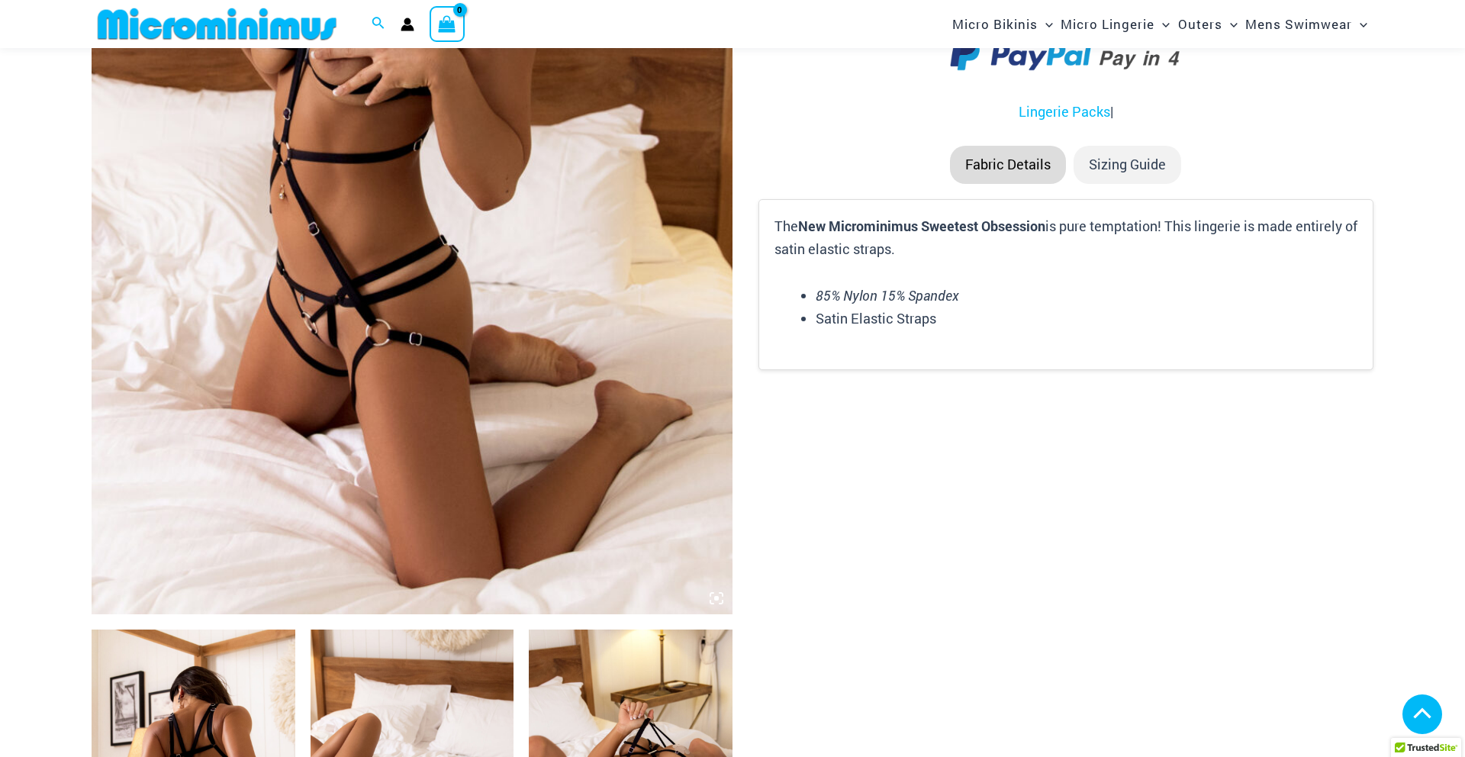
scroll to position [492, 0]
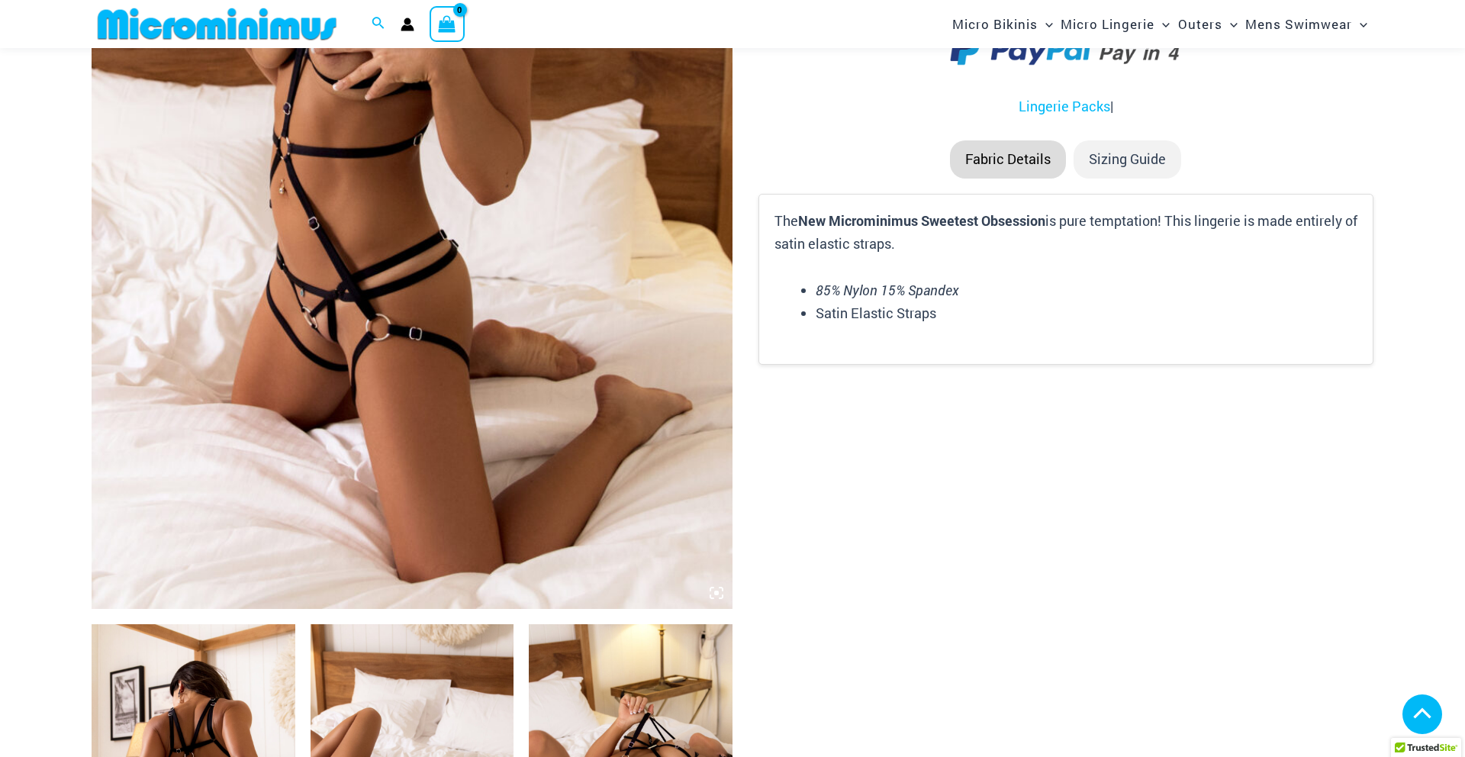
click at [715, 601] on img at bounding box center [412, 128] width 641 height 962
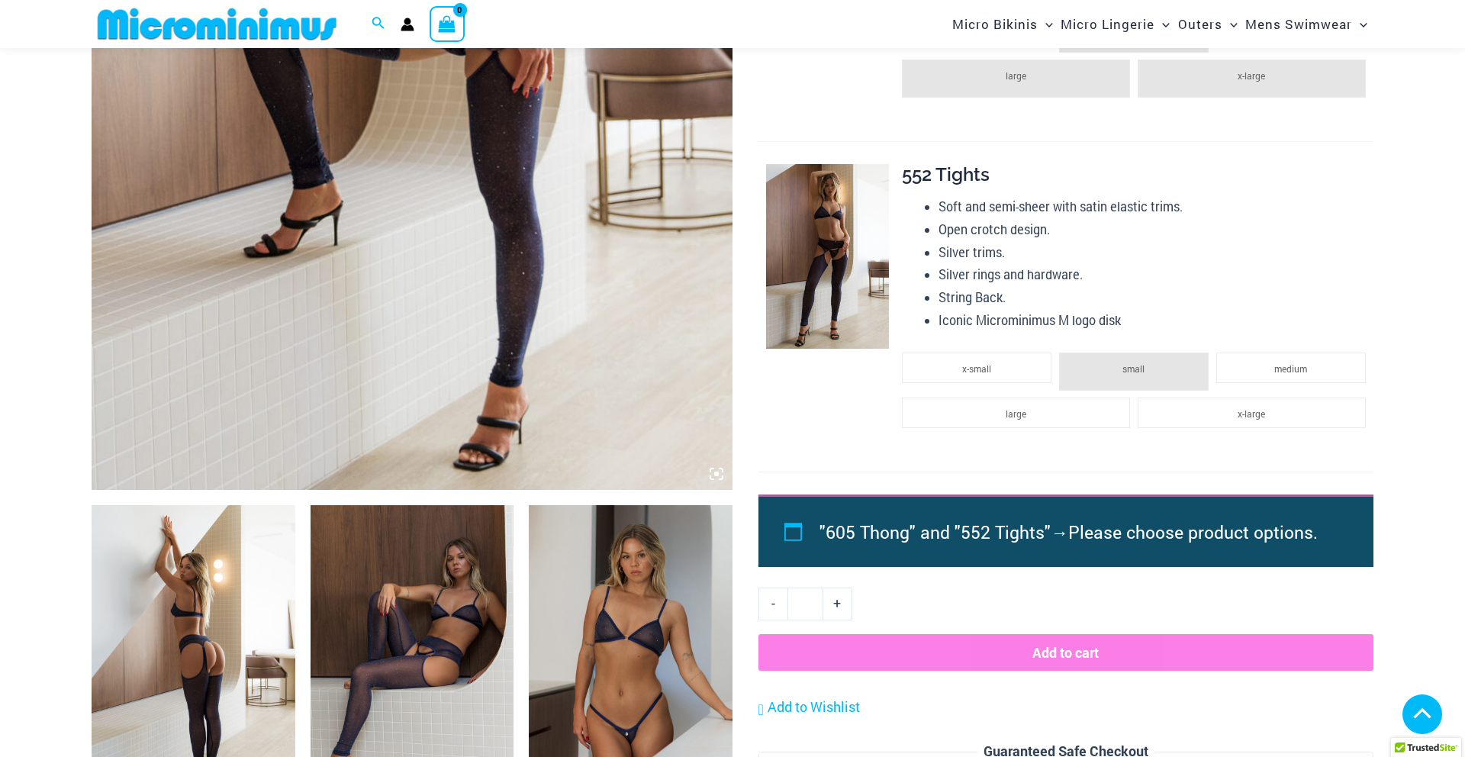
scroll to position [828, 0]
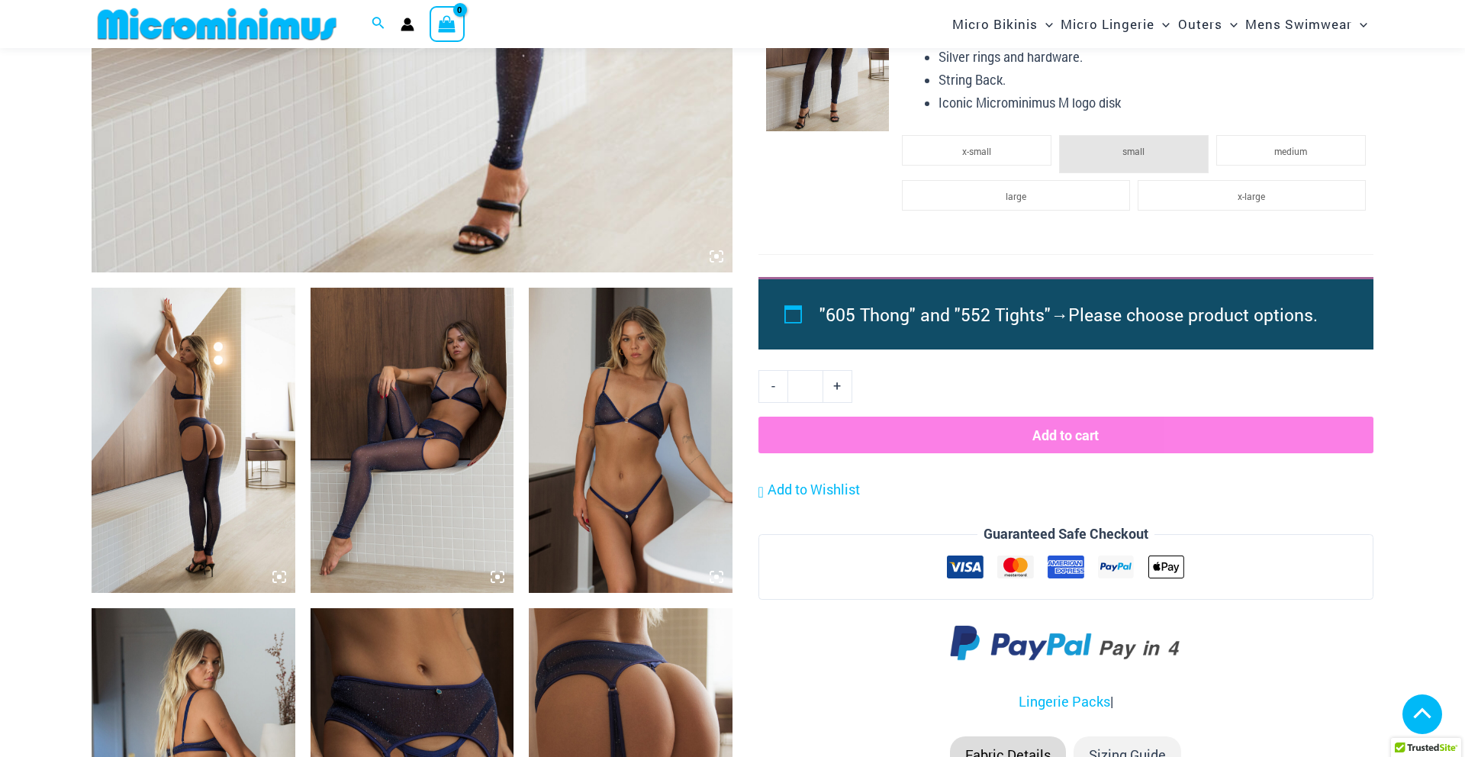
click at [717, 253] on icon at bounding box center [717, 257] width 14 height 14
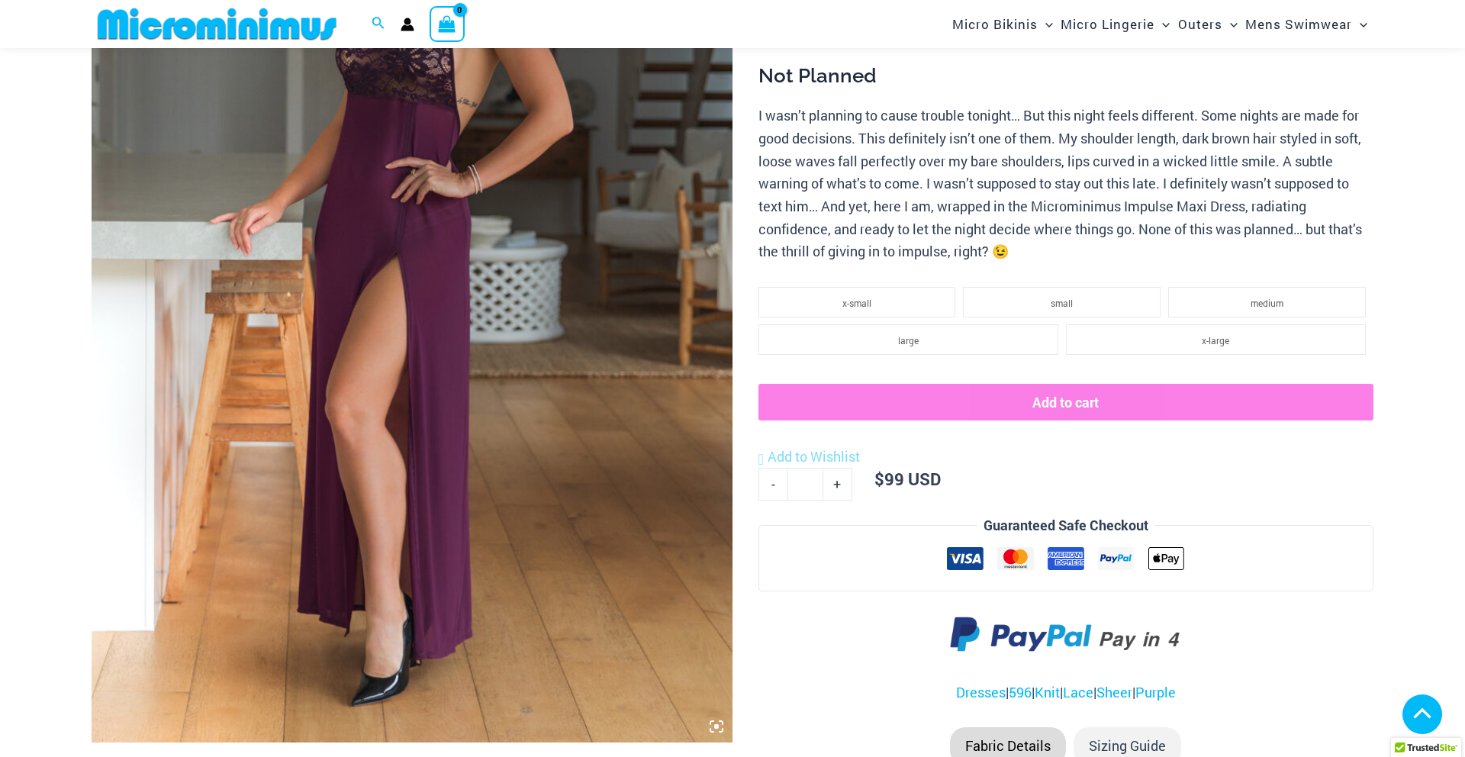
scroll to position [568, 0]
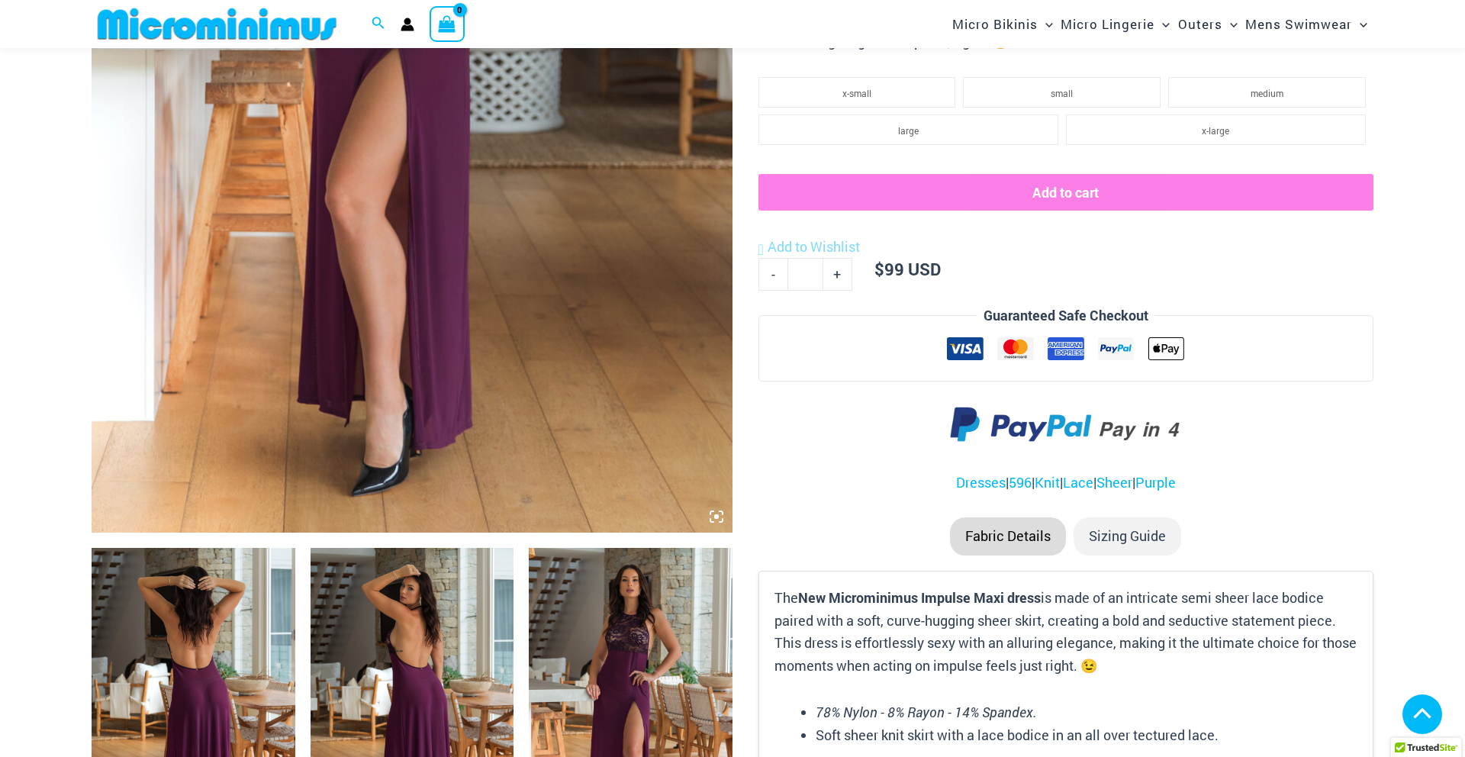
click at [719, 521] on icon at bounding box center [717, 517] width 14 height 14
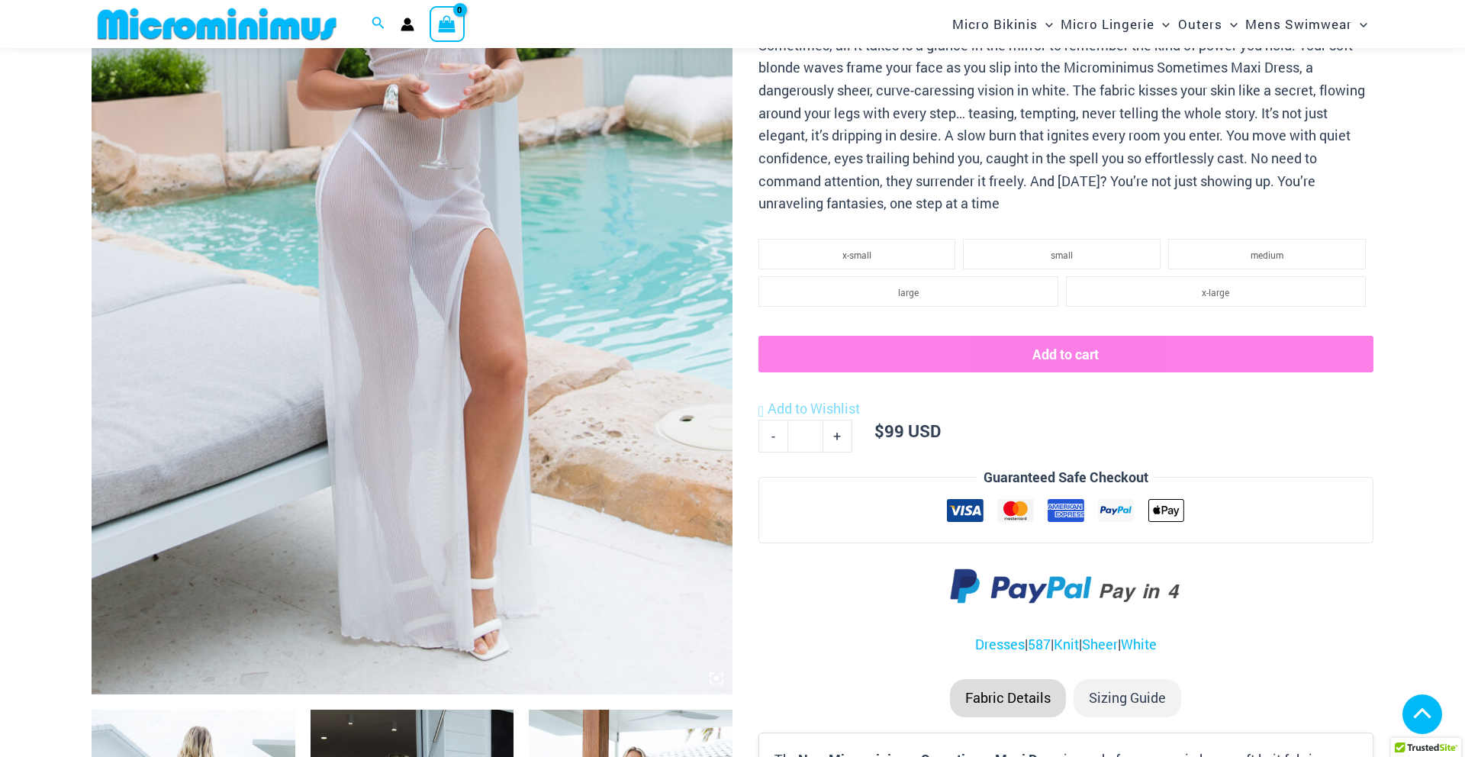
scroll to position [408, 0]
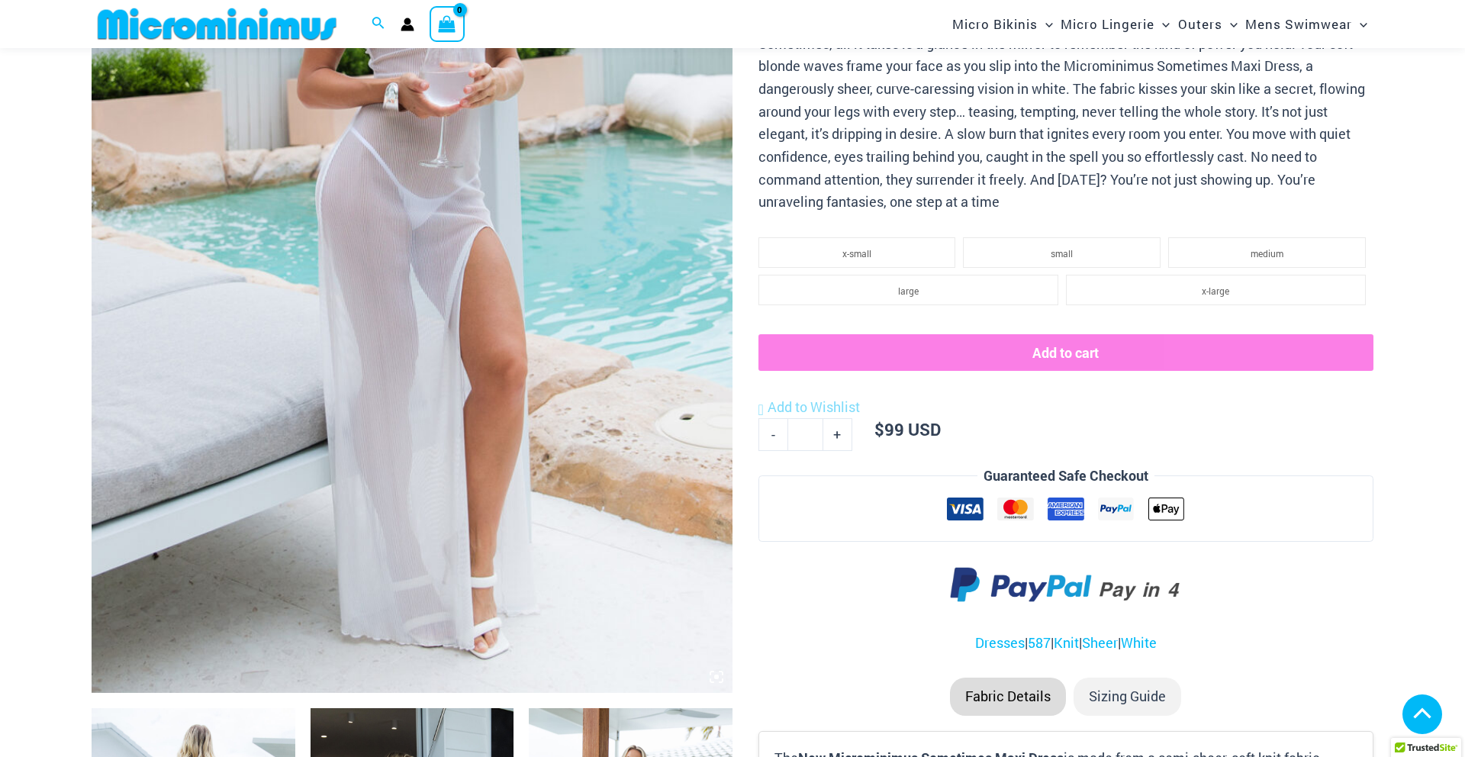
click at [714, 675] on icon at bounding box center [716, 677] width 5 height 5
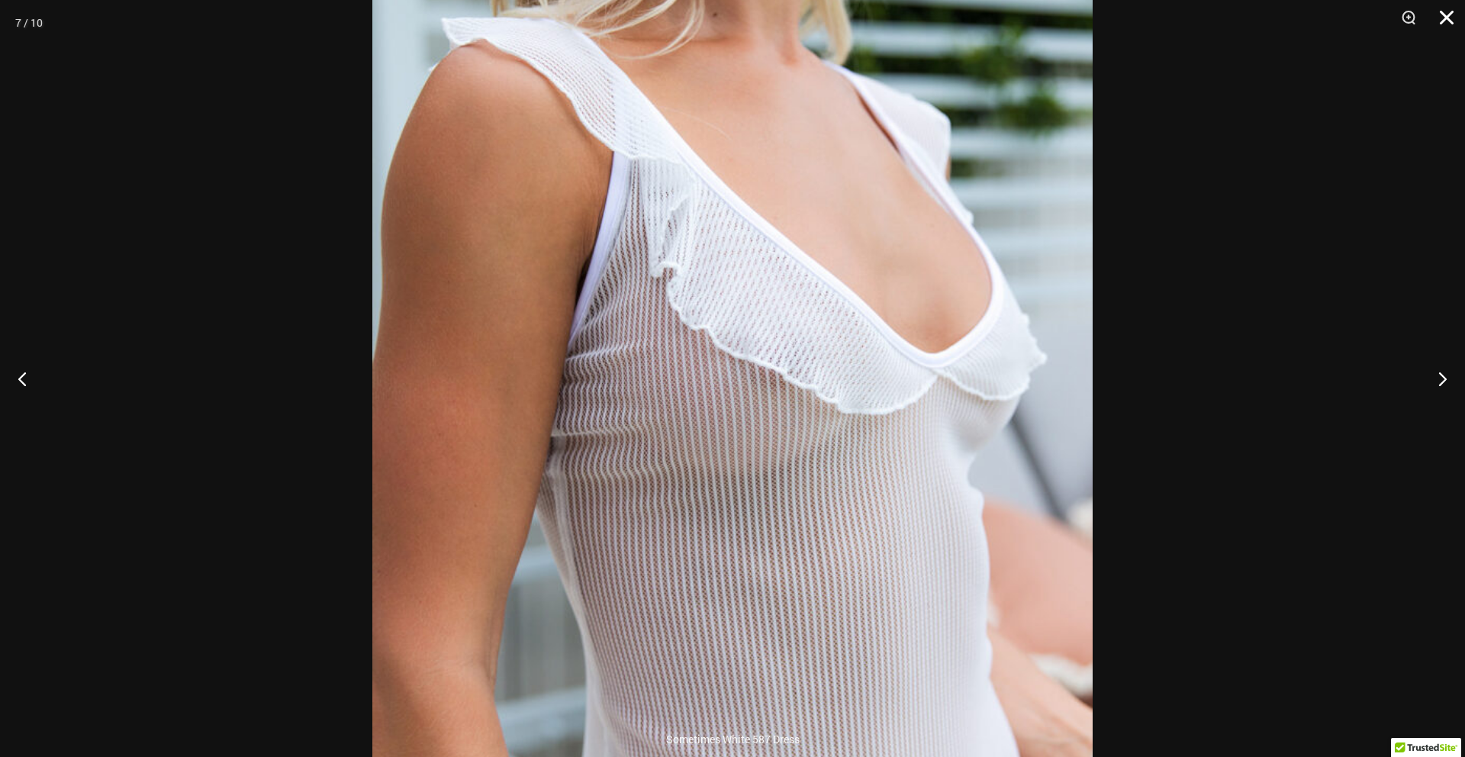
click at [1439, 11] on button "Close" at bounding box center [1442, 23] width 38 height 46
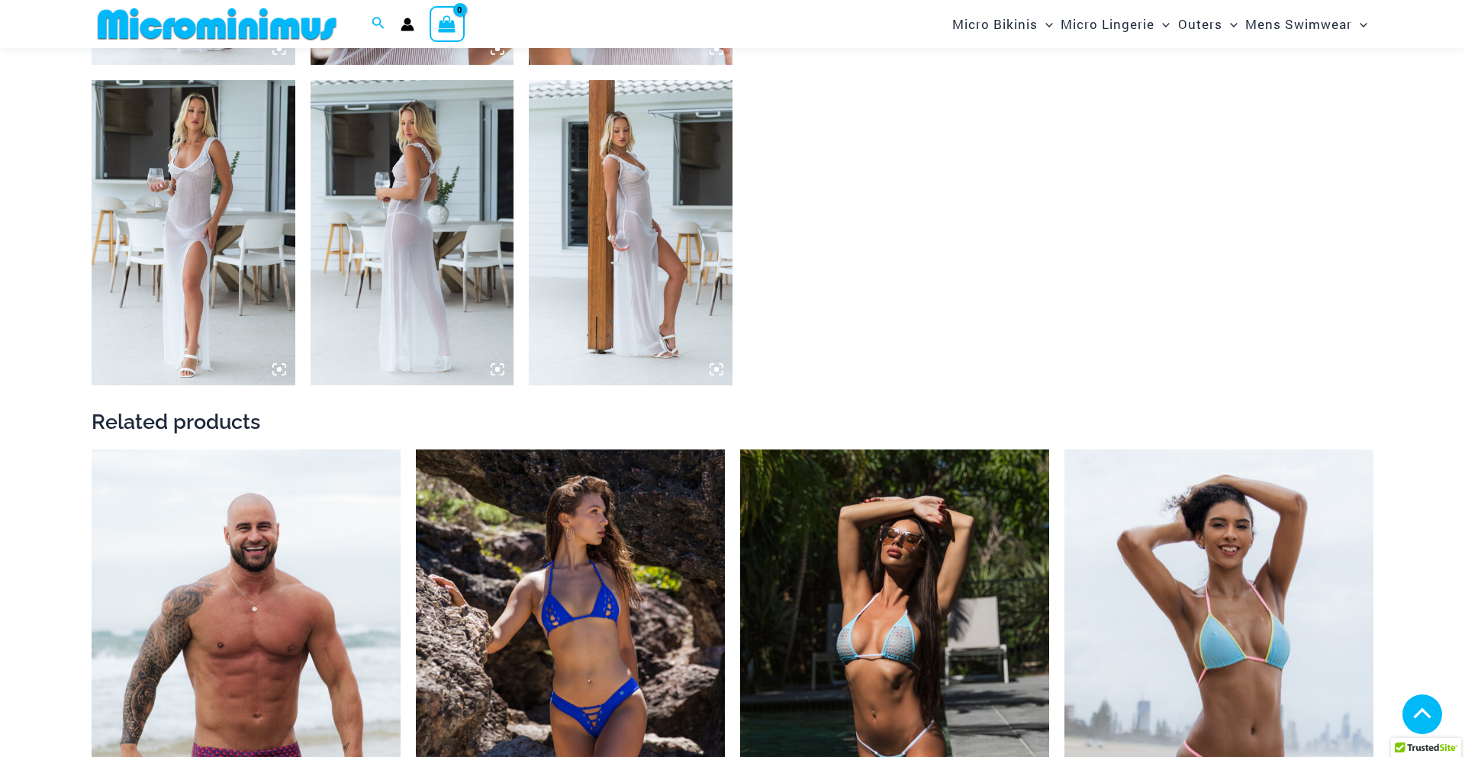
scroll to position [1765, 0]
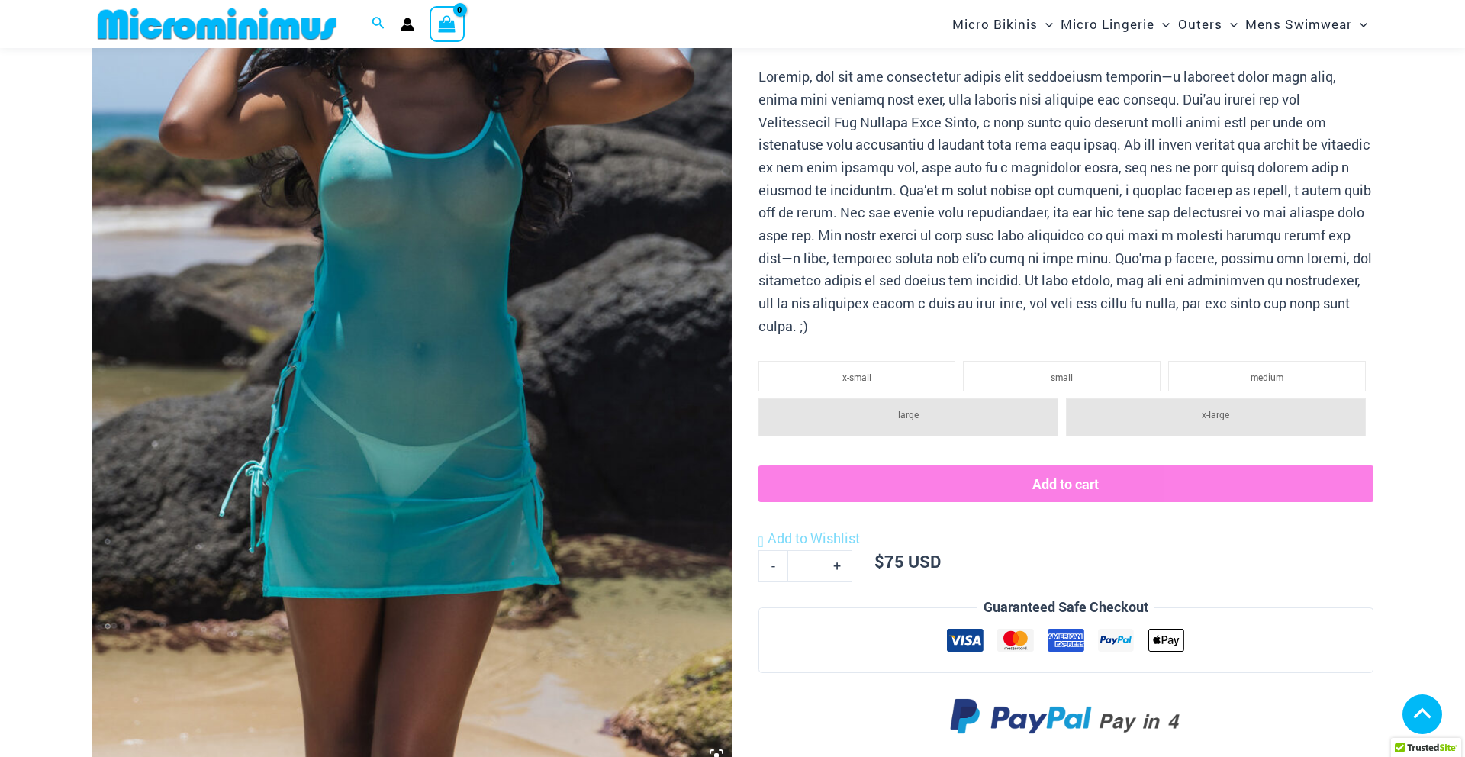
scroll to position [571, 0]
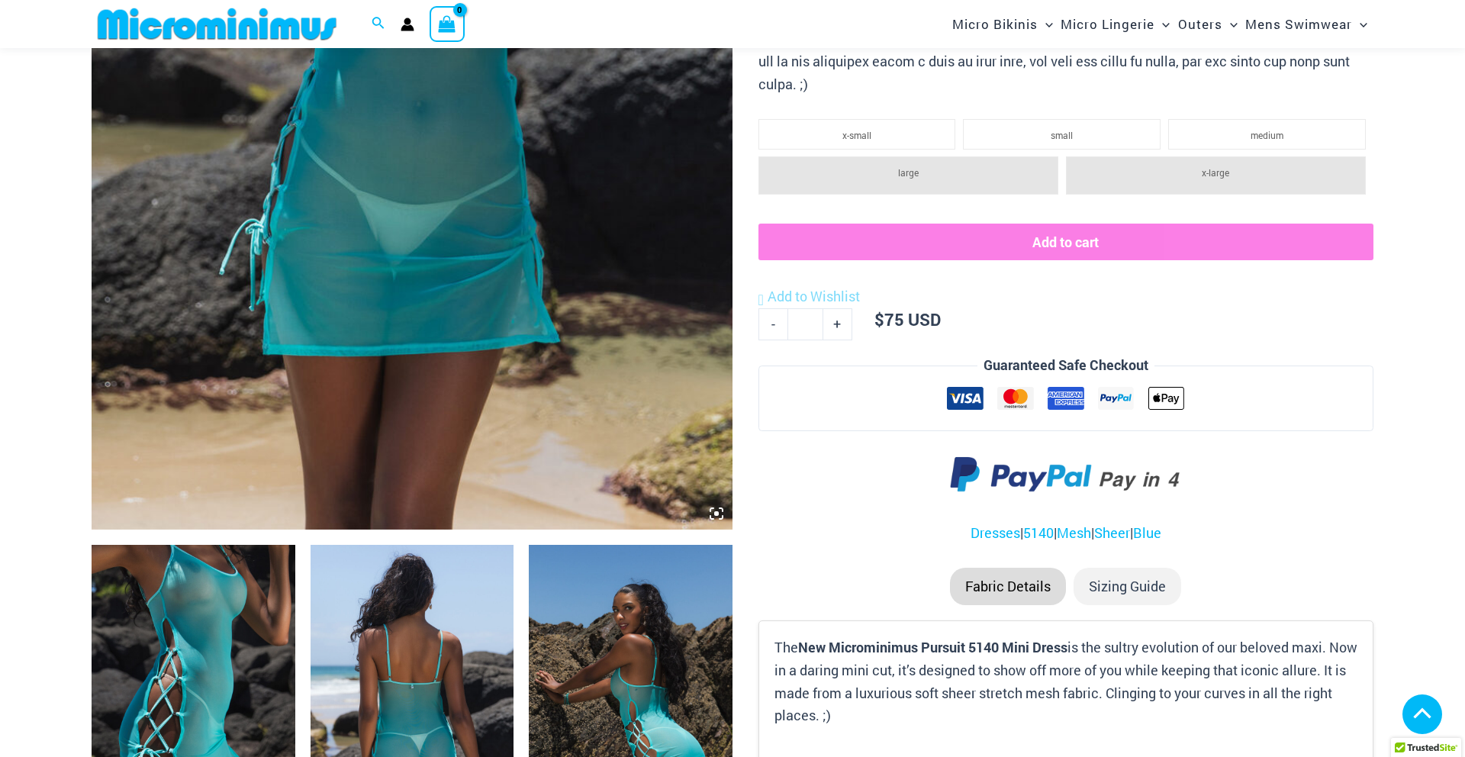
click at [715, 521] on img at bounding box center [412, 49] width 641 height 962
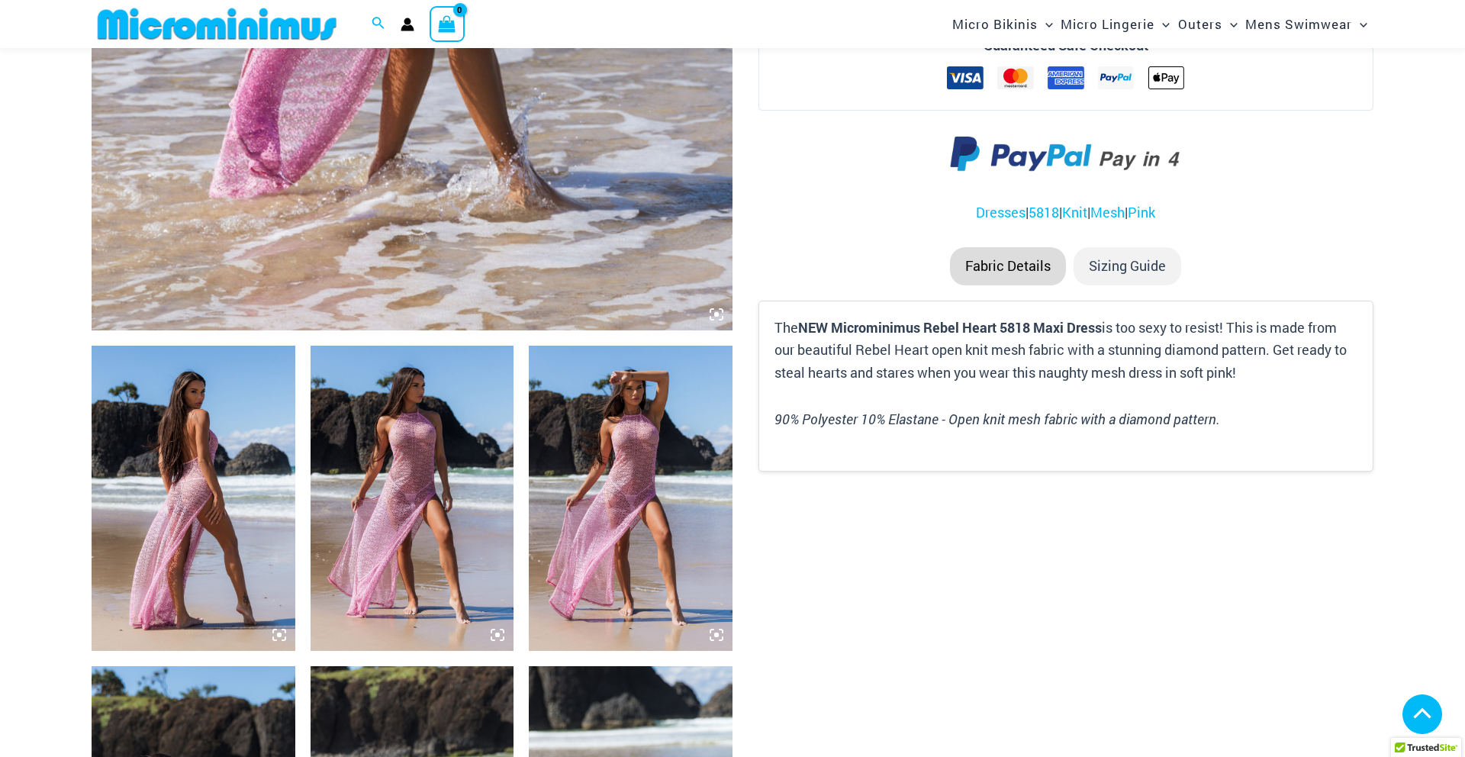
scroll to position [585, 0]
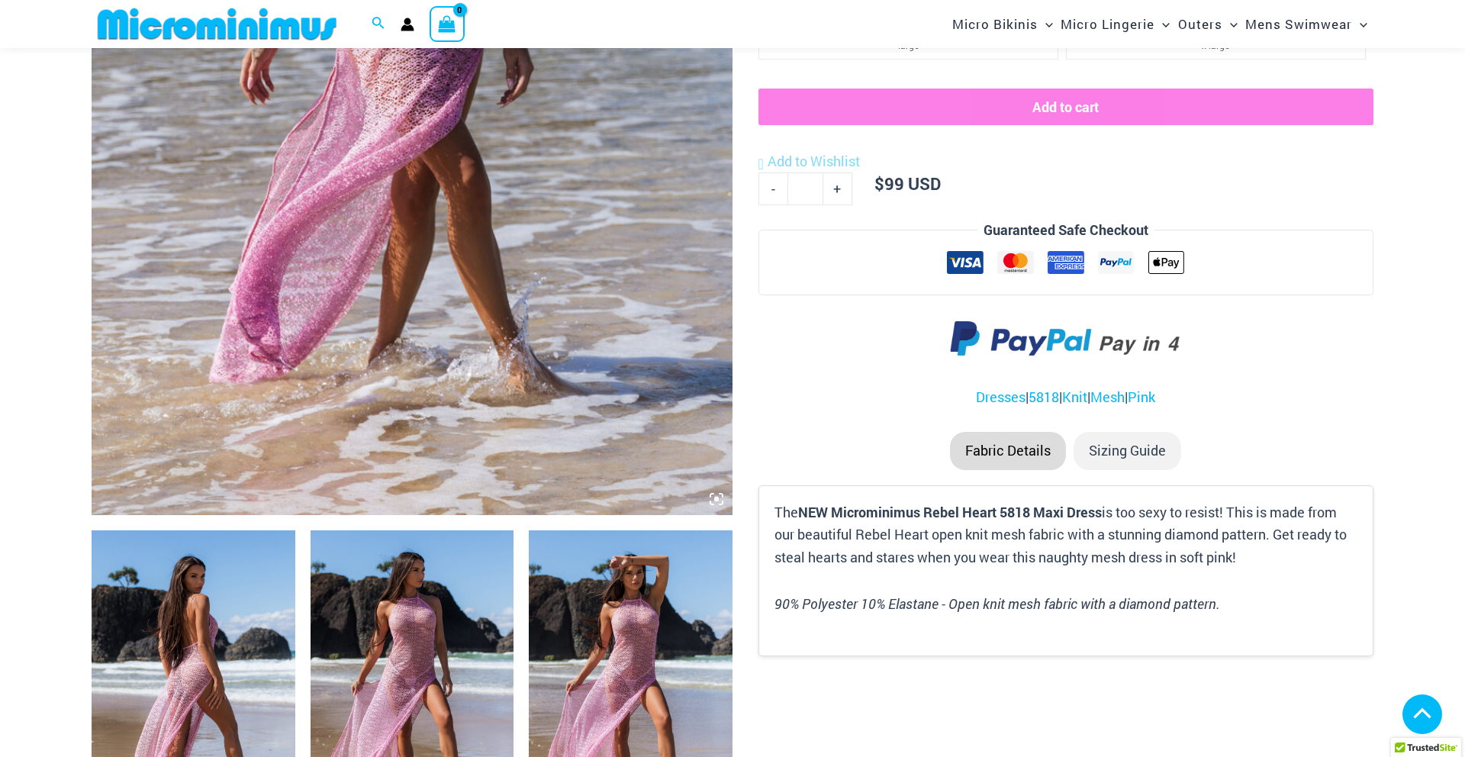
click at [717, 498] on icon at bounding box center [716, 499] width 5 height 5
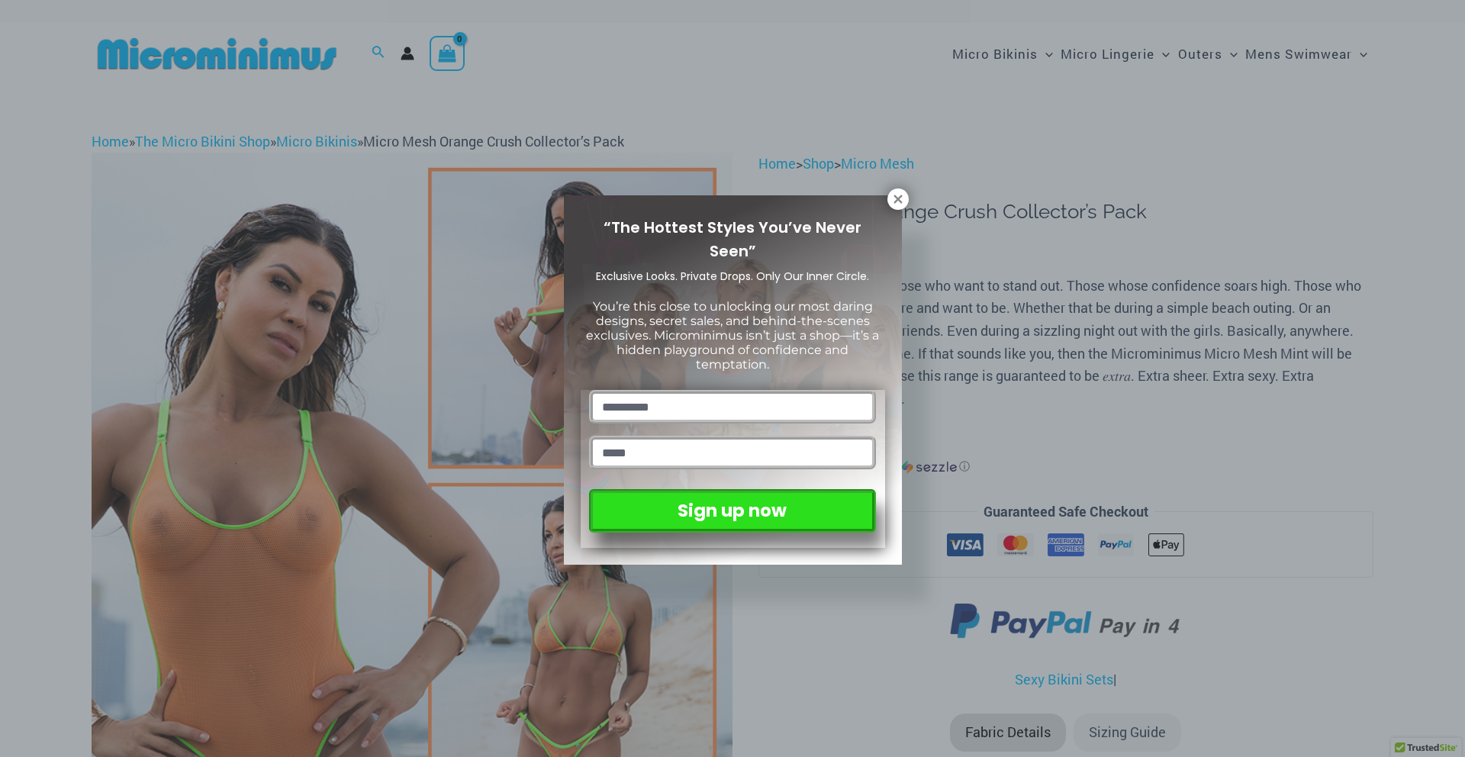
click at [888, 188] on div "“The Hottest Styles You’ve Never Seen” Exclusive Looks. Private Drops. Only Our…" at bounding box center [732, 378] width 1465 height 757
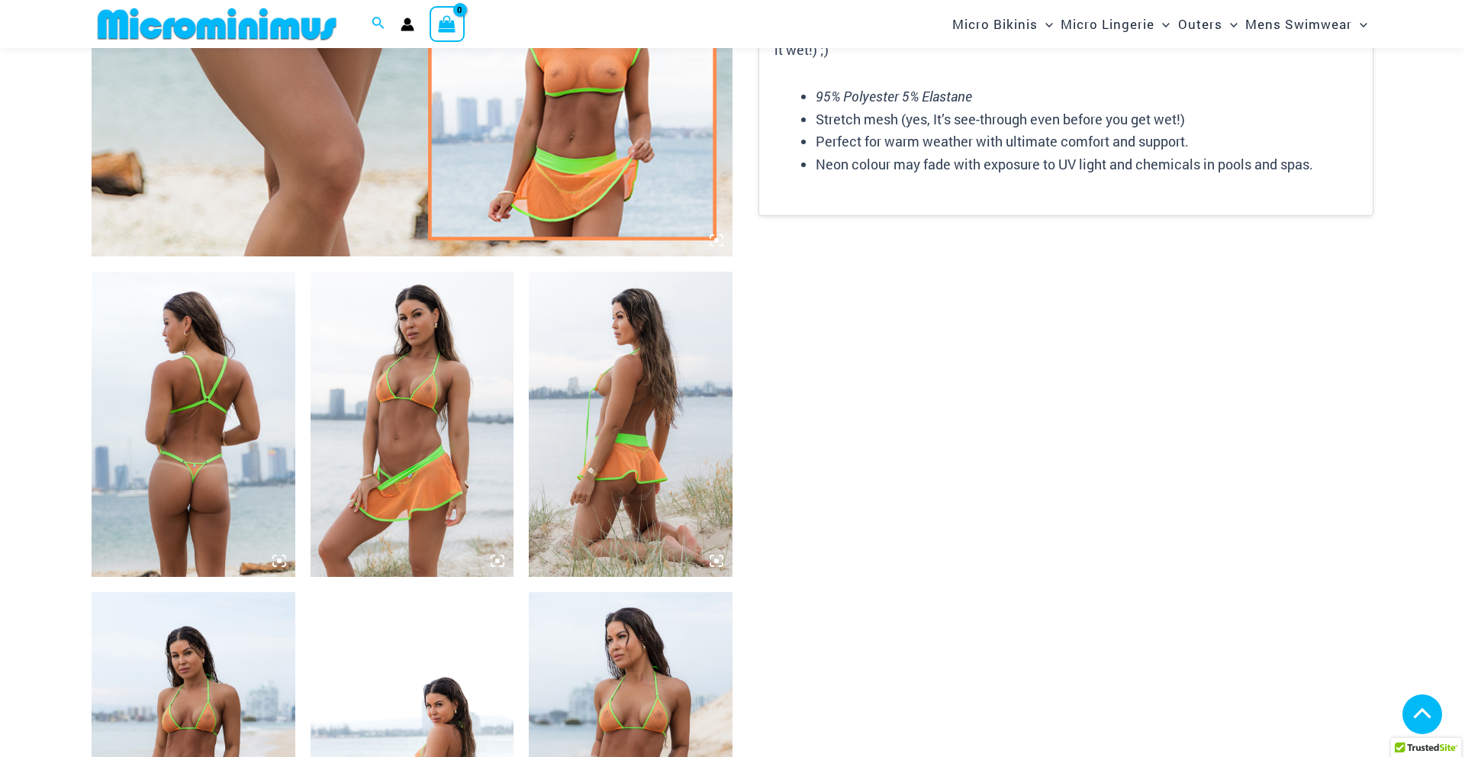
scroll to position [427, 0]
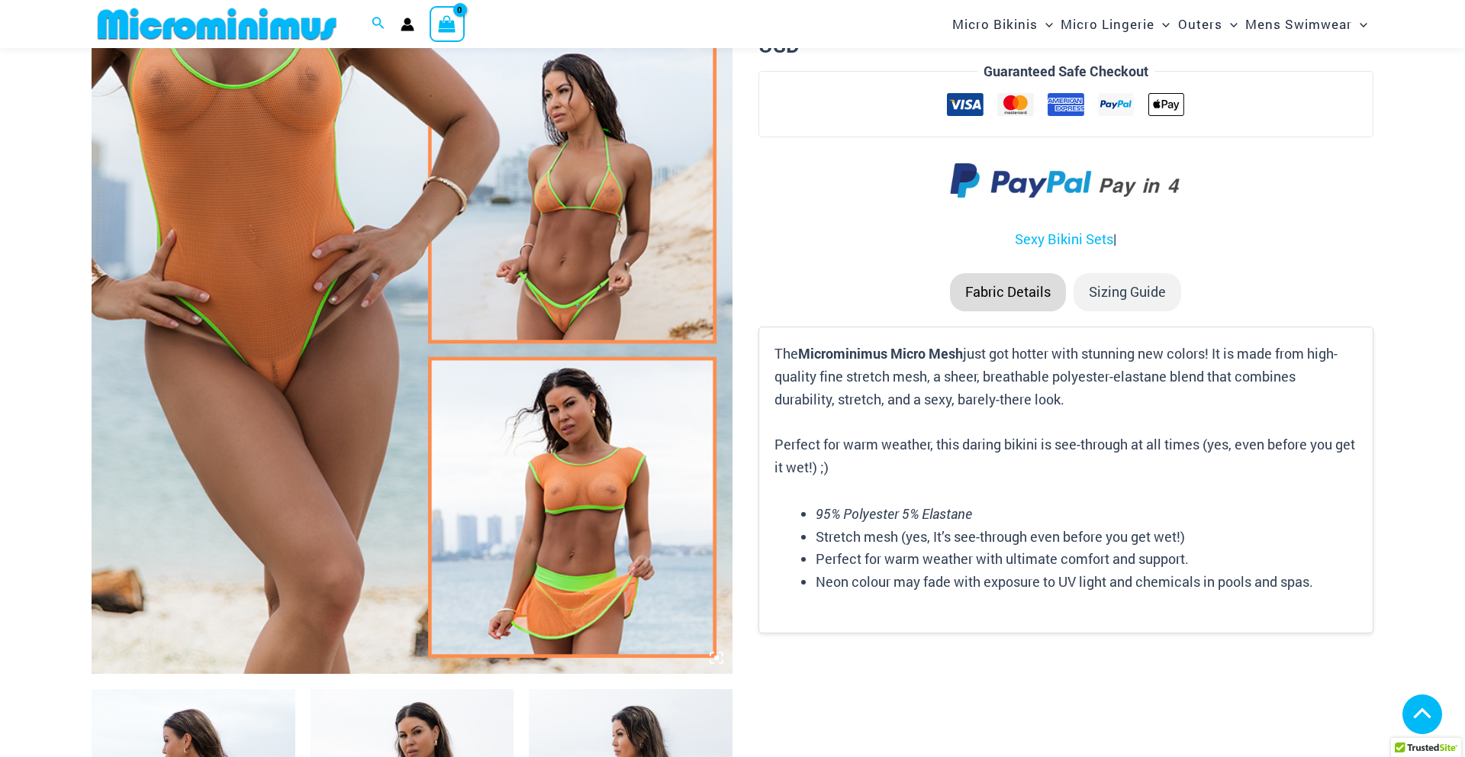
click at [579, 482] on img at bounding box center [412, 193] width 641 height 962
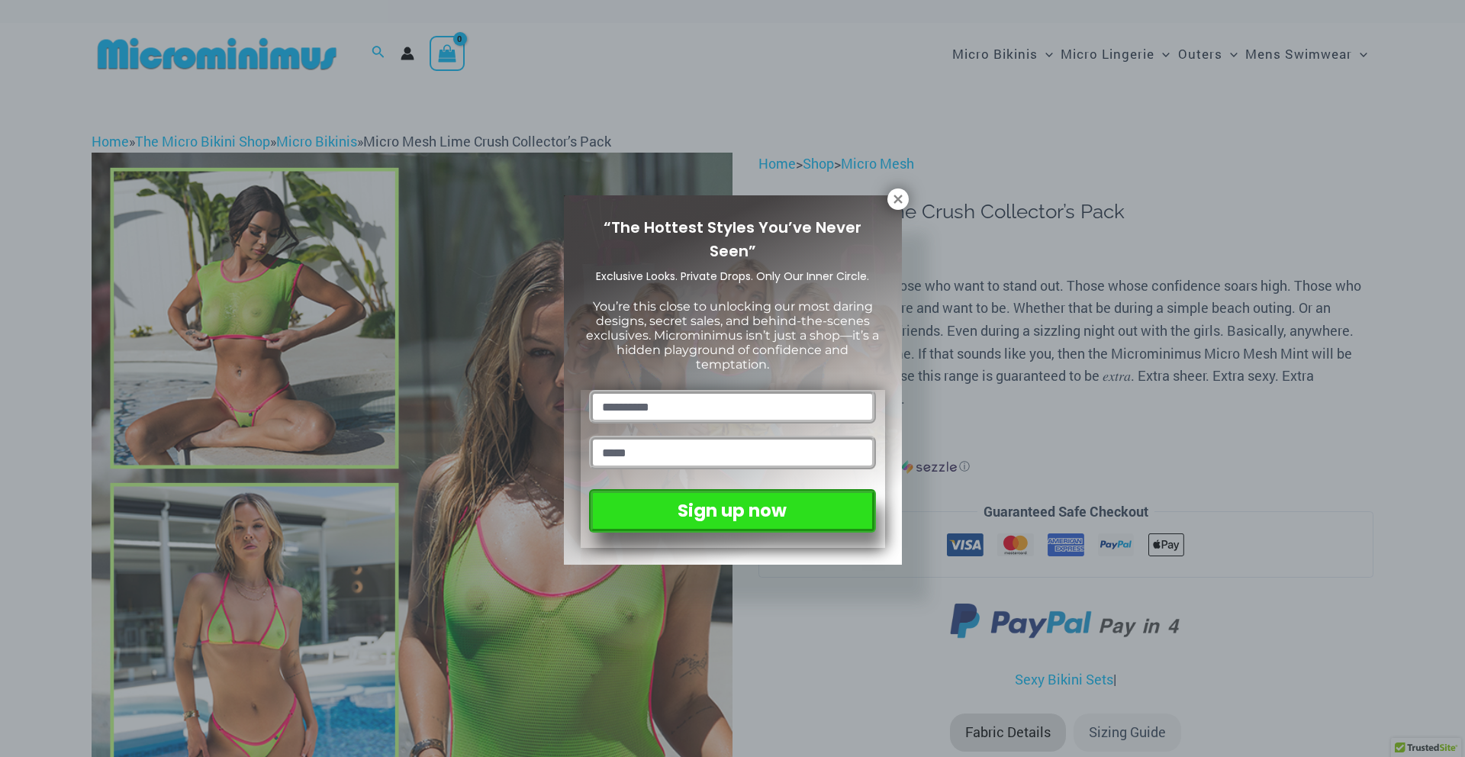
click at [977, 176] on div "“The Hottest Styles You’ve Never Seen” Exclusive Looks. Private Drops. Only Our…" at bounding box center [732, 378] width 1465 height 757
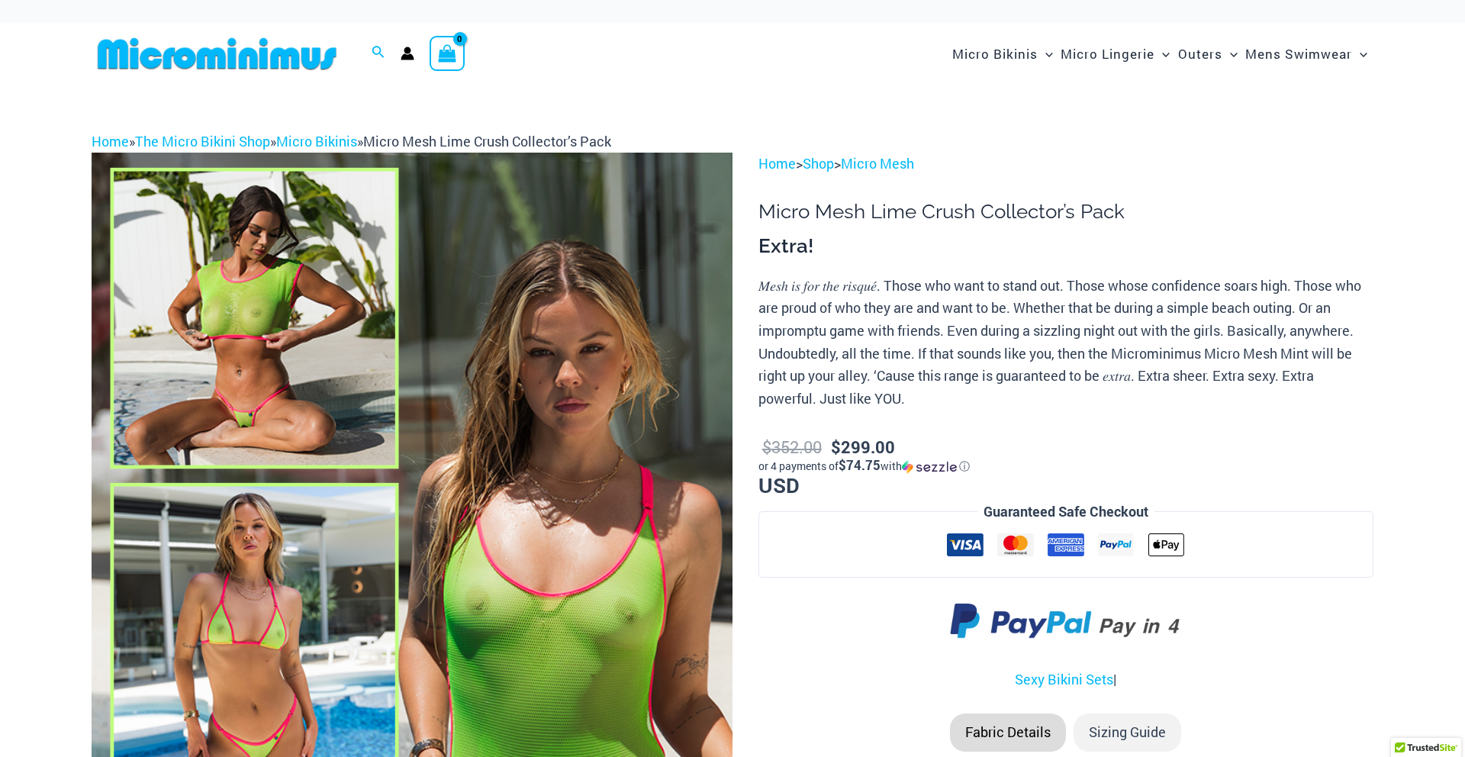
click at [172, 496] on img at bounding box center [412, 634] width 641 height 962
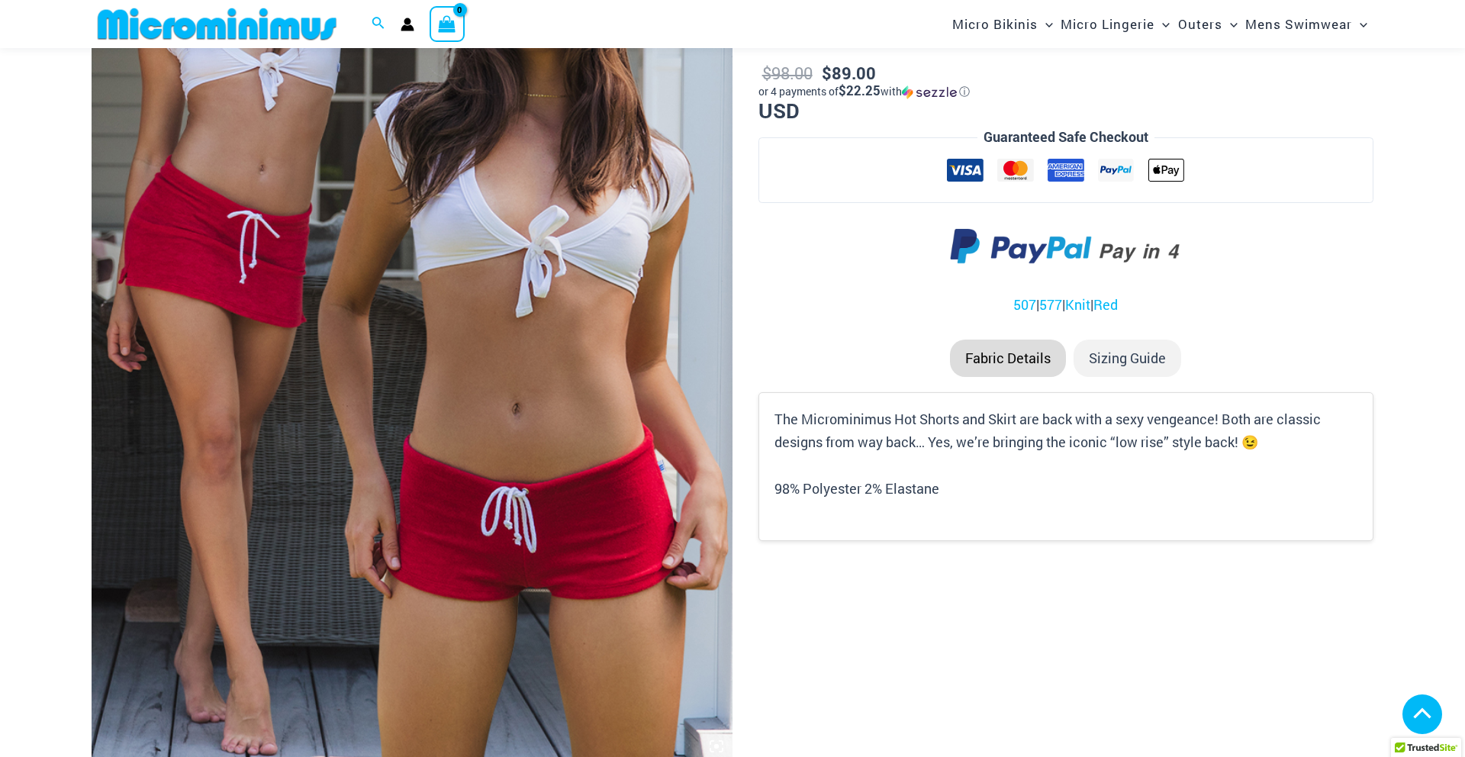
scroll to position [374, 0]
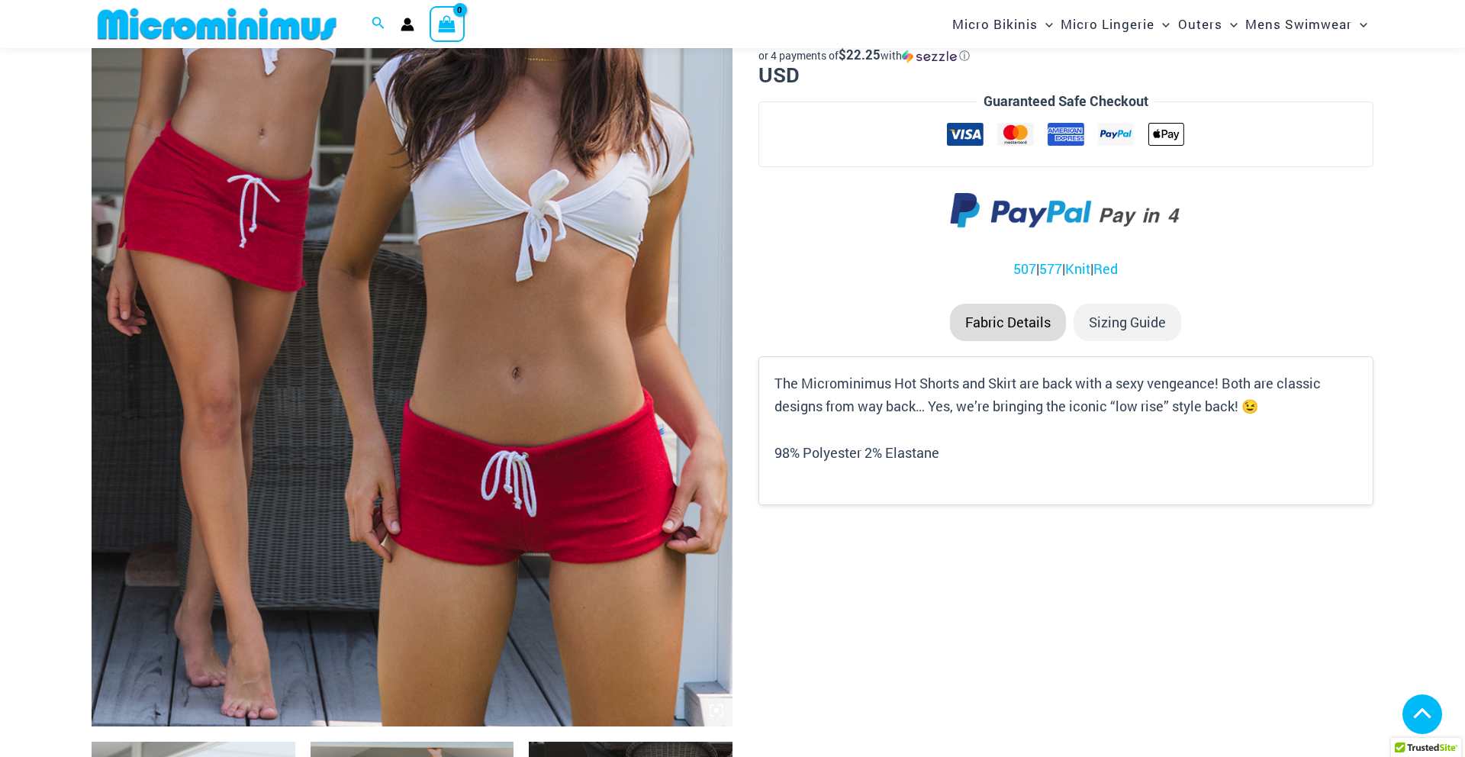
click at [718, 712] on icon at bounding box center [716, 710] width 5 height 5
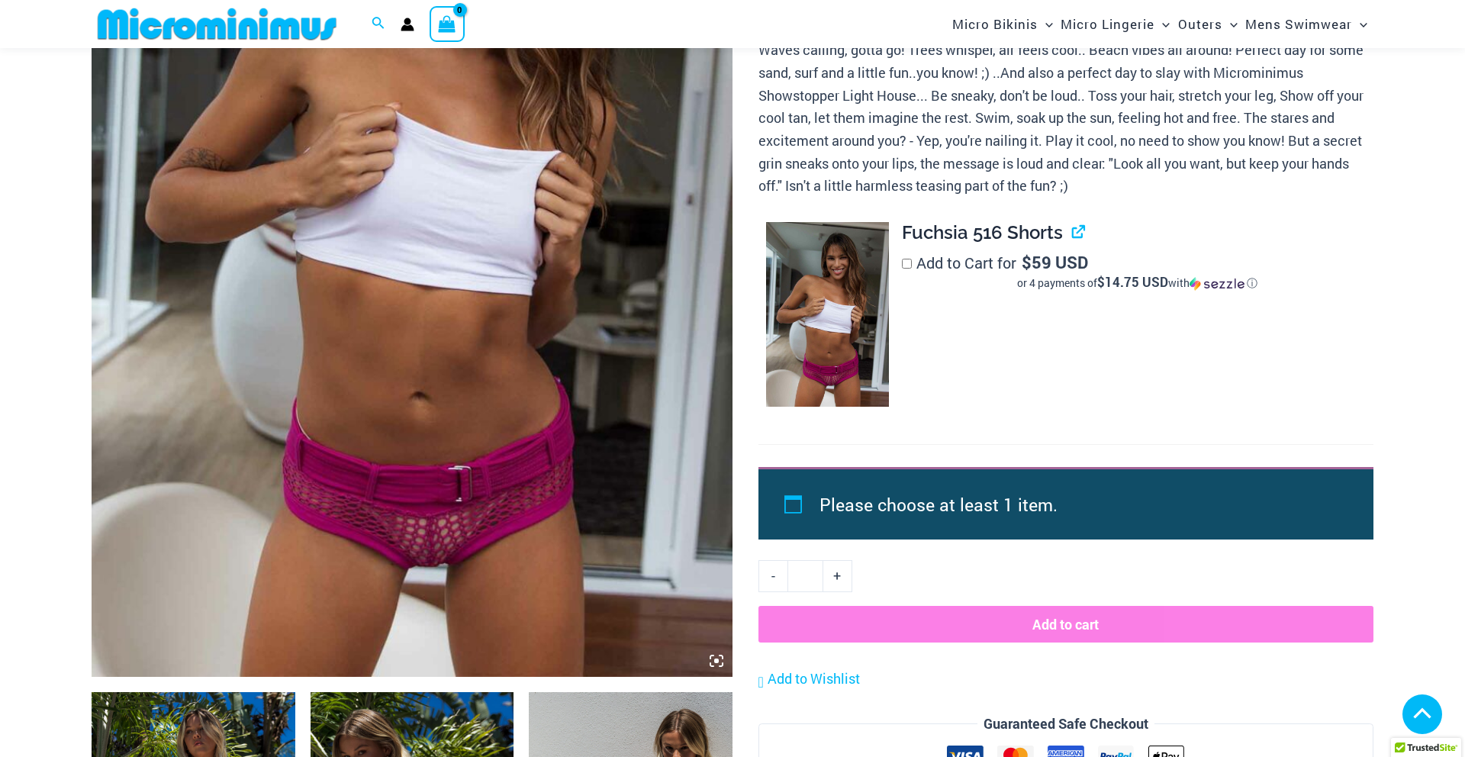
scroll to position [540, 0]
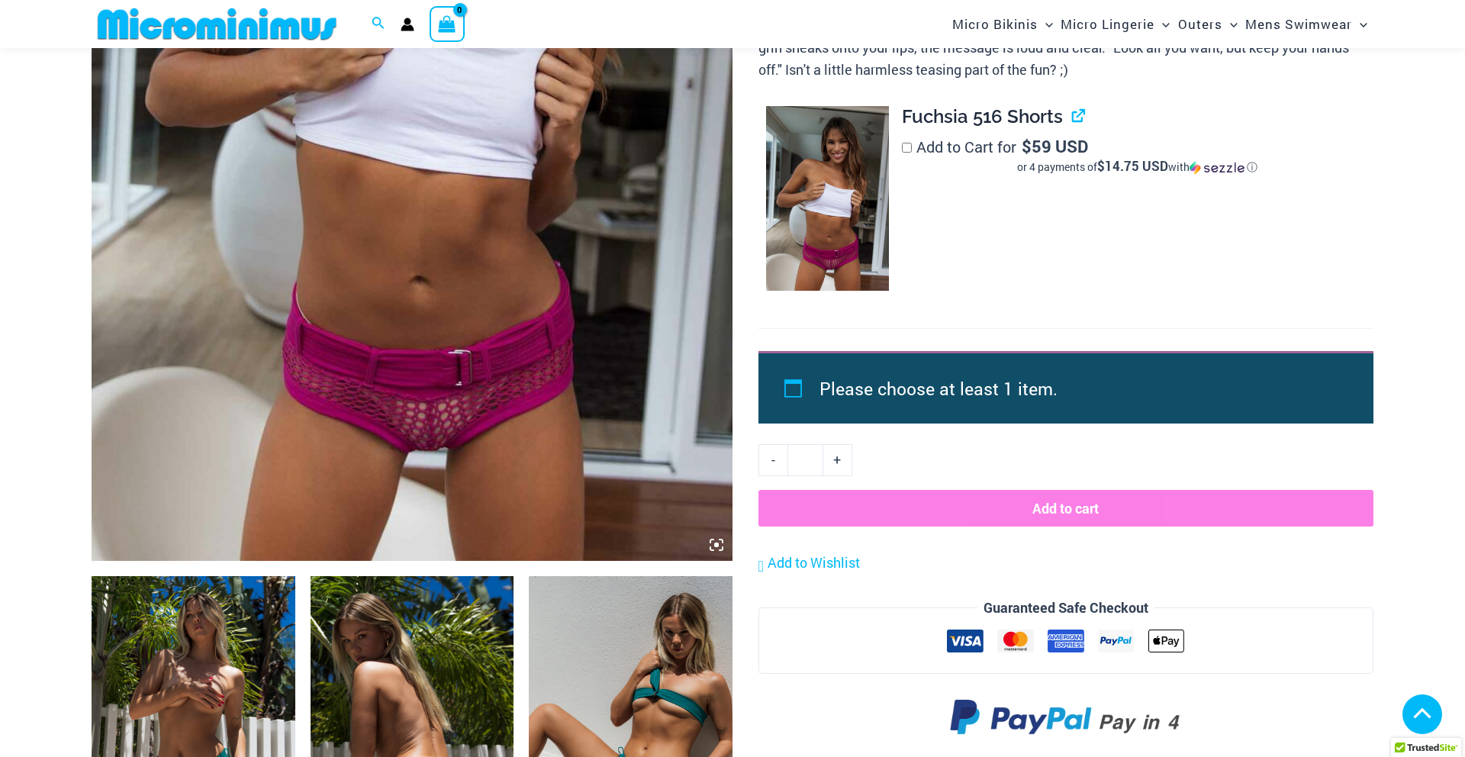
click at [717, 533] on img at bounding box center [412, 80] width 641 height 962
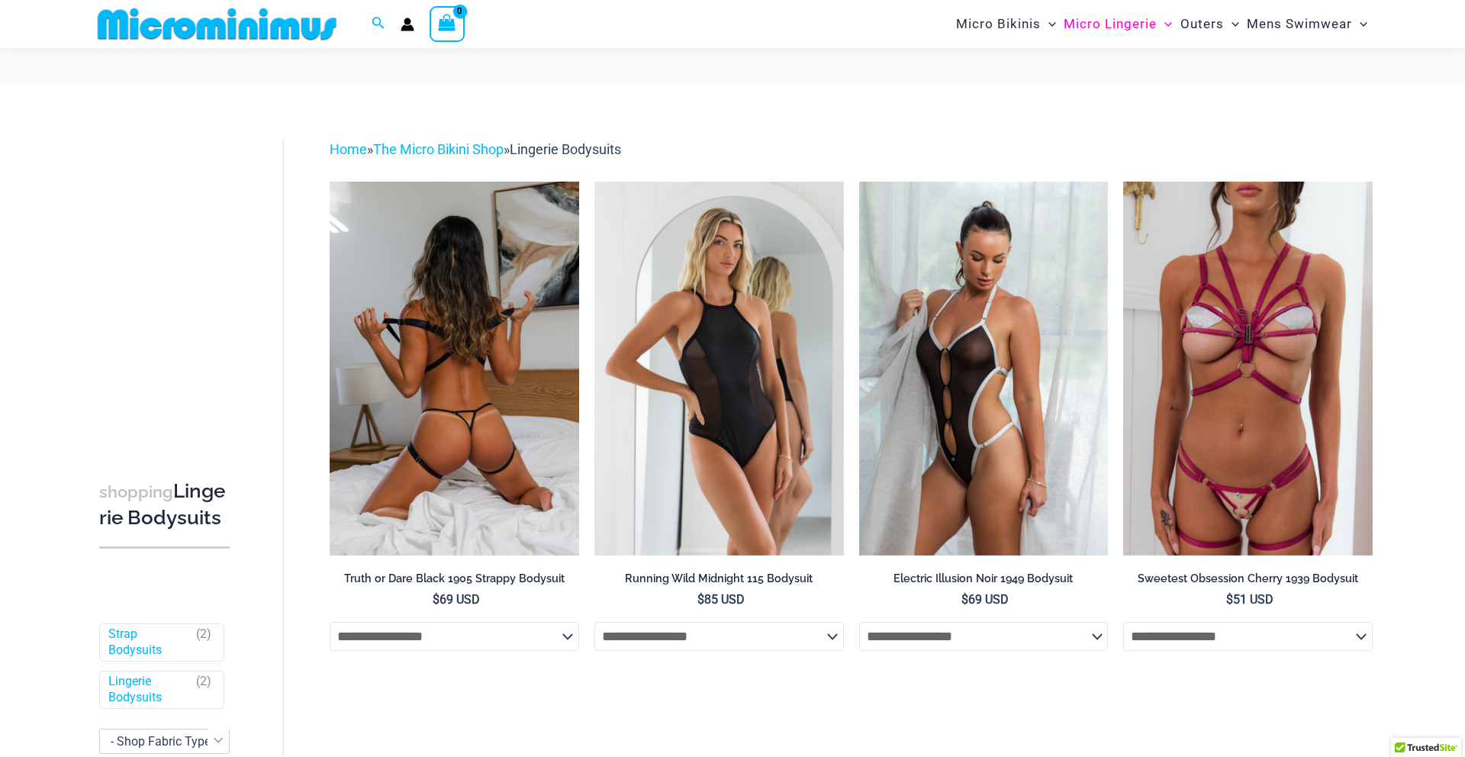
scroll to position [410, 0]
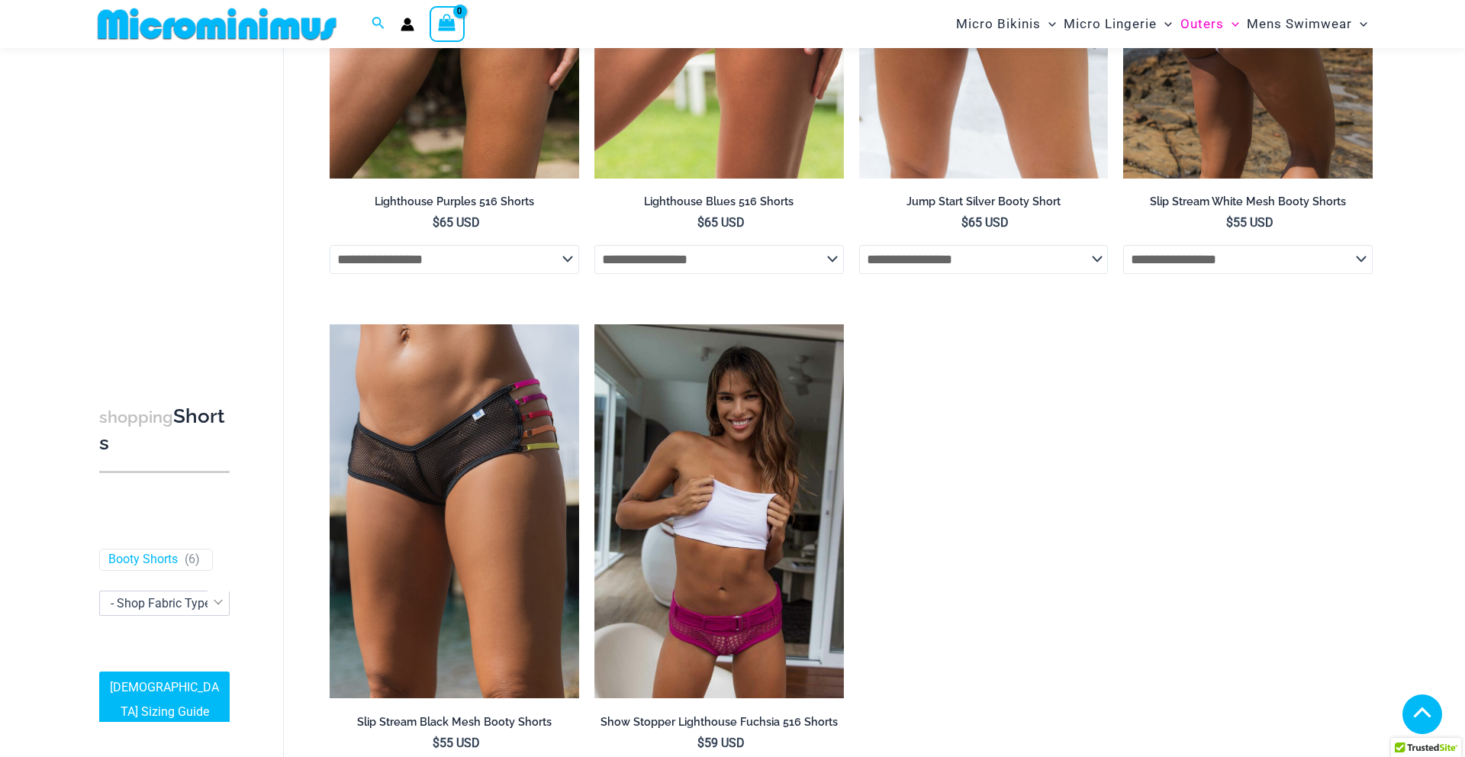
scroll to position [488, 0]
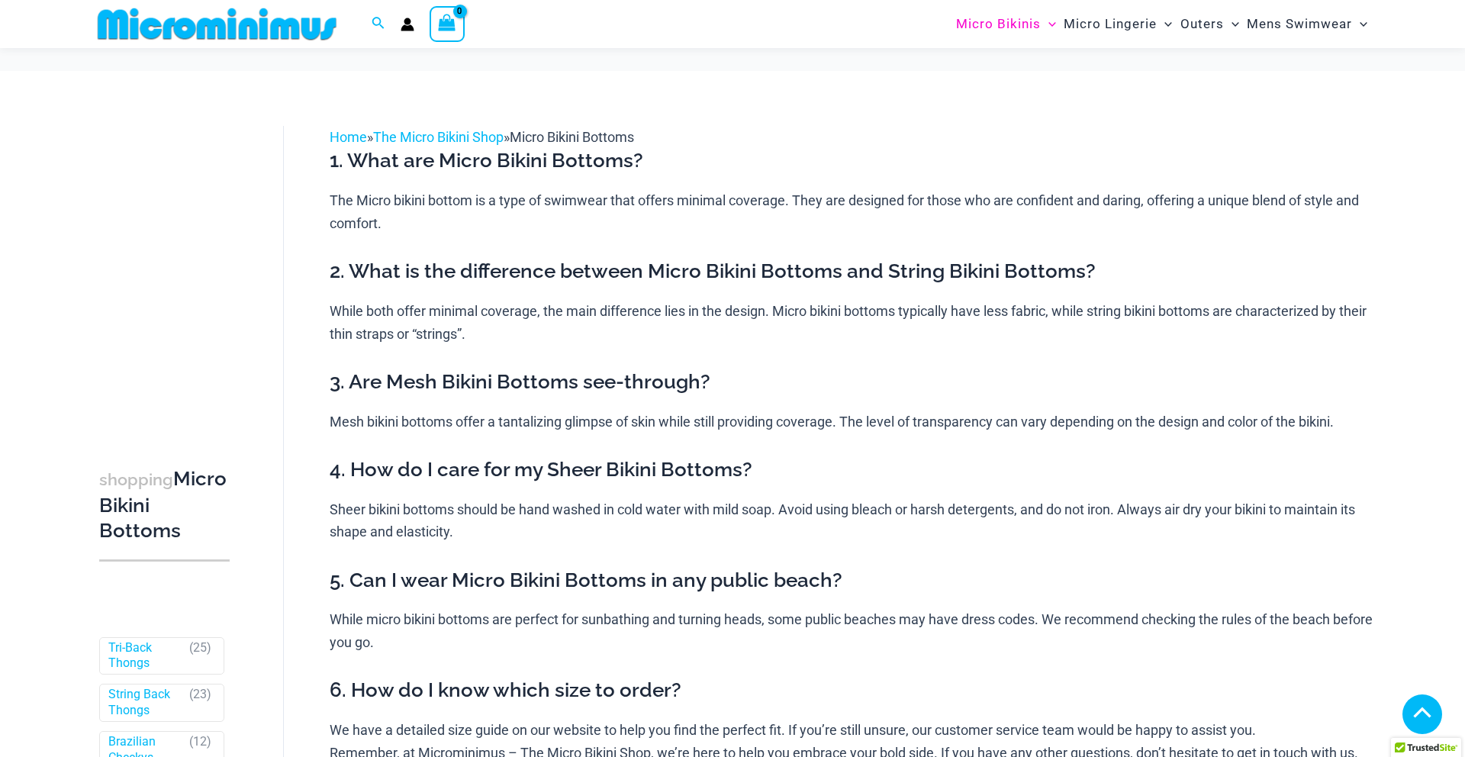
scroll to position [637, 0]
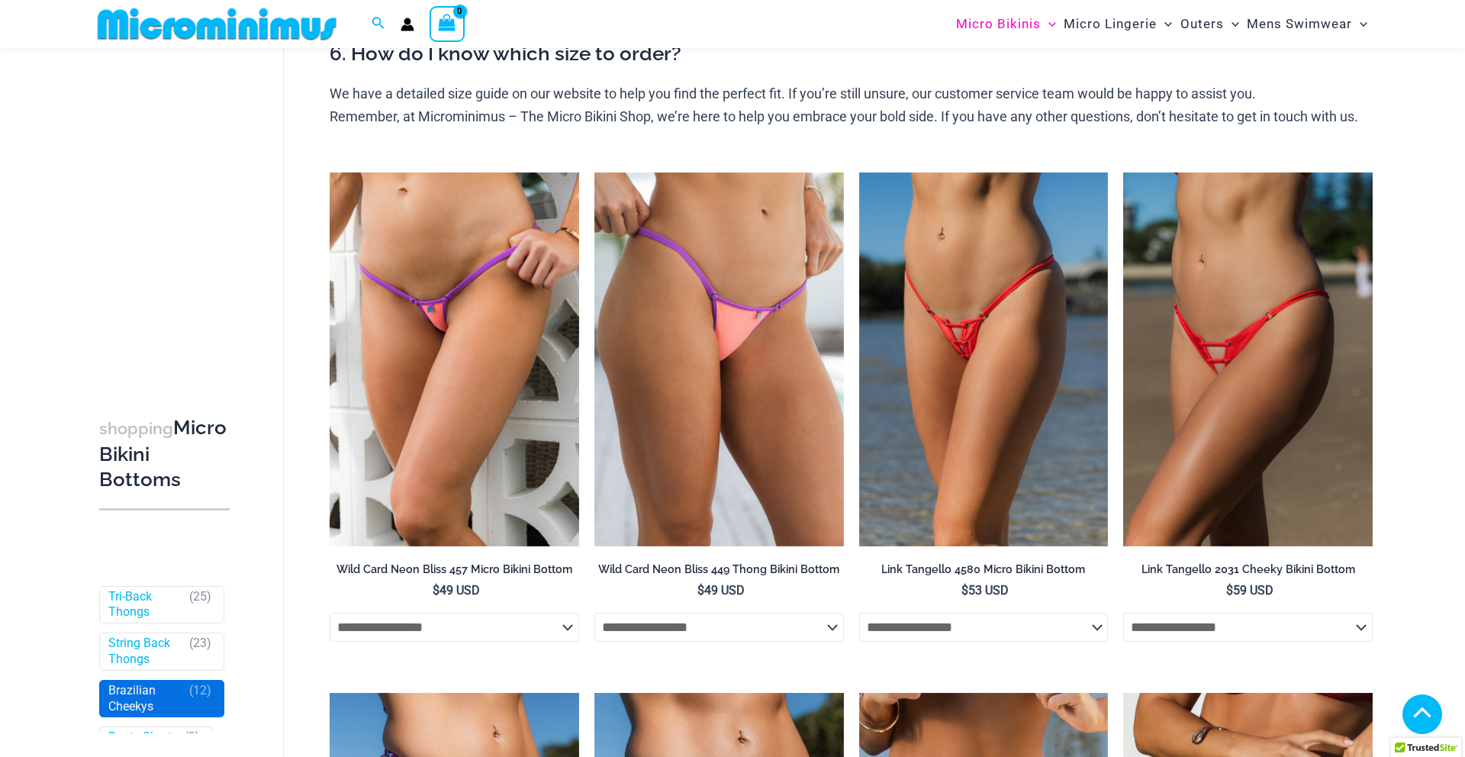
click at [156, 701] on link "Brazilian Cheekys" at bounding box center [145, 699] width 74 height 32
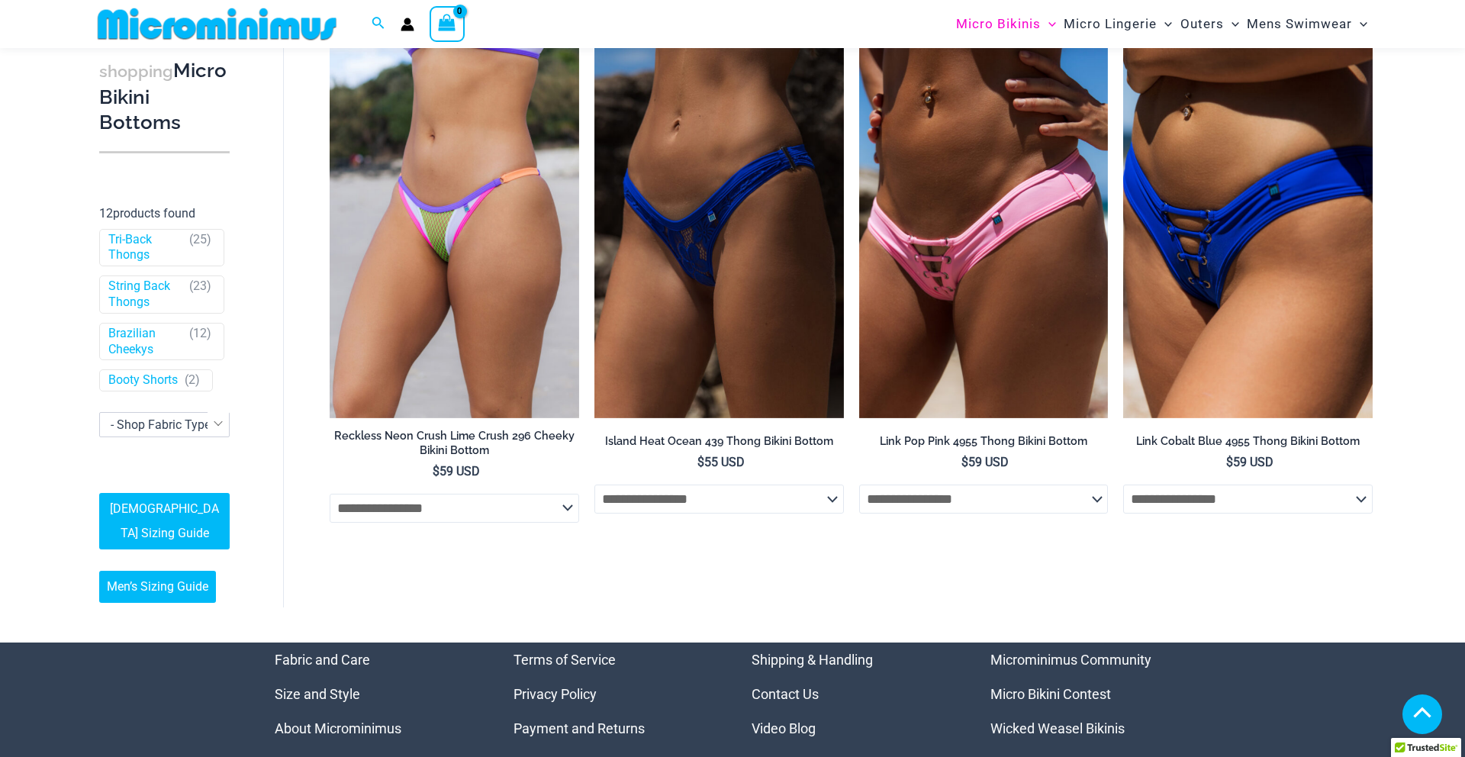
scroll to position [1814, 0]
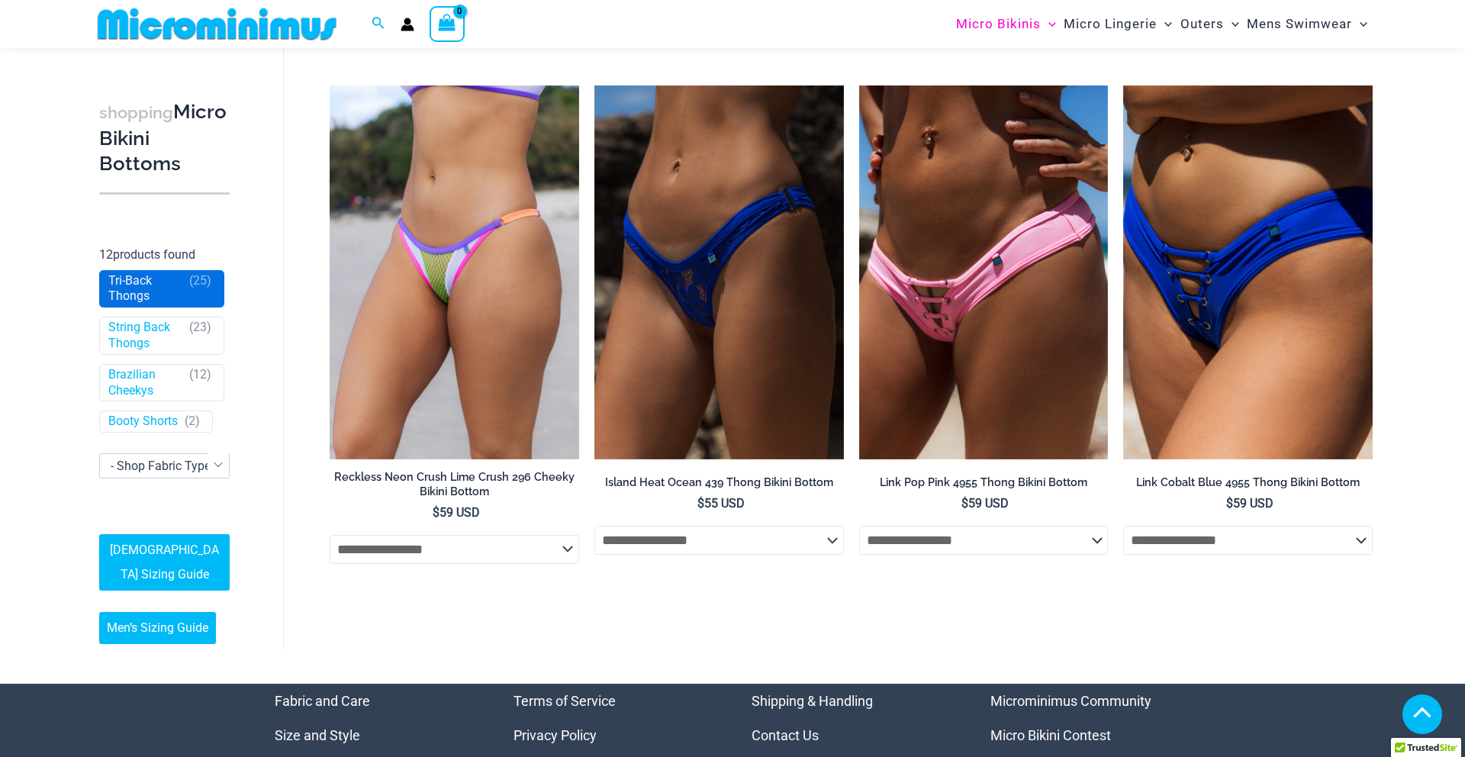
click at [186, 298] on span "Tri-Back Thongs ( 25 )" at bounding box center [162, 289] width 124 height 37
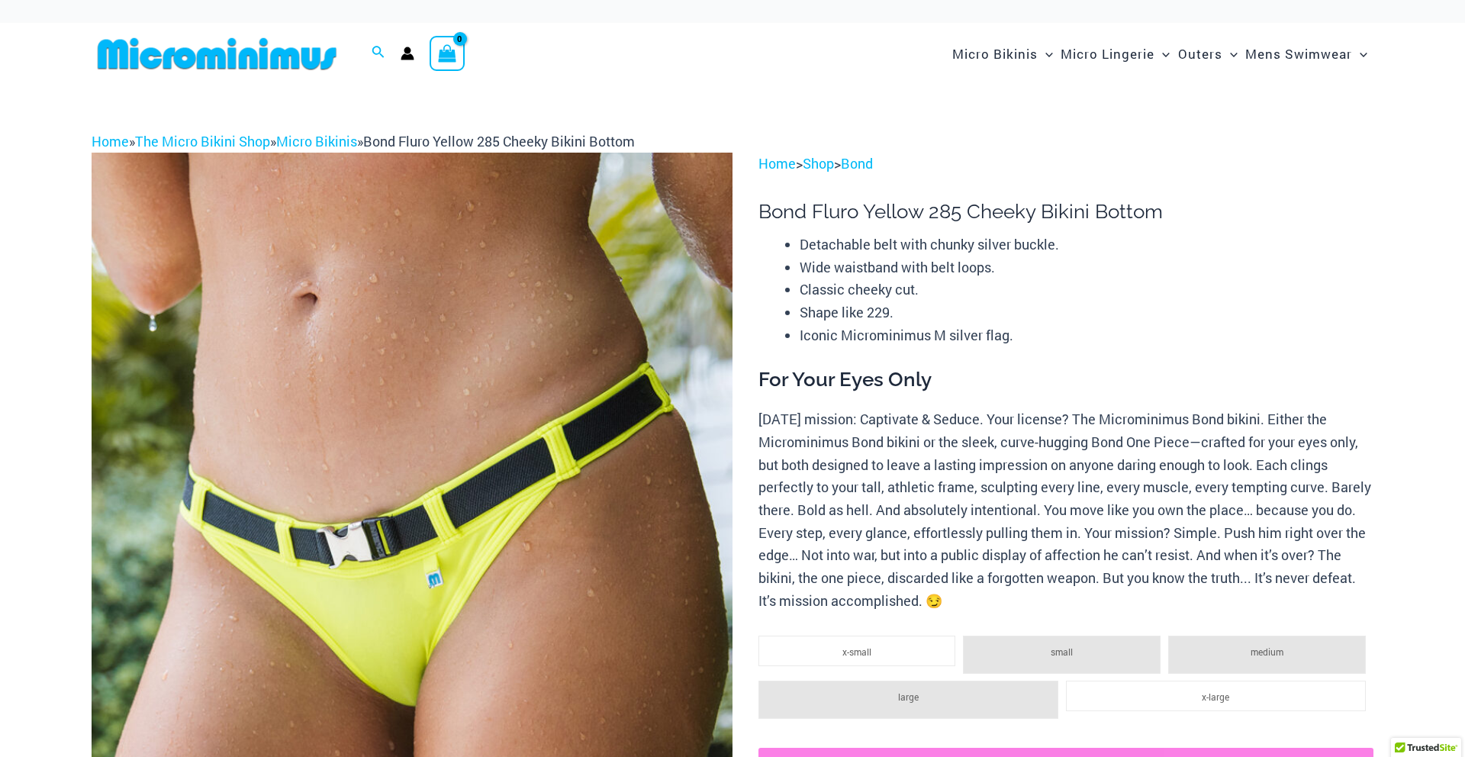
click at [621, 555] on img at bounding box center [412, 634] width 641 height 962
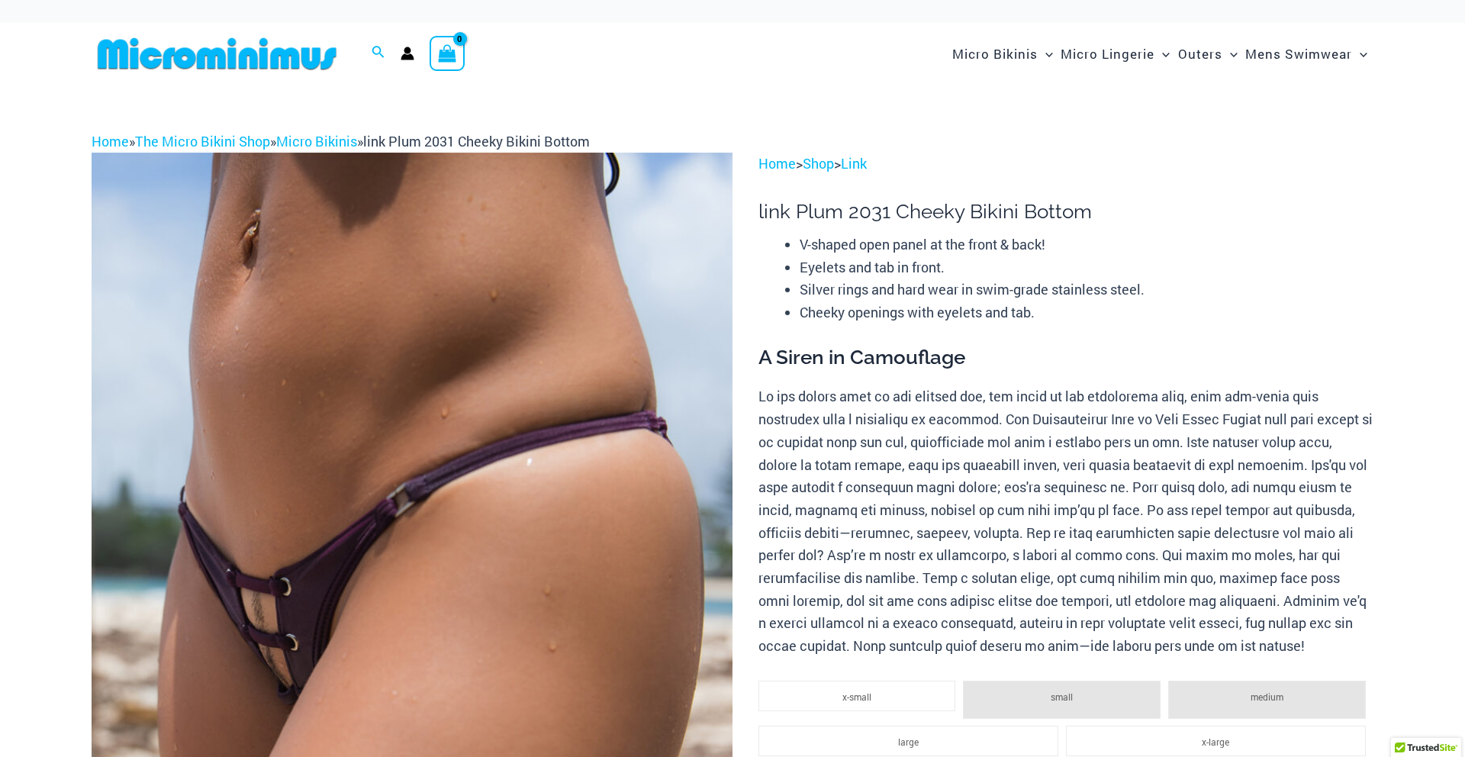
click at [560, 558] on img at bounding box center [412, 634] width 641 height 962
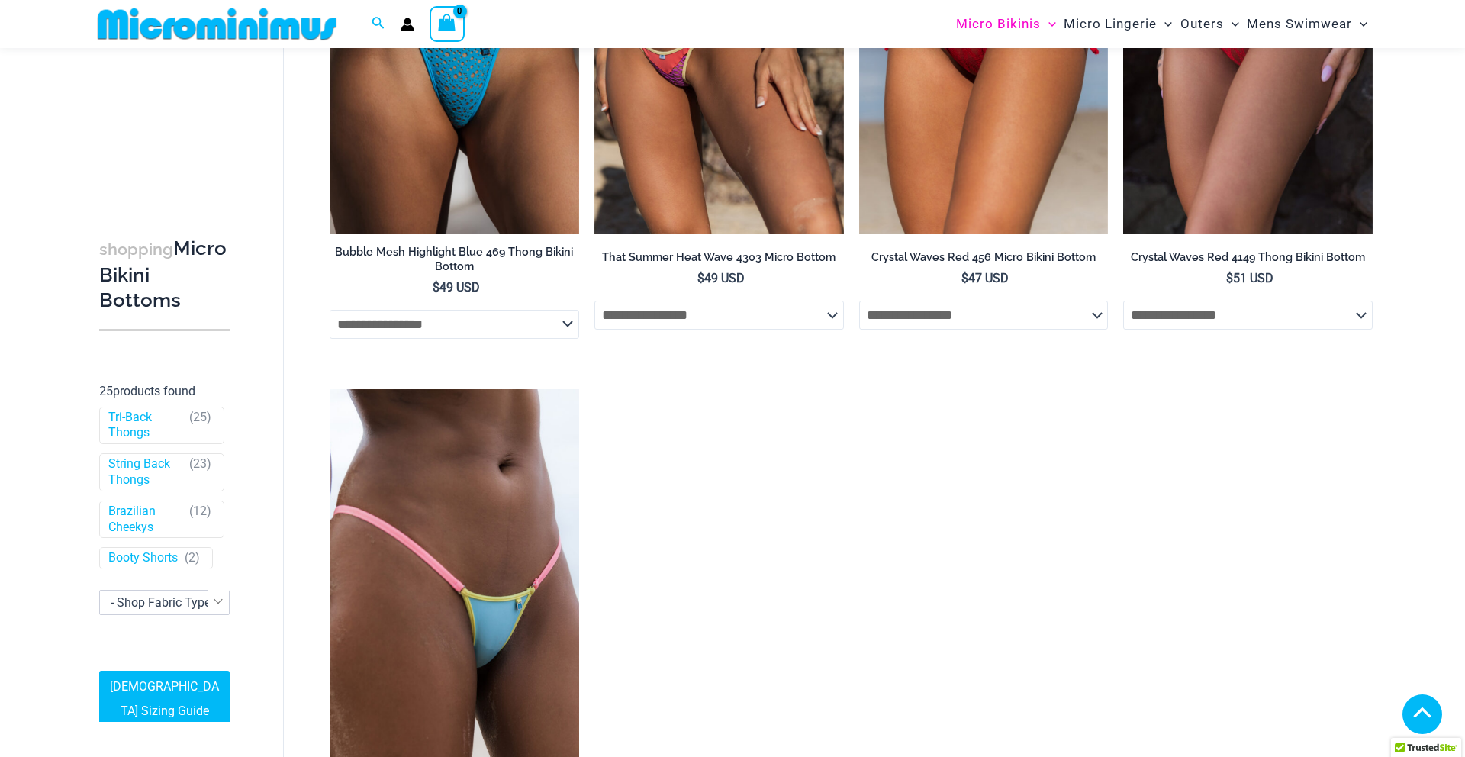
scroll to position [231, 0]
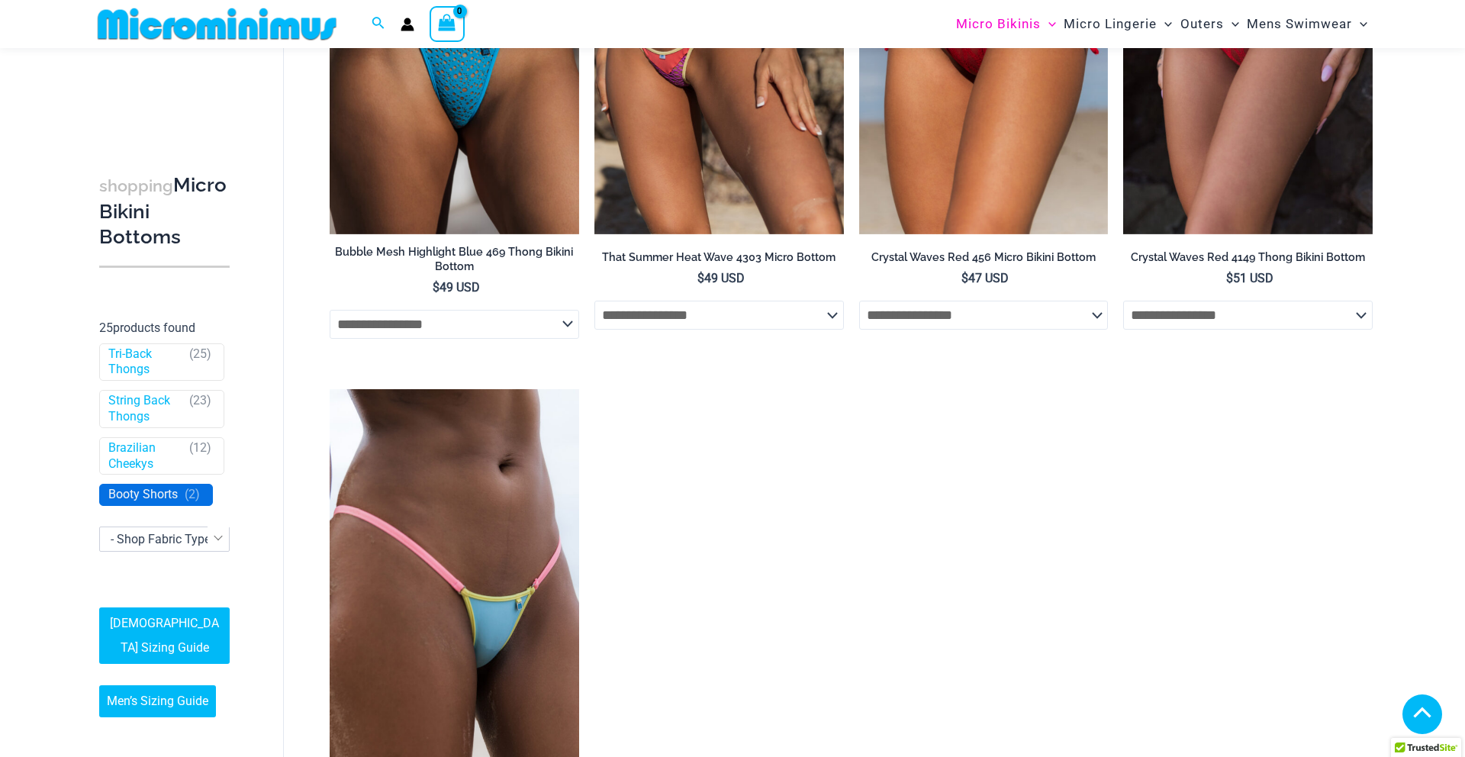
click at [144, 498] on link "Booty Shorts" at bounding box center [142, 496] width 69 height 16
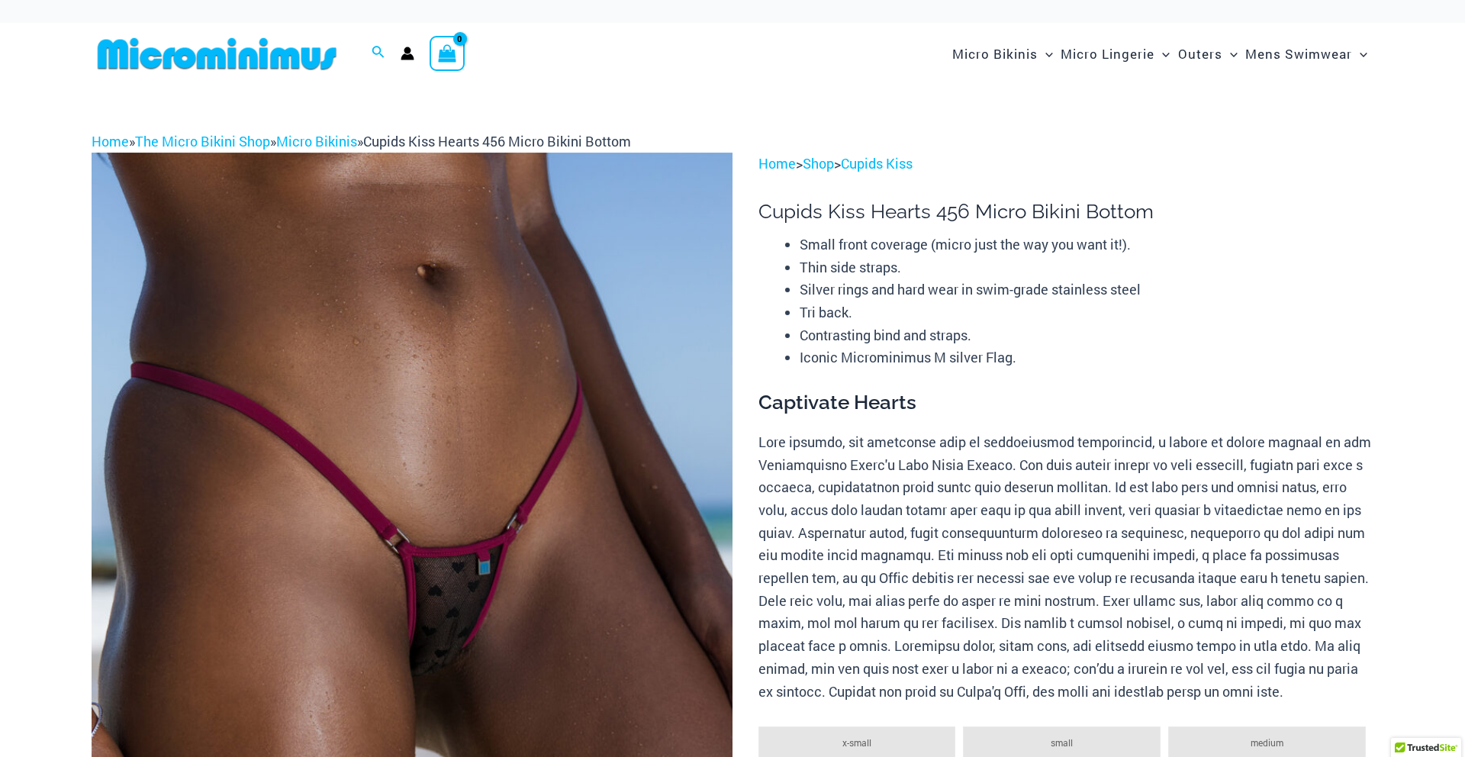
click at [531, 518] on img at bounding box center [412, 634] width 641 height 962
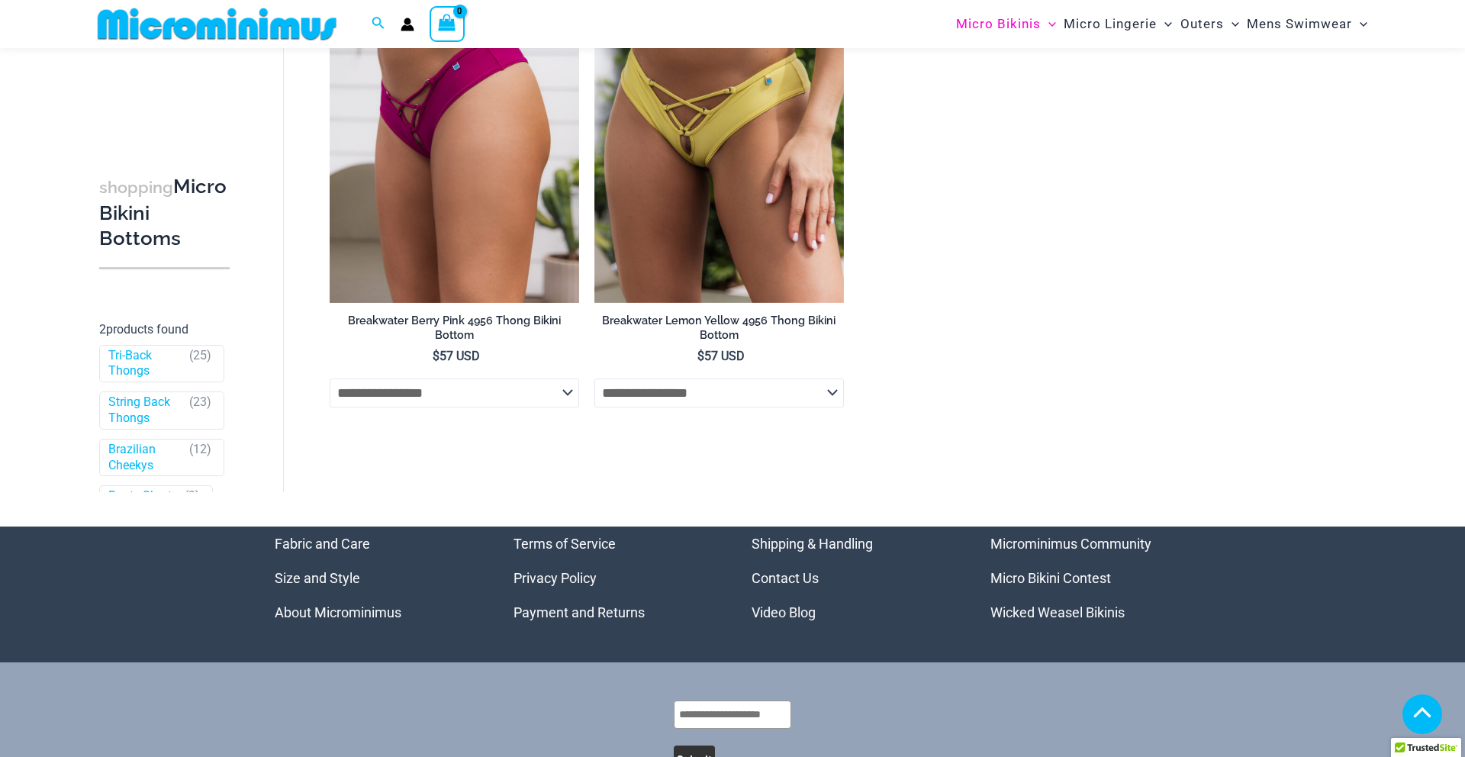
scroll to position [759, 0]
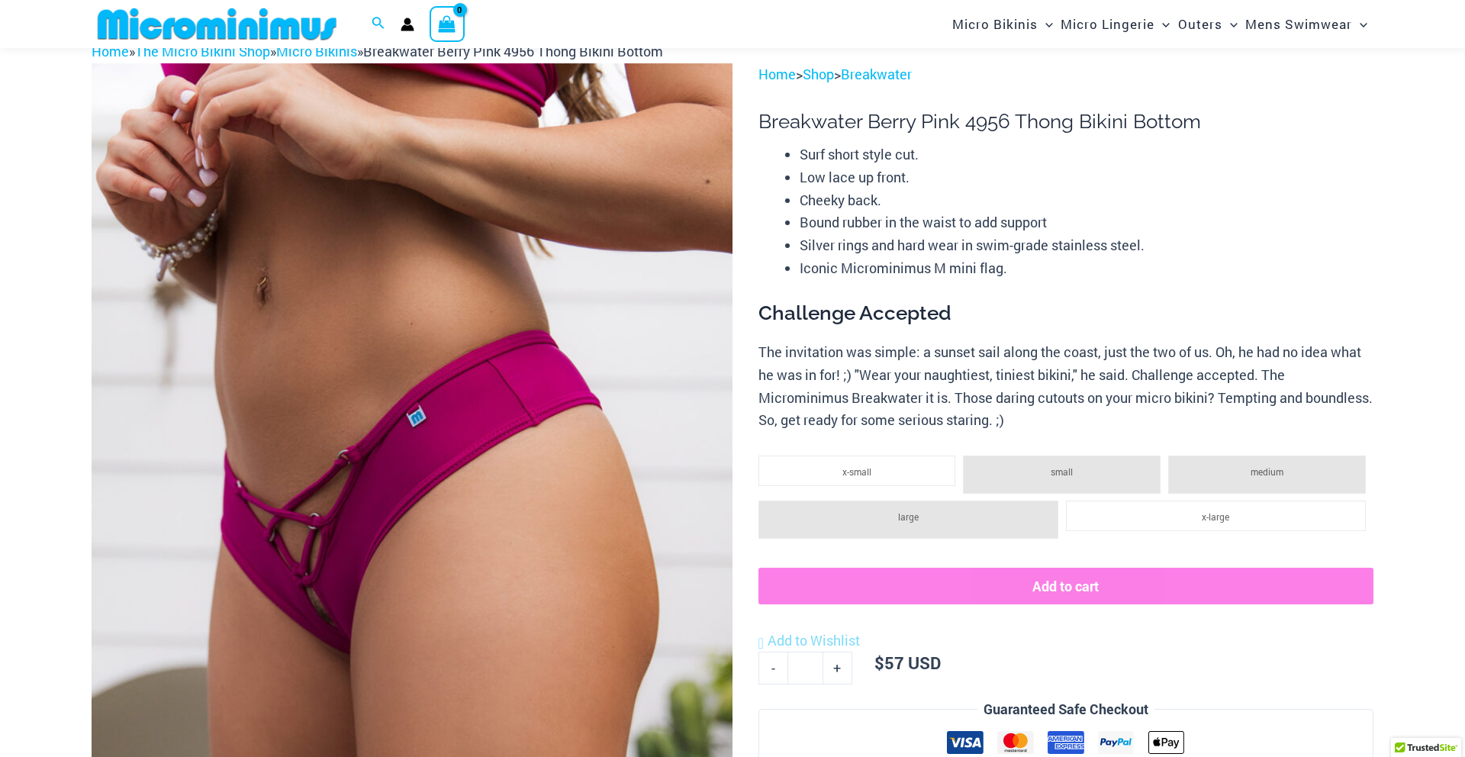
scroll to position [83, 0]
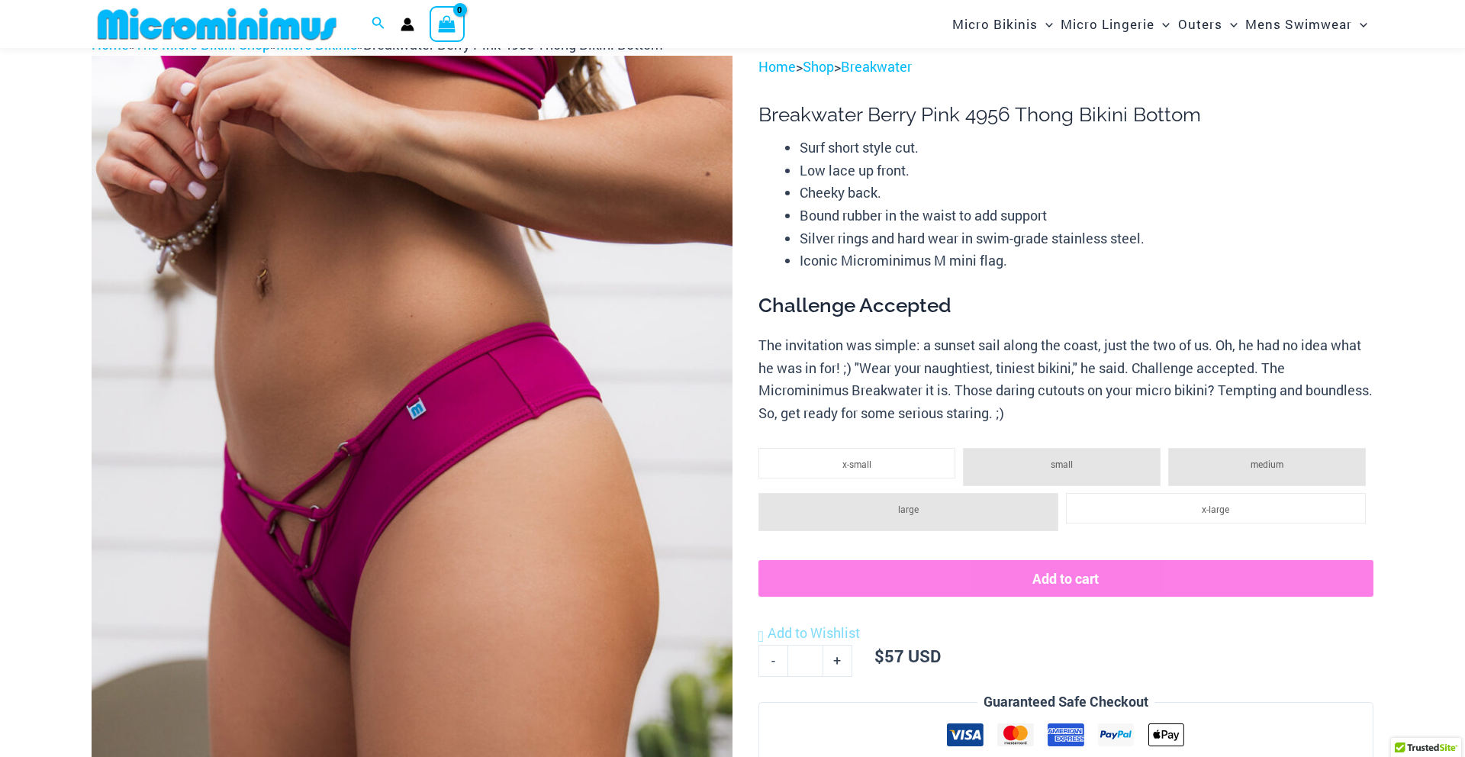
click at [550, 388] on img at bounding box center [412, 537] width 641 height 962
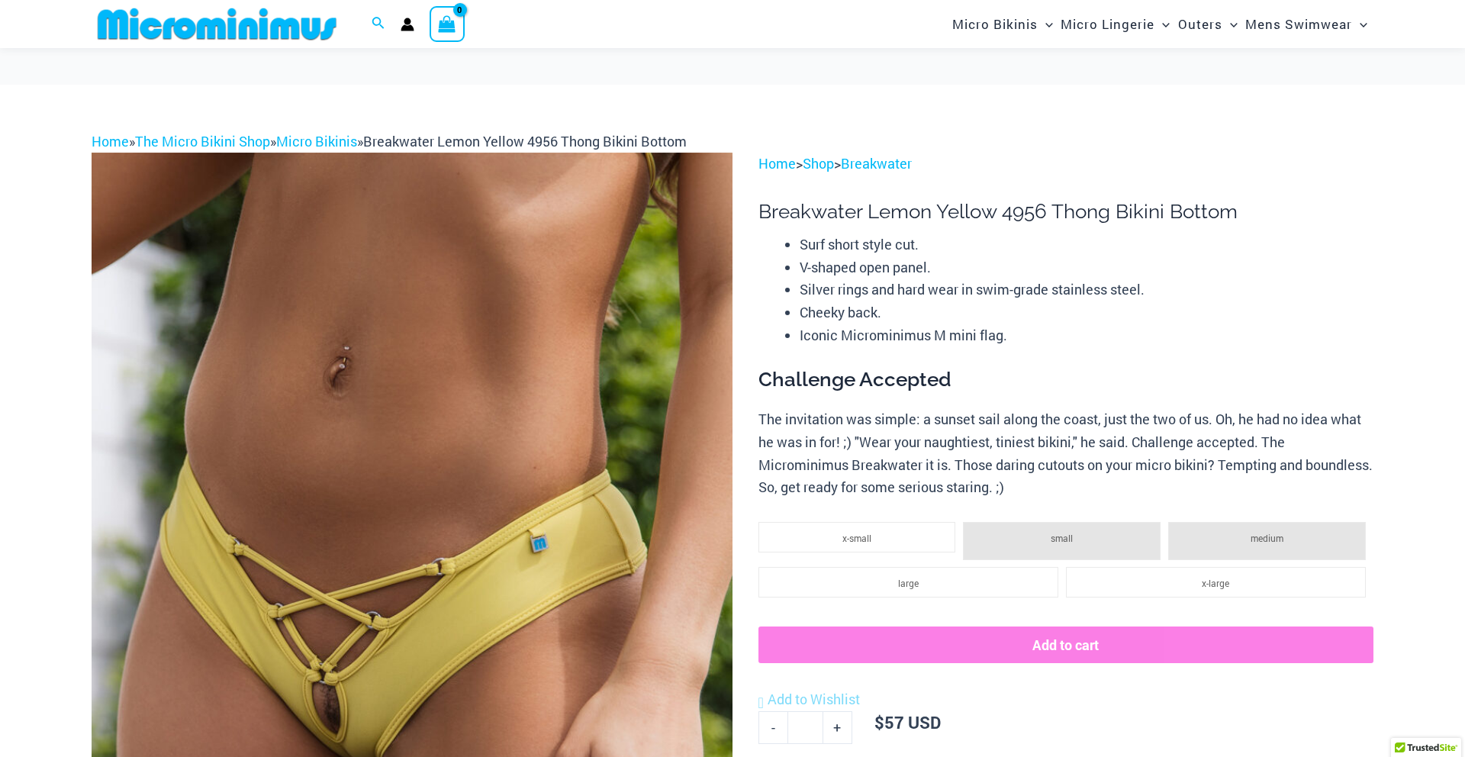
scroll to position [394, 0]
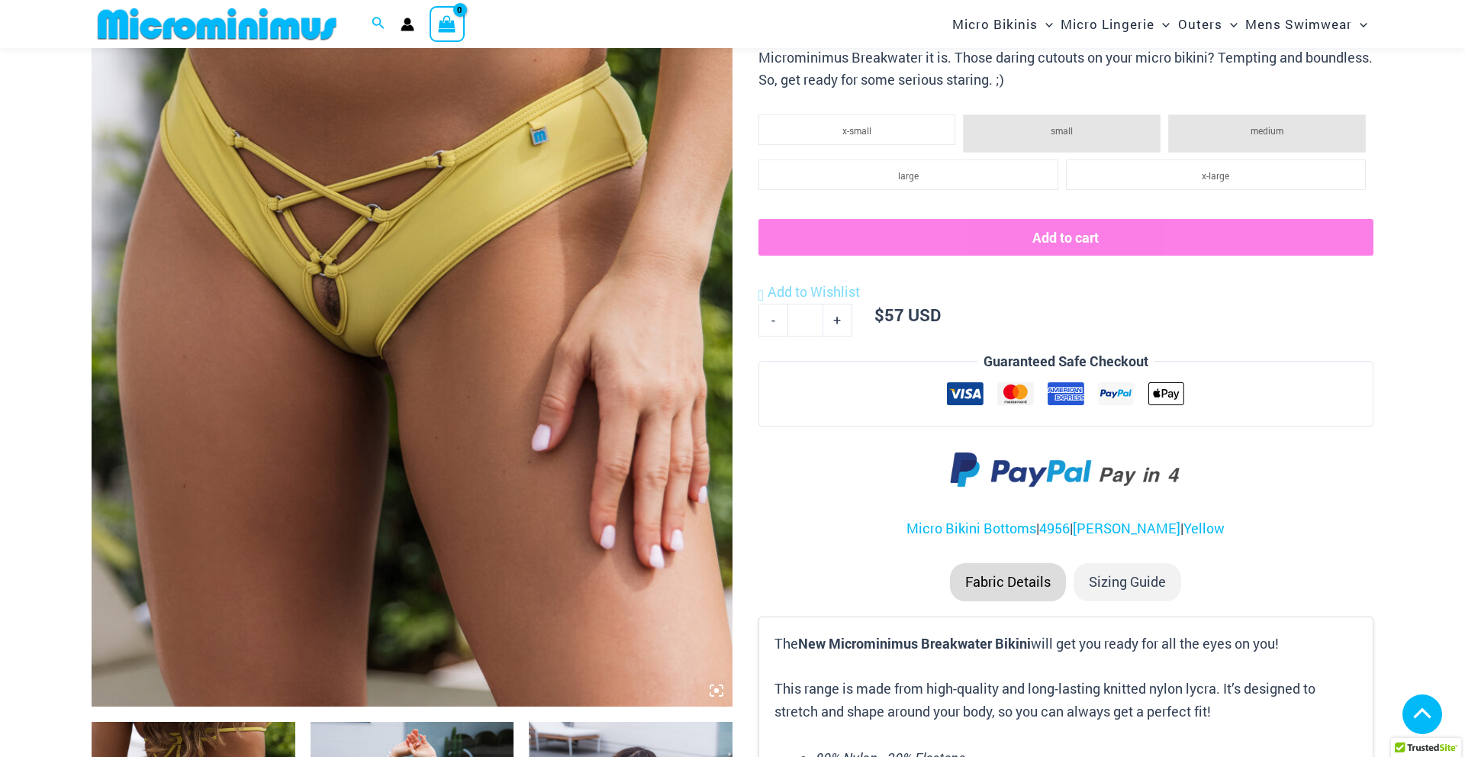
click at [372, 325] on img at bounding box center [412, 226] width 641 height 962
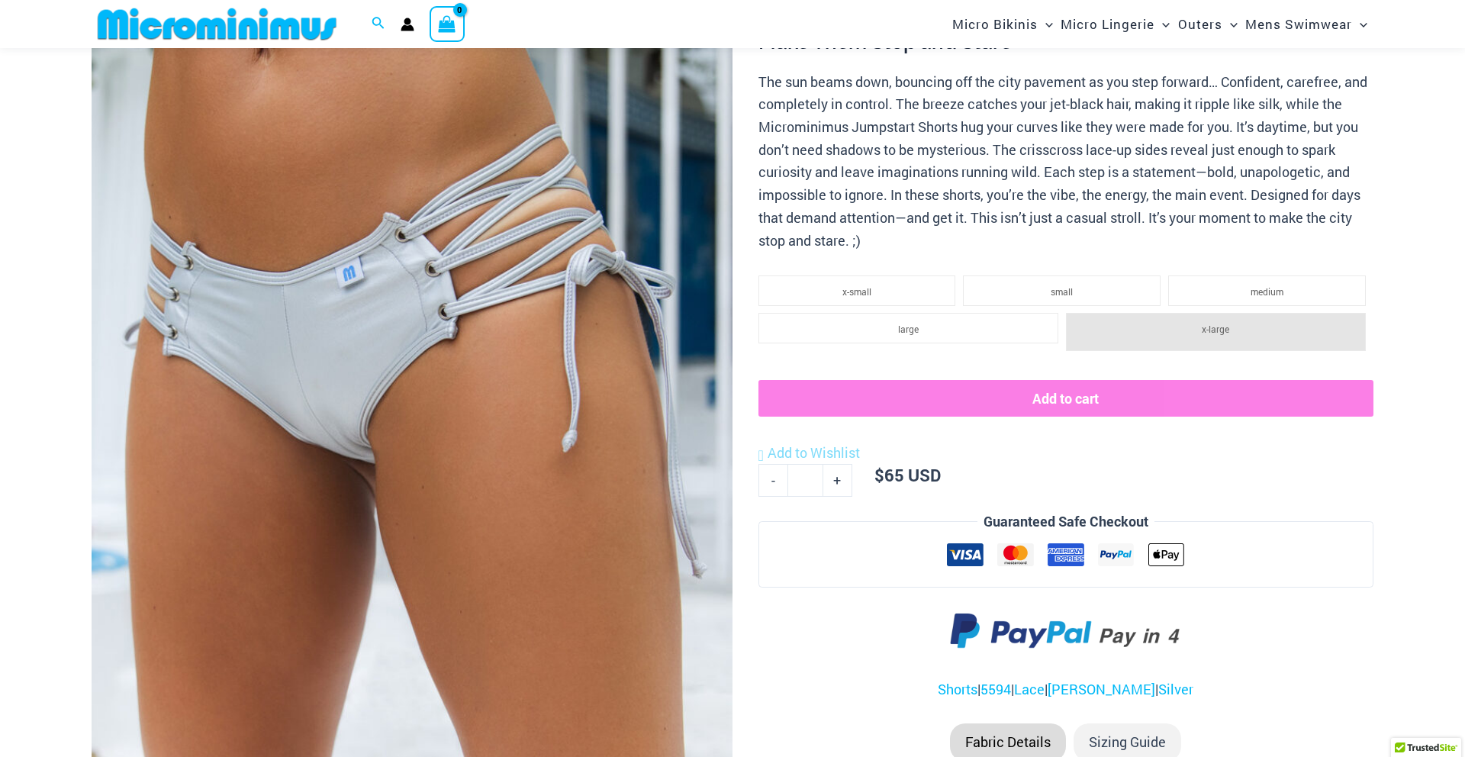
scroll to position [188, 0]
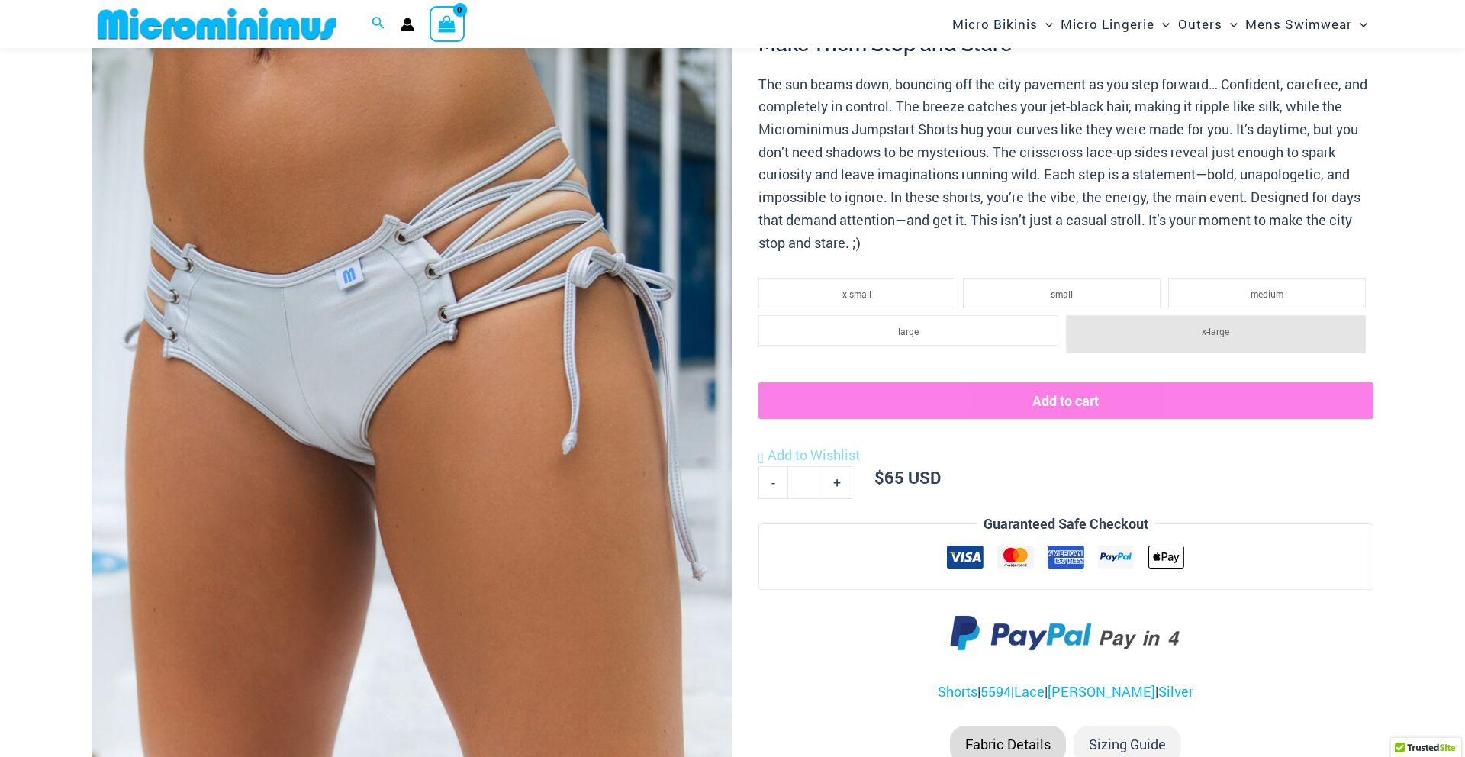
click at [625, 457] on img at bounding box center [412, 432] width 641 height 962
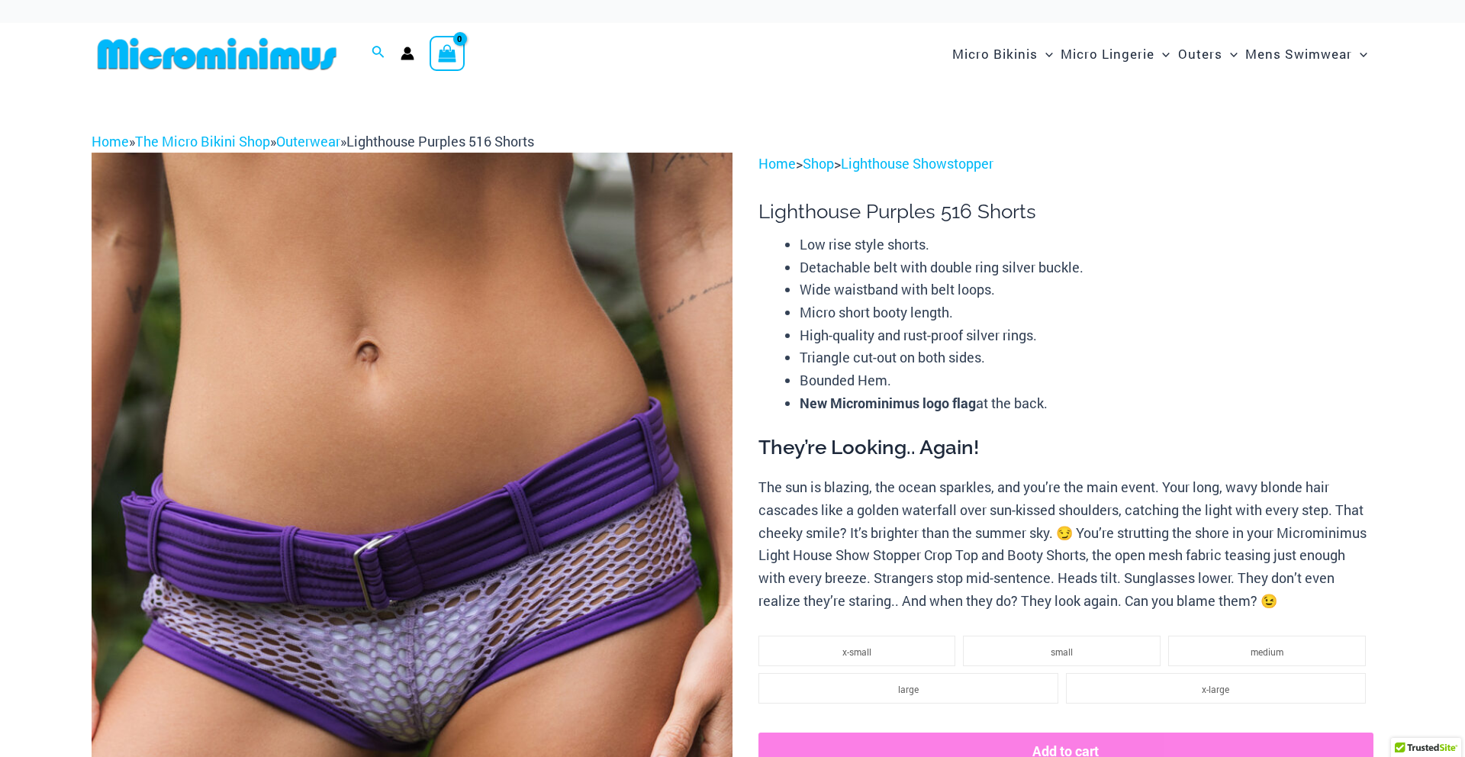
click at [574, 432] on img at bounding box center [412, 634] width 641 height 962
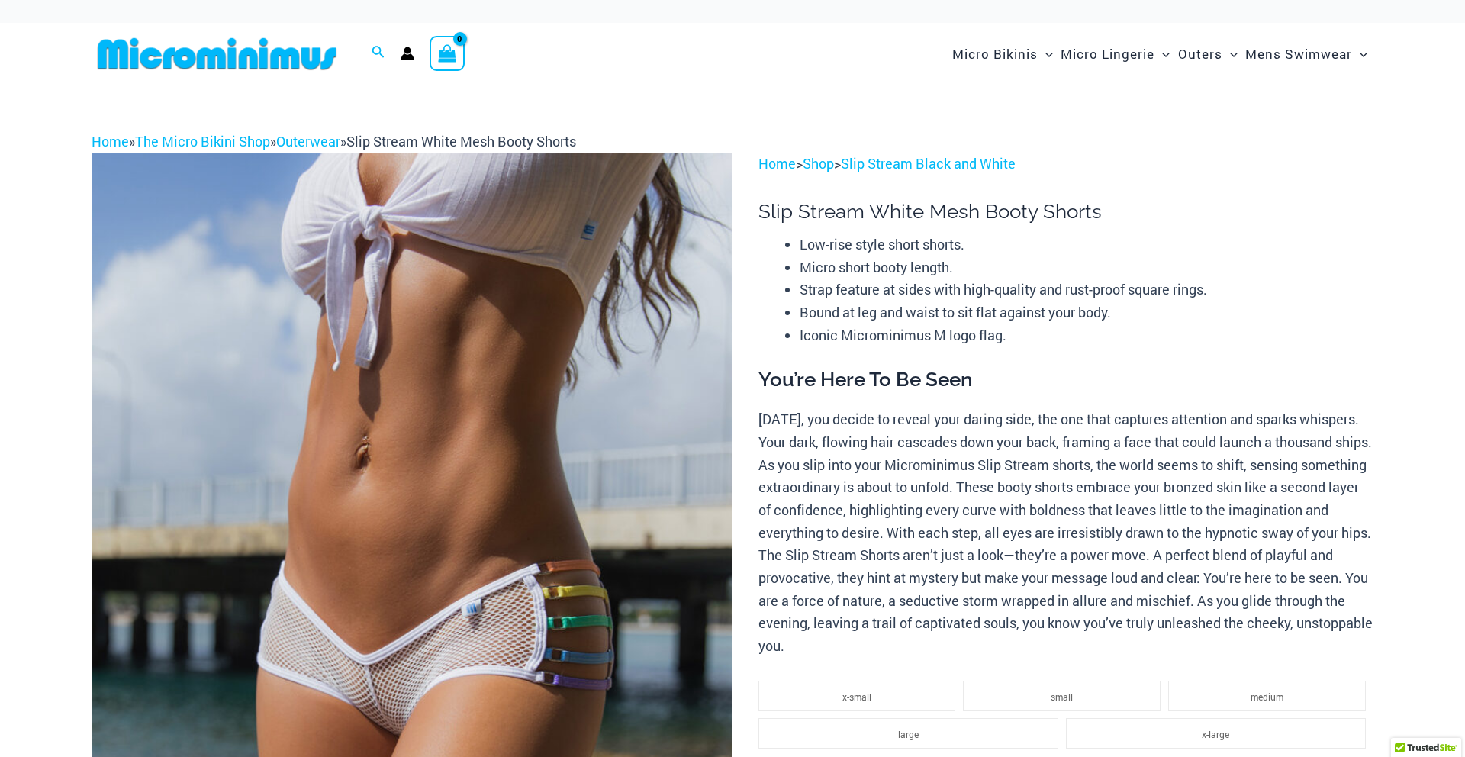
click at [599, 453] on img at bounding box center [412, 634] width 641 height 962
